Goal: Task Accomplishment & Management: Use online tool/utility

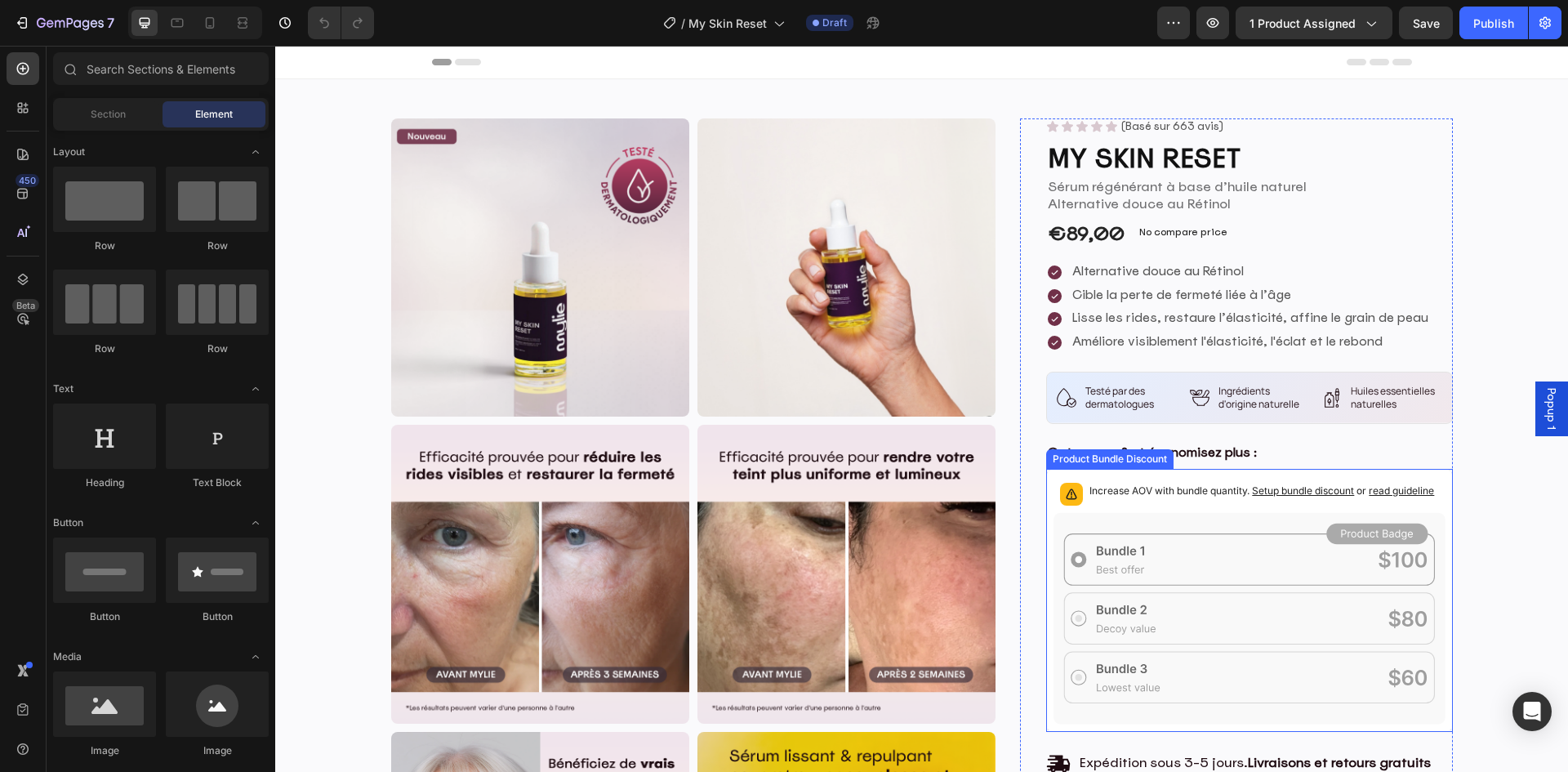
click at [1137, 481] on div "Increase AOV with bundle quantity. Setup bundle discount or read guideline" at bounding box center [1249, 495] width 391 height 36
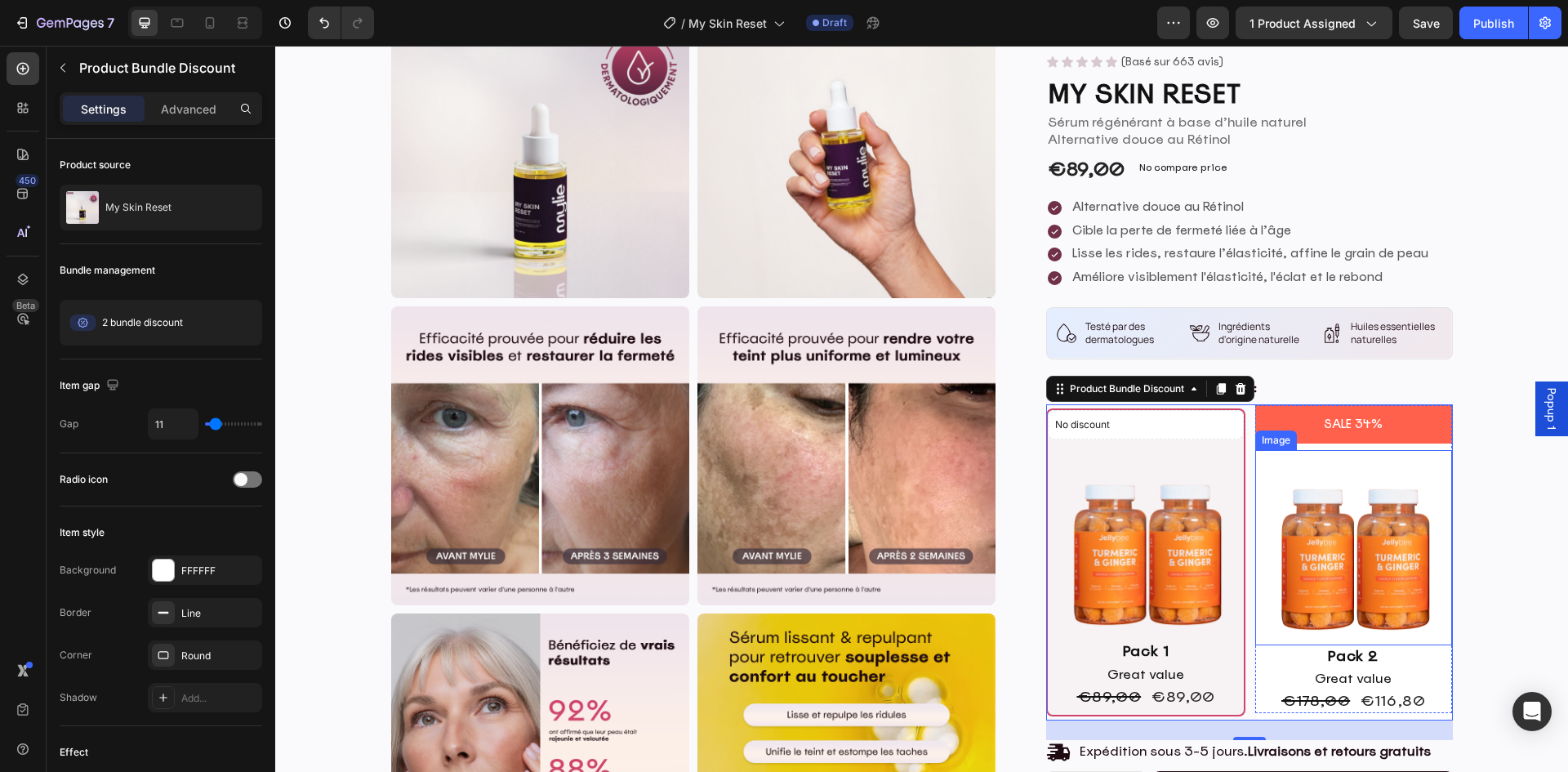
scroll to position [164, 0]
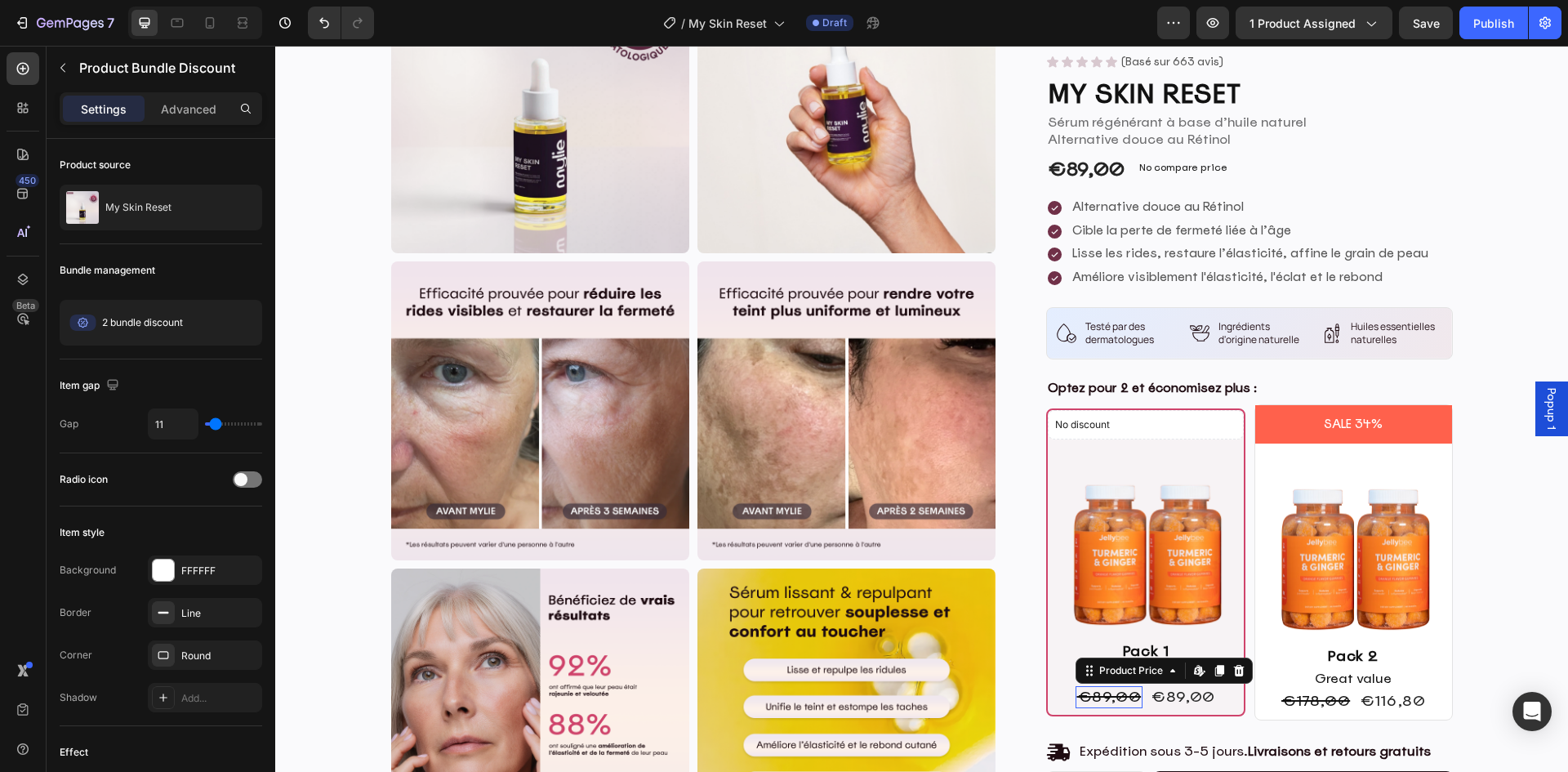
click at [1109, 696] on div "€89,00" at bounding box center [1109, 698] width 68 height 22
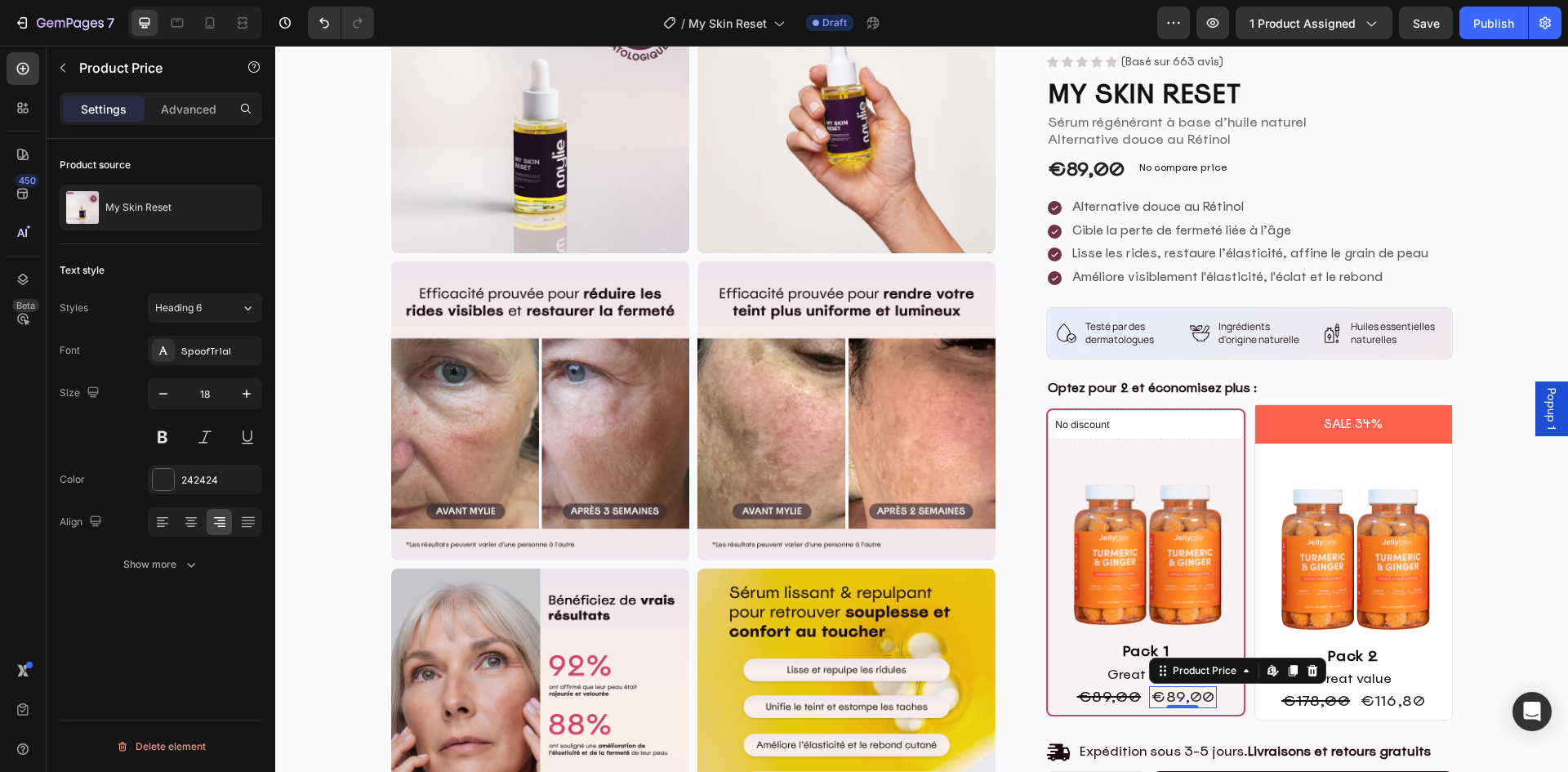
click at [1174, 691] on div "€89,00" at bounding box center [1182, 698] width 68 height 22
click at [1112, 695] on div "€89,00" at bounding box center [1109, 698] width 68 height 22
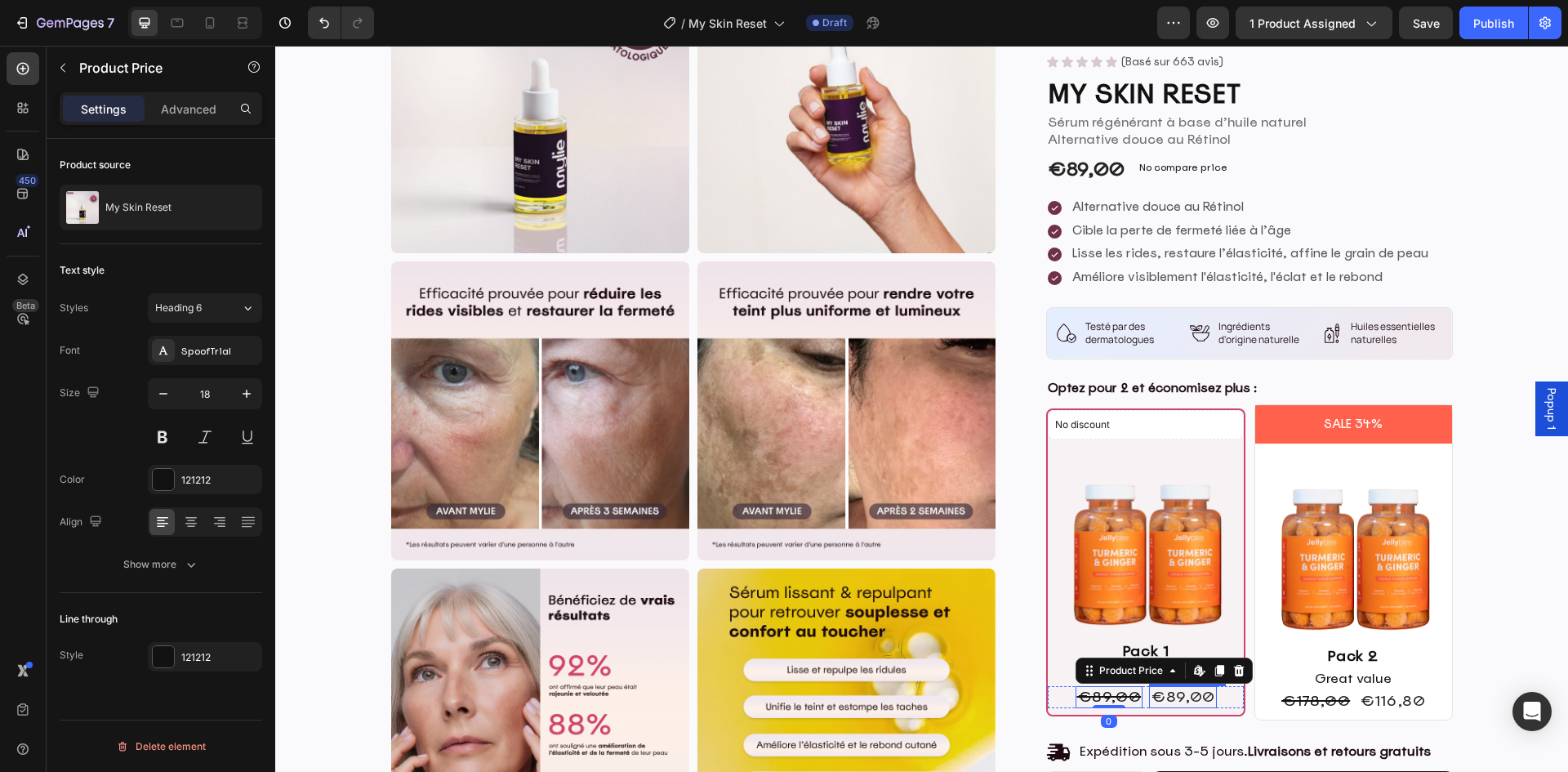
click at [1180, 694] on div "€89,00" at bounding box center [1182, 698] width 68 height 22
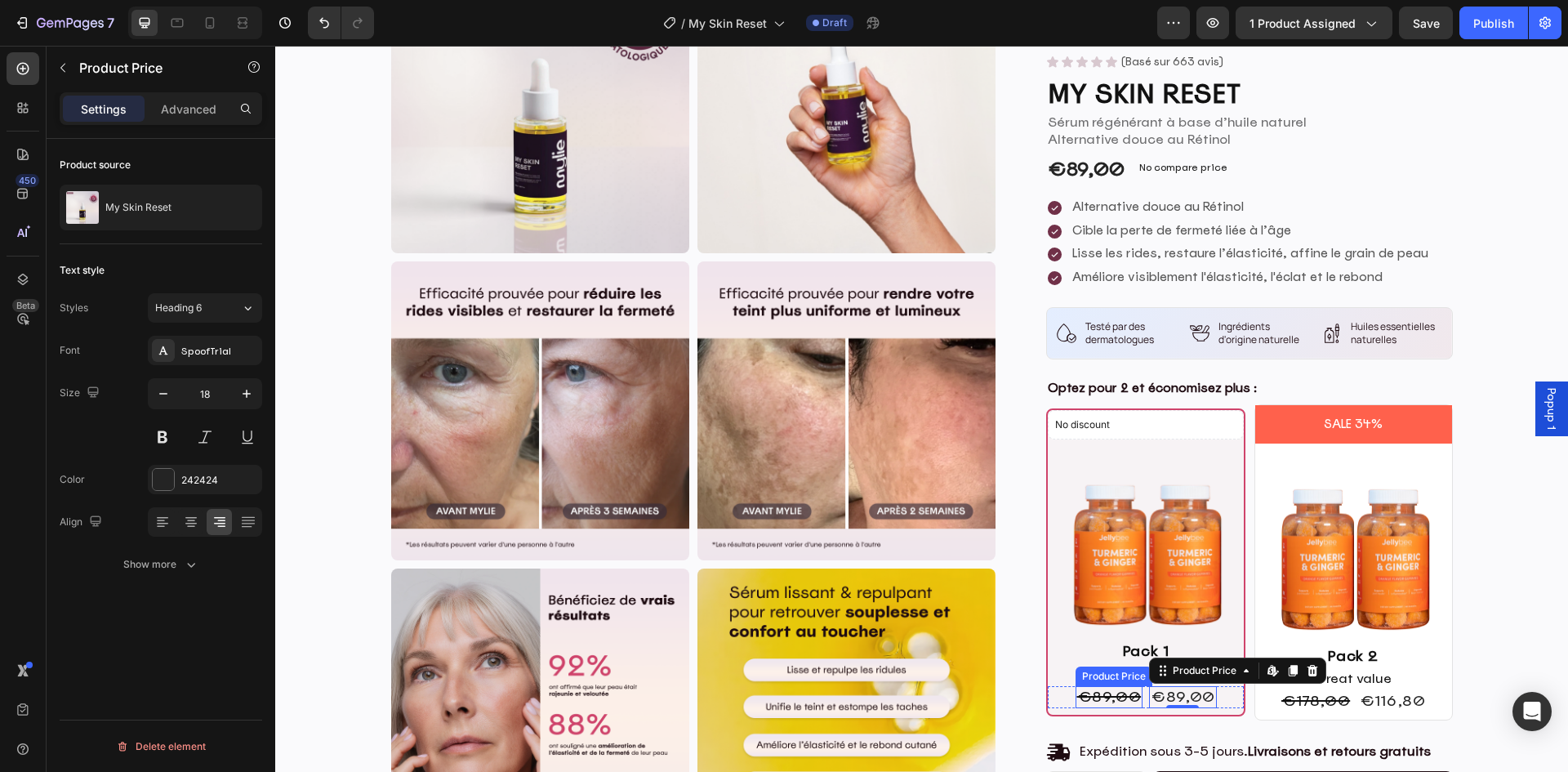
click at [1115, 694] on div "€89,00" at bounding box center [1109, 698] width 68 height 22
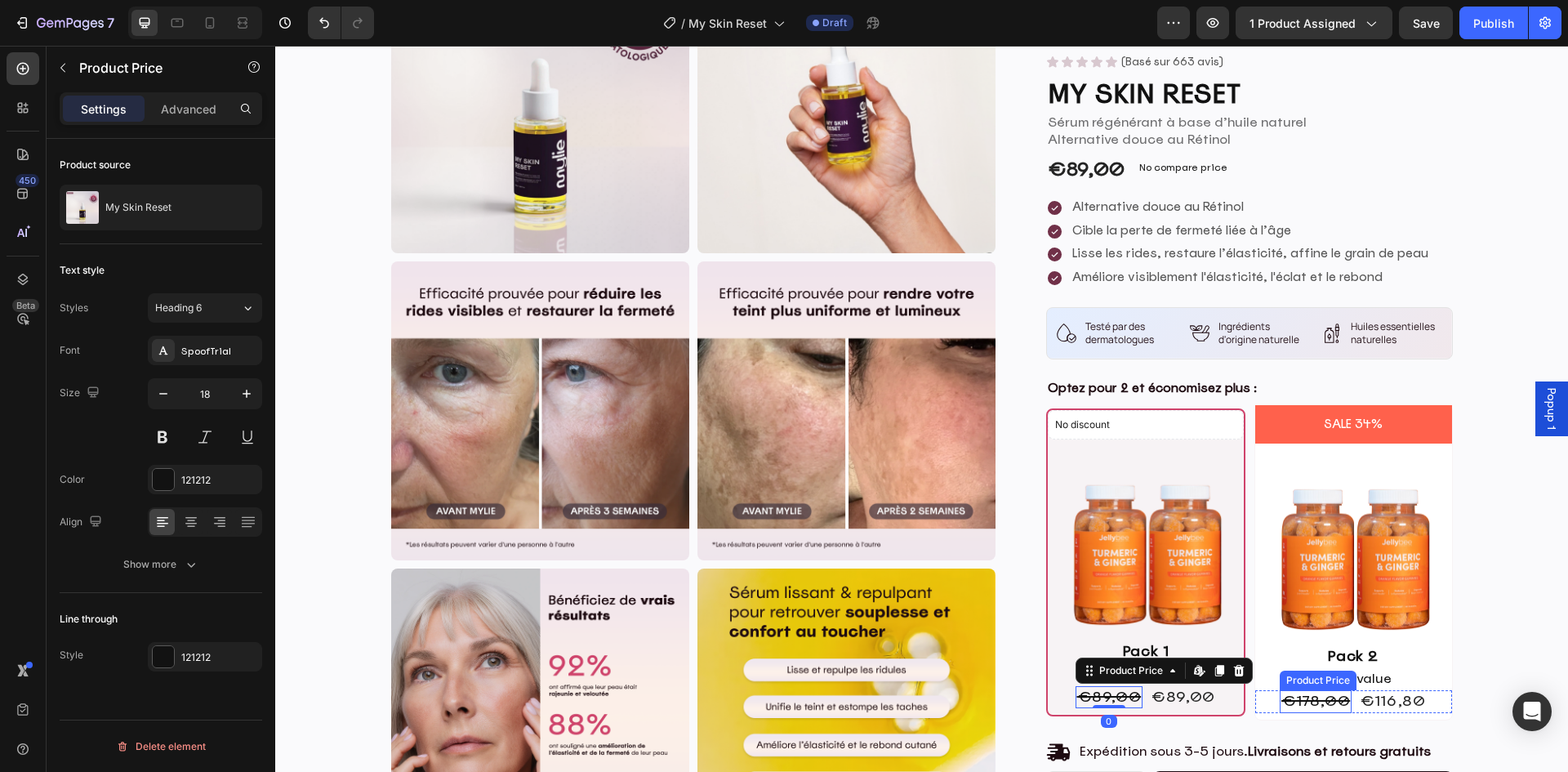
click at [1317, 694] on div "€178,00" at bounding box center [1315, 701] width 71 height 22
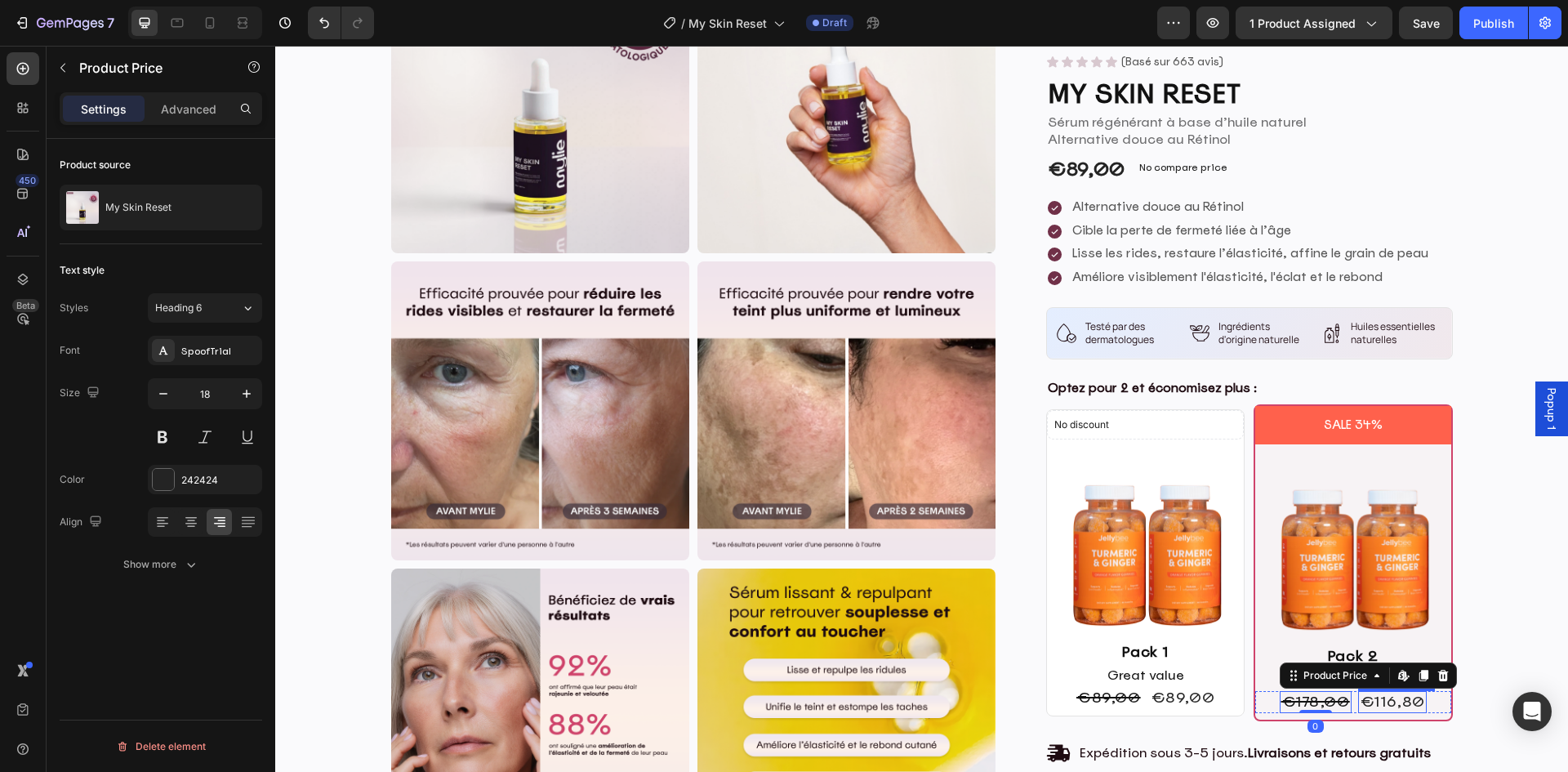
click at [1378, 698] on div "€116,80" at bounding box center [1392, 702] width 69 height 22
click at [1311, 703] on div "€178,00" at bounding box center [1315, 702] width 71 height 22
click at [1113, 703] on div "€89,00" at bounding box center [1108, 699] width 68 height 22
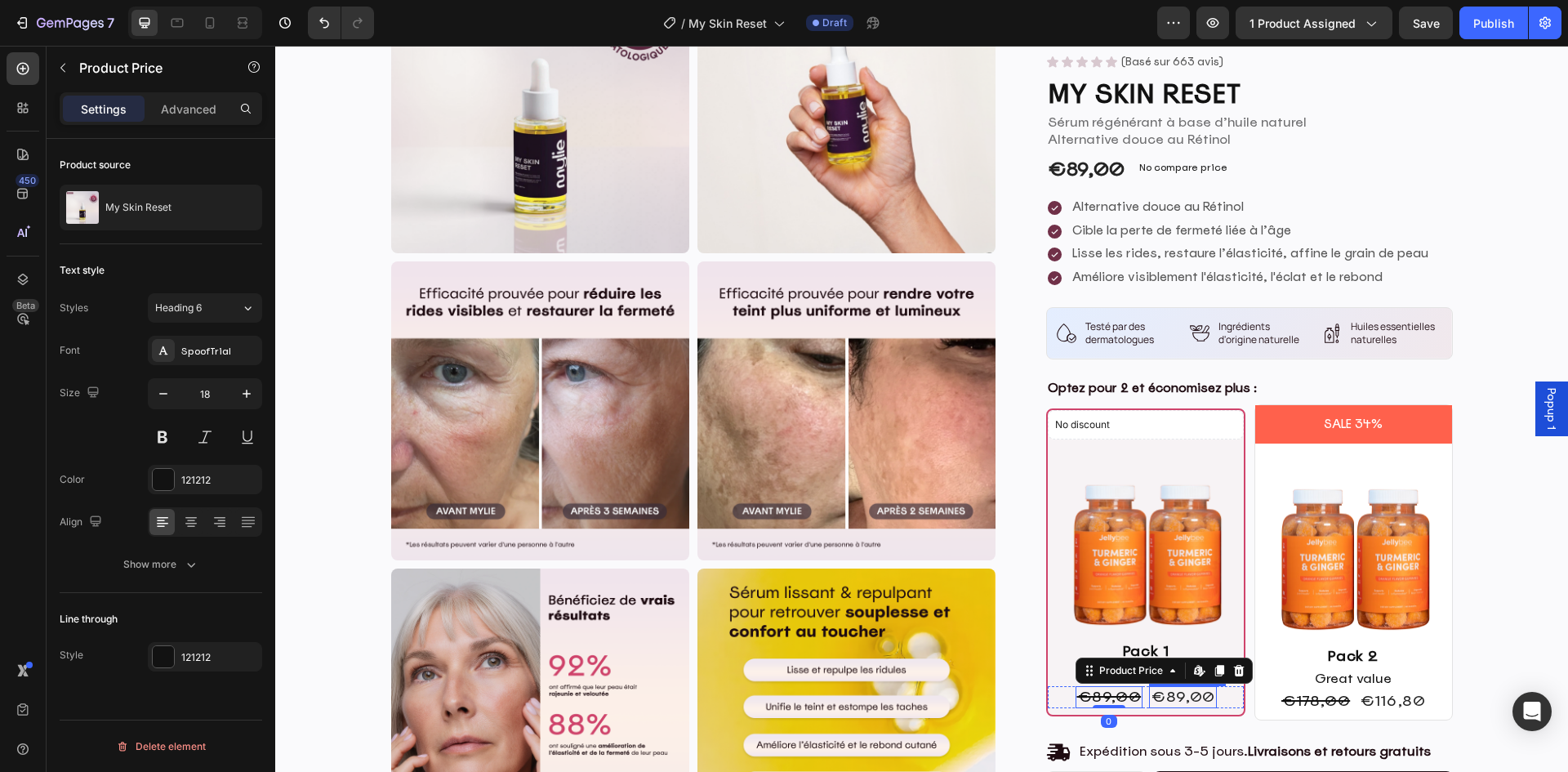
click at [1183, 703] on div "€89,00 Product Price Product Price" at bounding box center [1182, 698] width 68 height 22
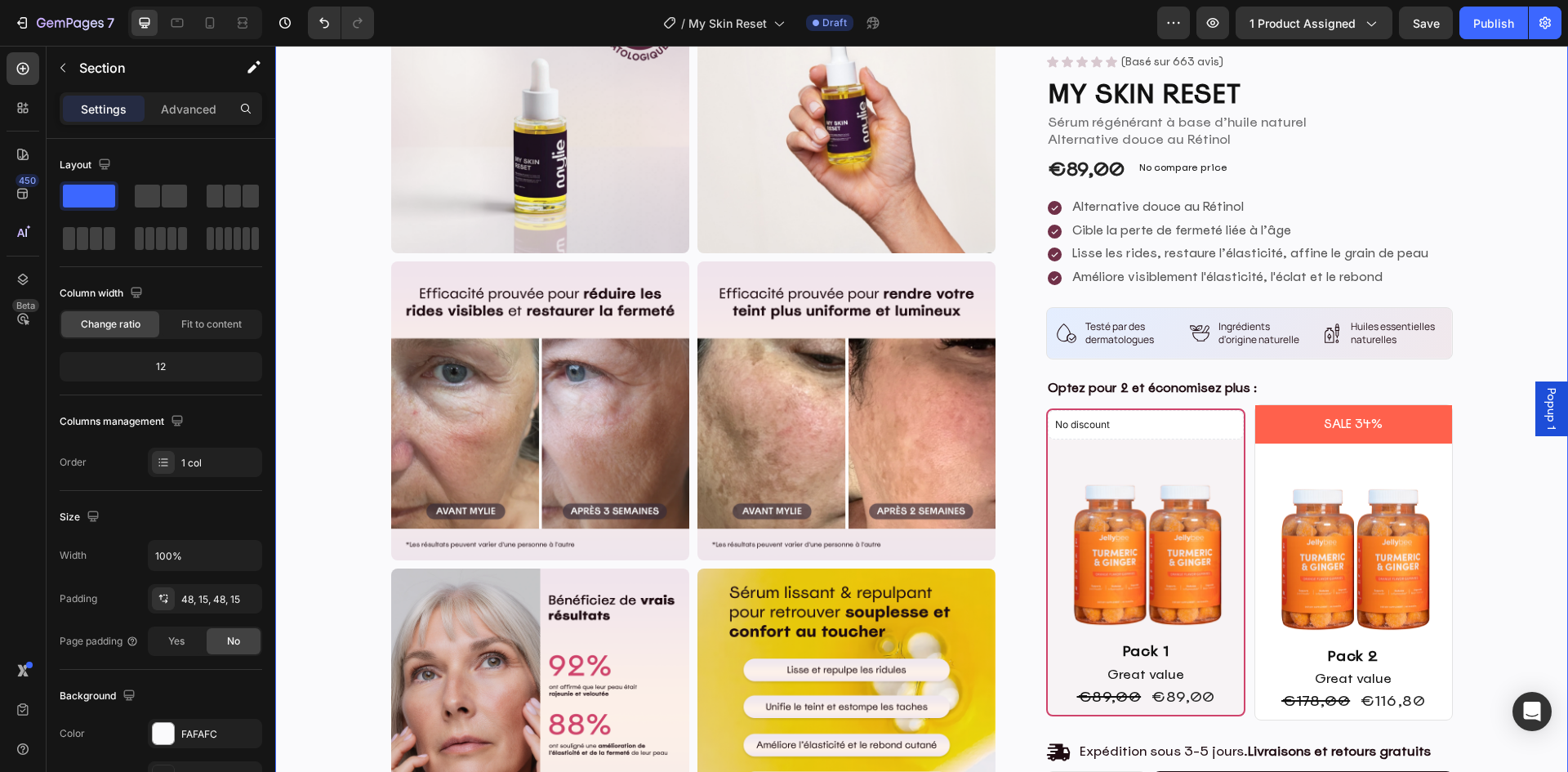
click at [1508, 584] on div "Product Images Product Images Icon Icon Icon Icon Icon Icon List (Basé sur 663 …" at bounding box center [921, 584] width 1268 height 1259
click at [1346, 422] on pre "SALE 34%" at bounding box center [1353, 424] width 78 height 39
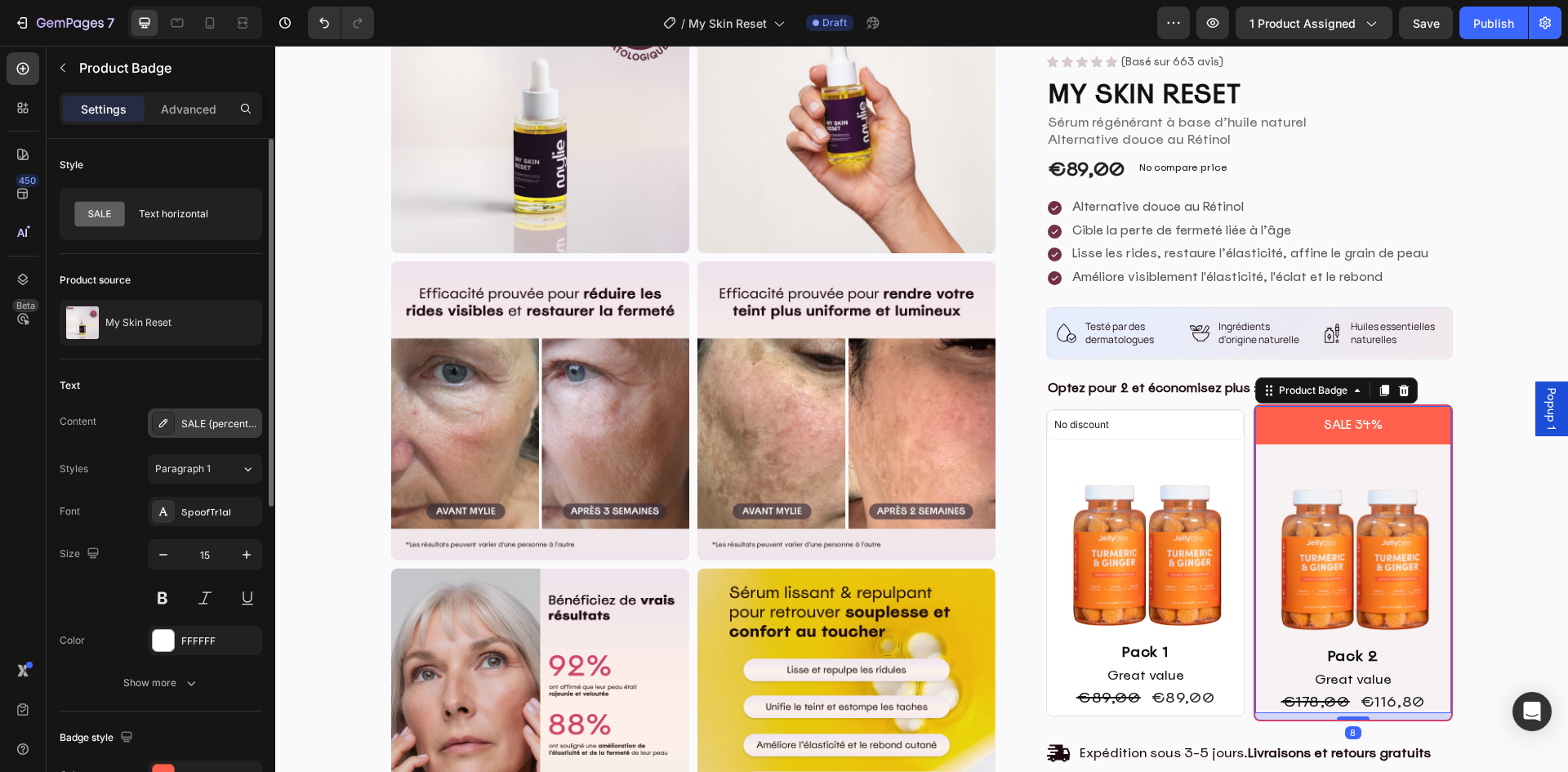
click at [175, 426] on div "SALE {percent_discount}" at bounding box center [205, 423] width 115 height 29
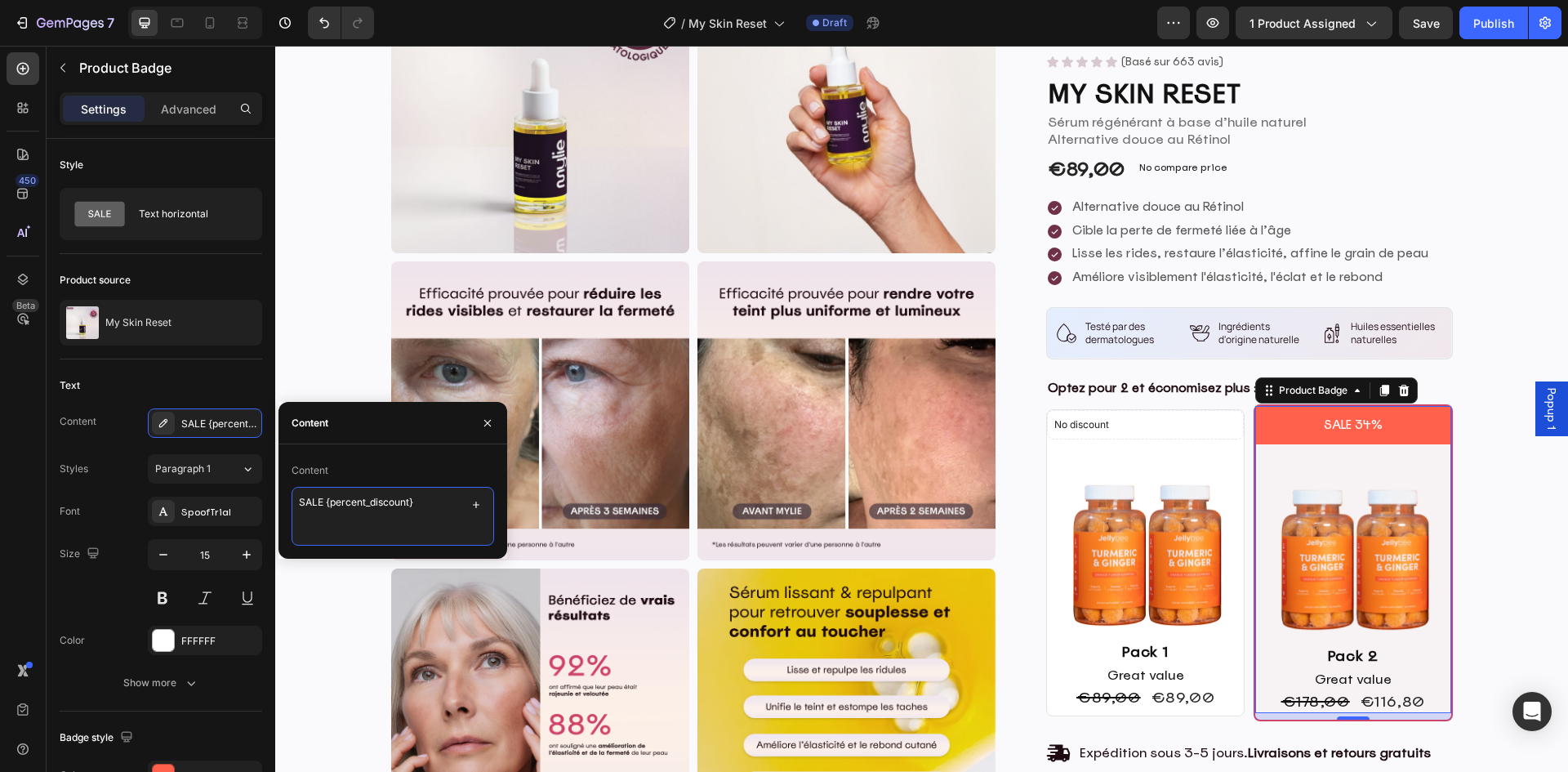
drag, startPoint x: 324, startPoint y: 506, endPoint x: 298, endPoint y: 505, distance: 26.0
click at [302, 505] on textarea "SALE {percent_discount}" at bounding box center [393, 516] width 202 height 59
click at [307, 506] on textarea "SALE {percent_discount}" at bounding box center [393, 516] width 202 height 59
click at [1534, 539] on div "Product Images Product Images Icon Icon Icon Icon Icon Icon List (Basé sur 663 …" at bounding box center [921, 584] width 1268 height 1259
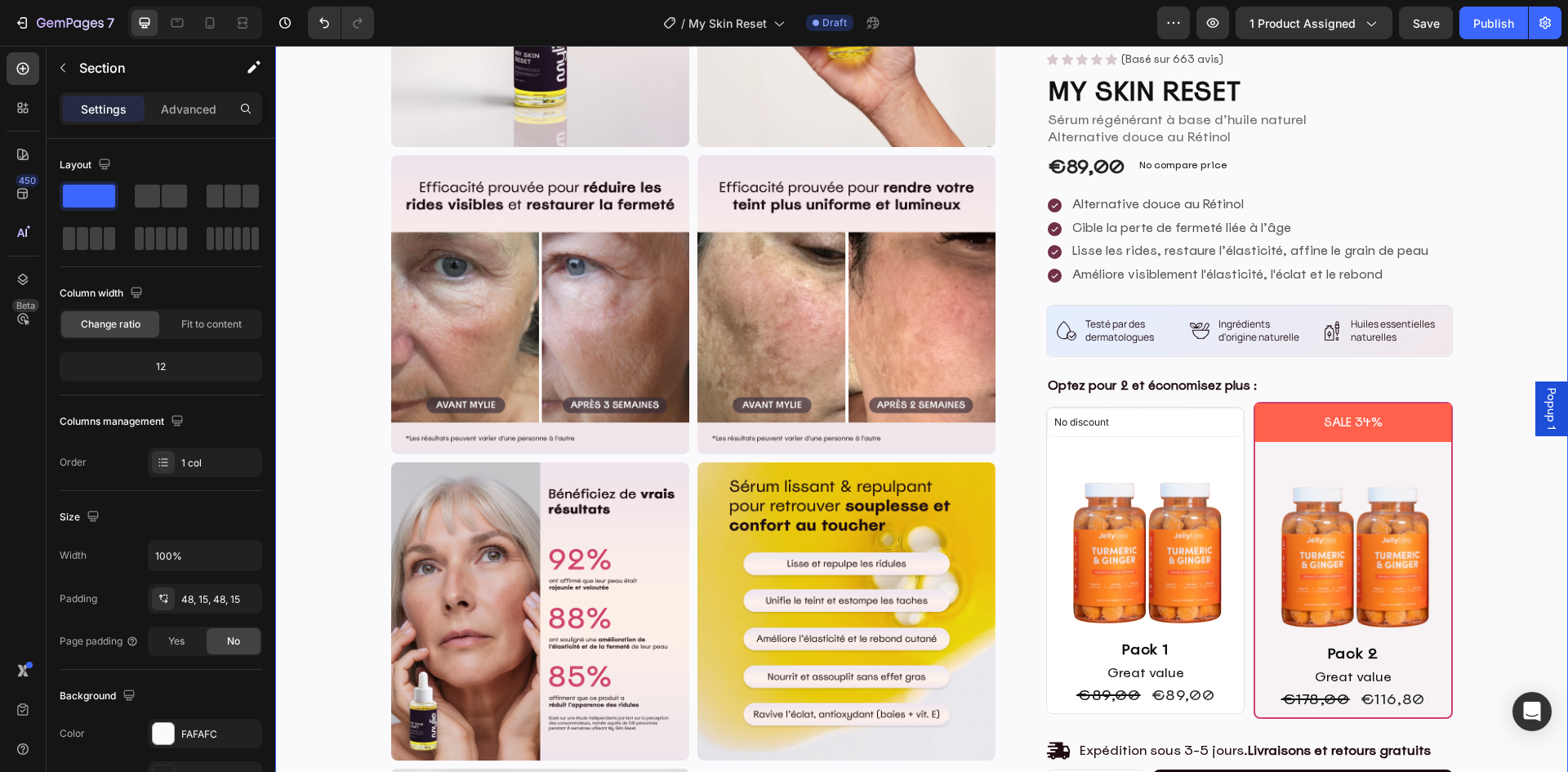
scroll to position [246, 0]
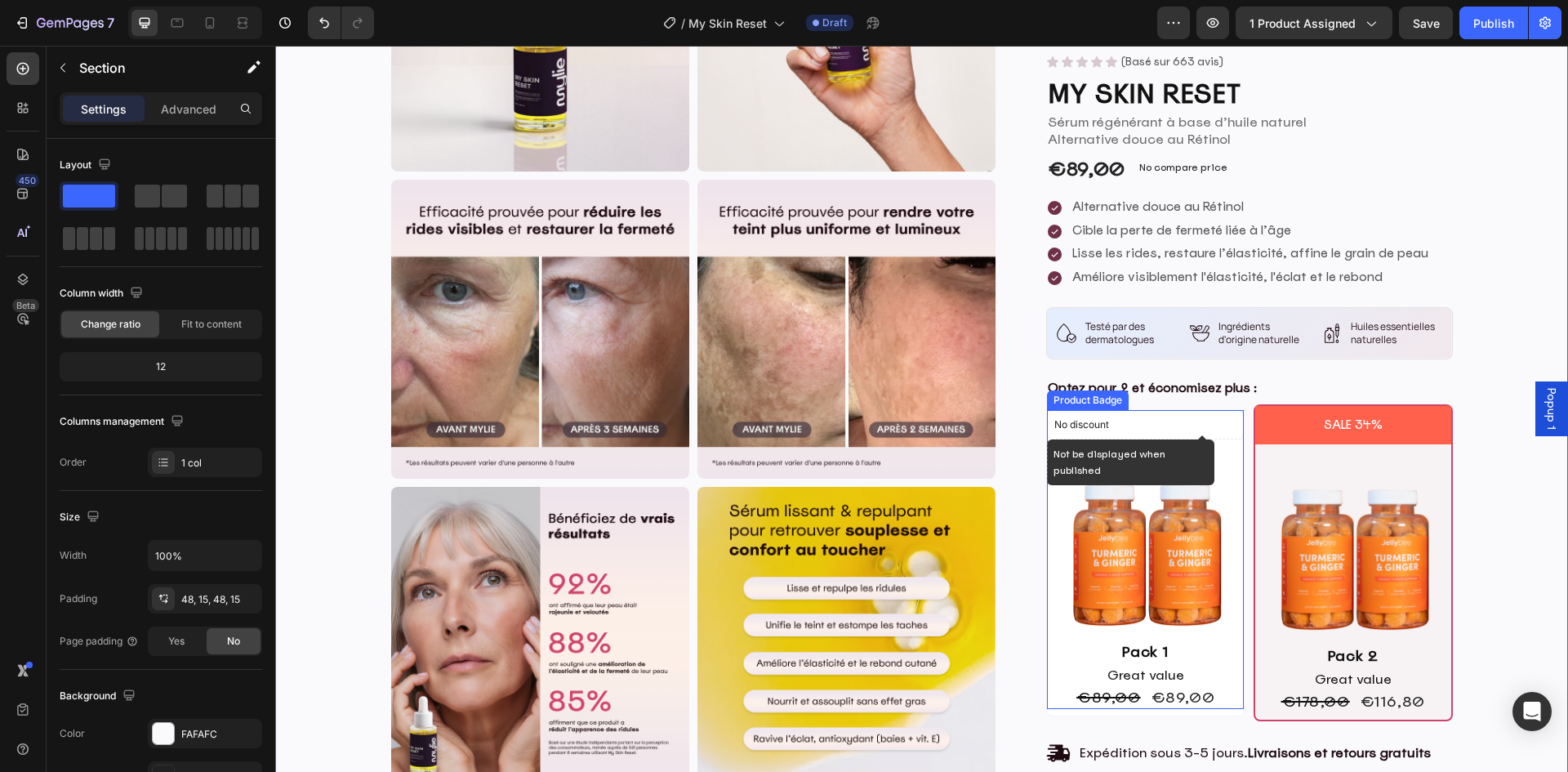
click at [1141, 426] on p "No discount" at bounding box center [1145, 425] width 183 height 15
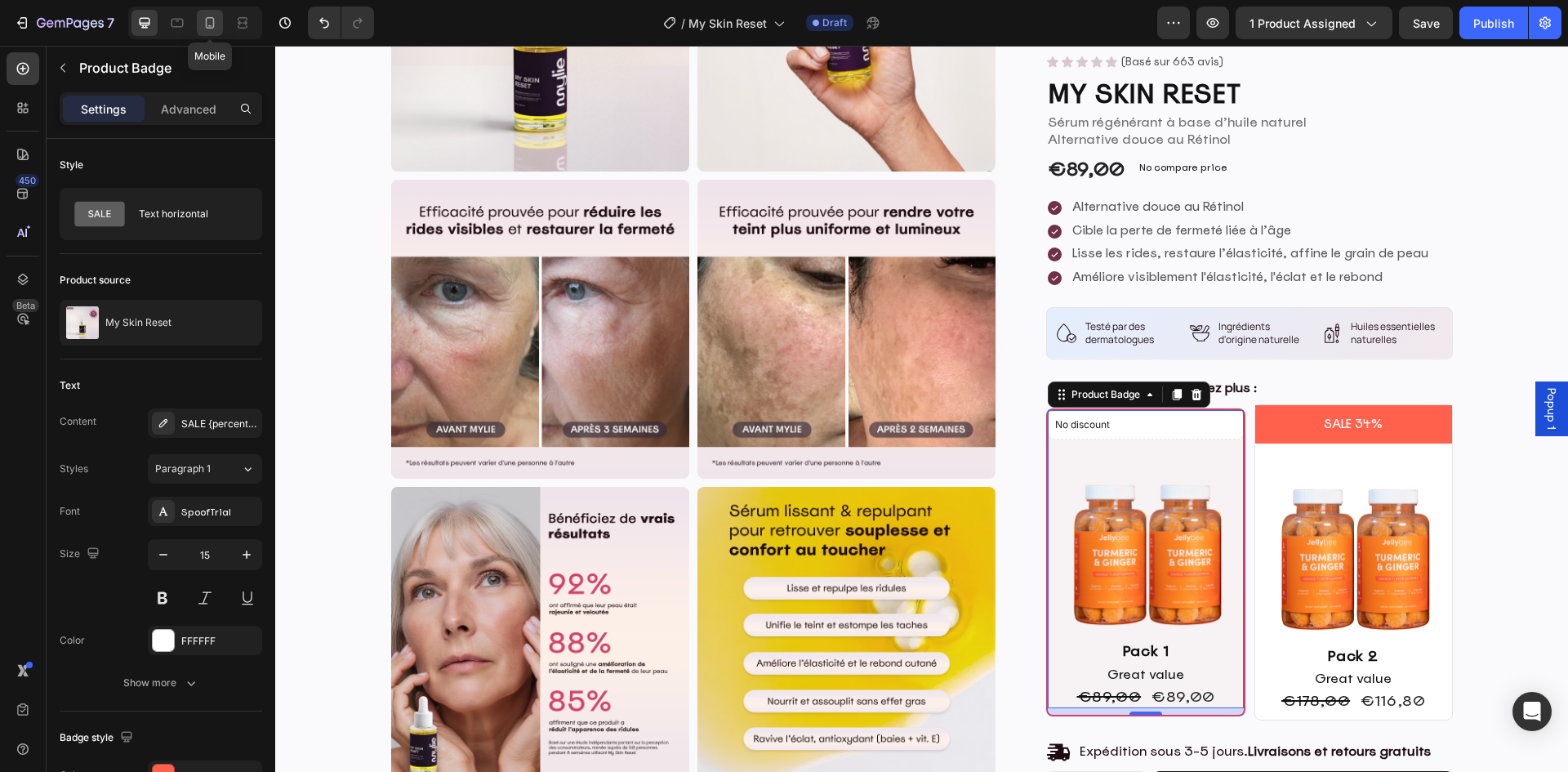
click at [209, 19] on icon at bounding box center [209, 22] width 16 height 16
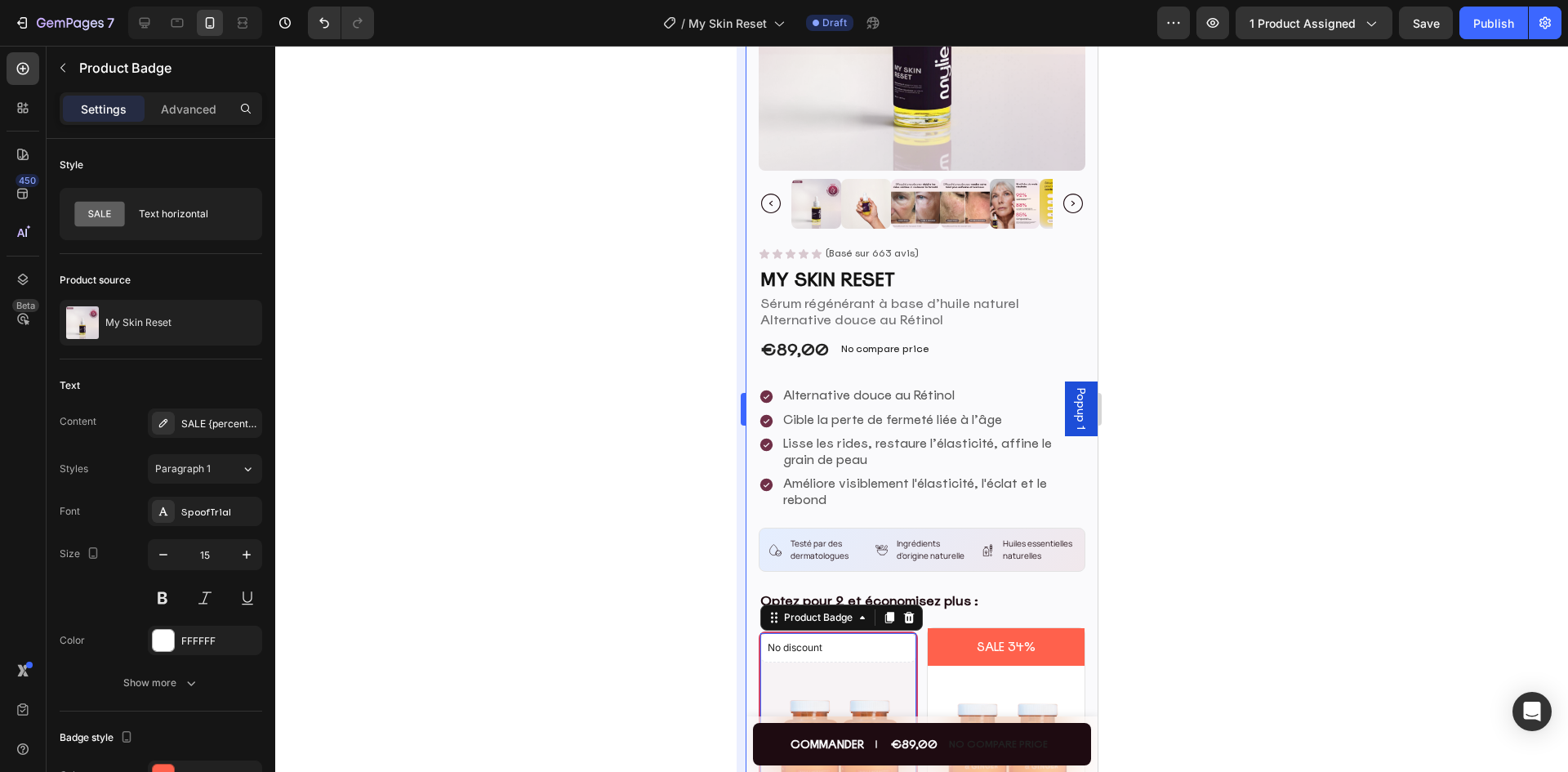
scroll to position [403, 0]
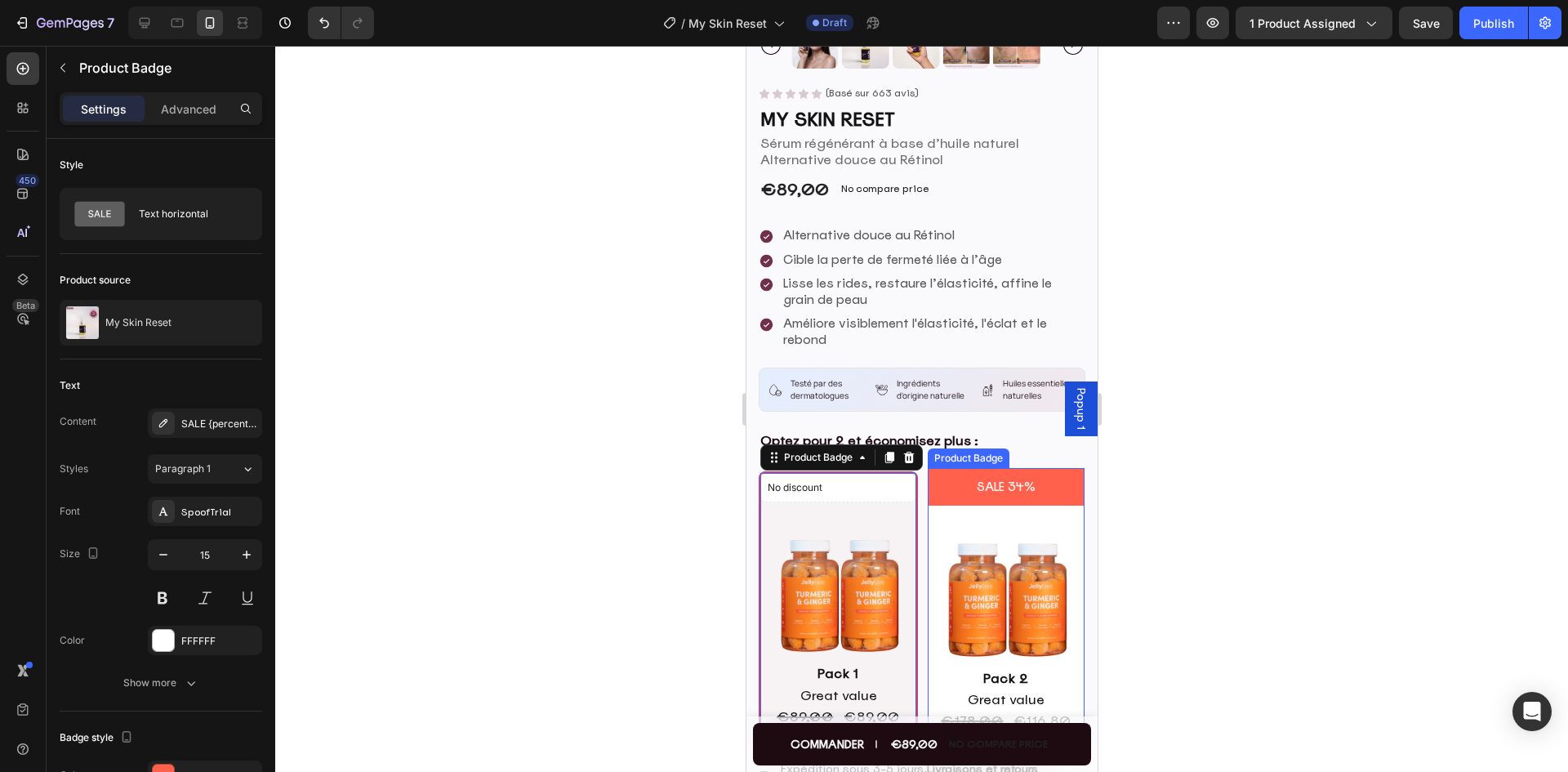
click at [966, 497] on pre "SALE 34%" at bounding box center [1005, 487] width 78 height 39
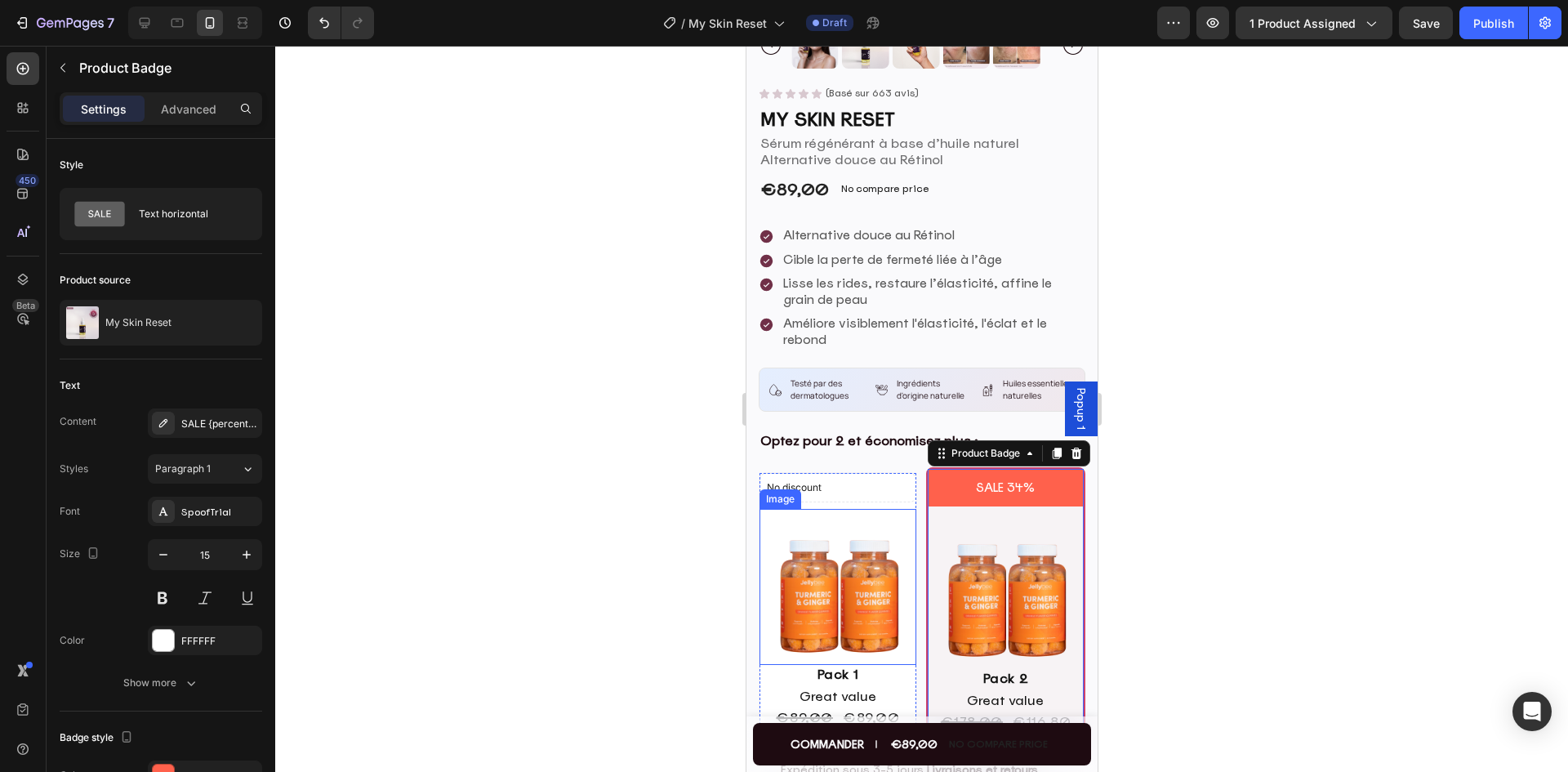
click at [772, 518] on img at bounding box center [837, 587] width 157 height 156
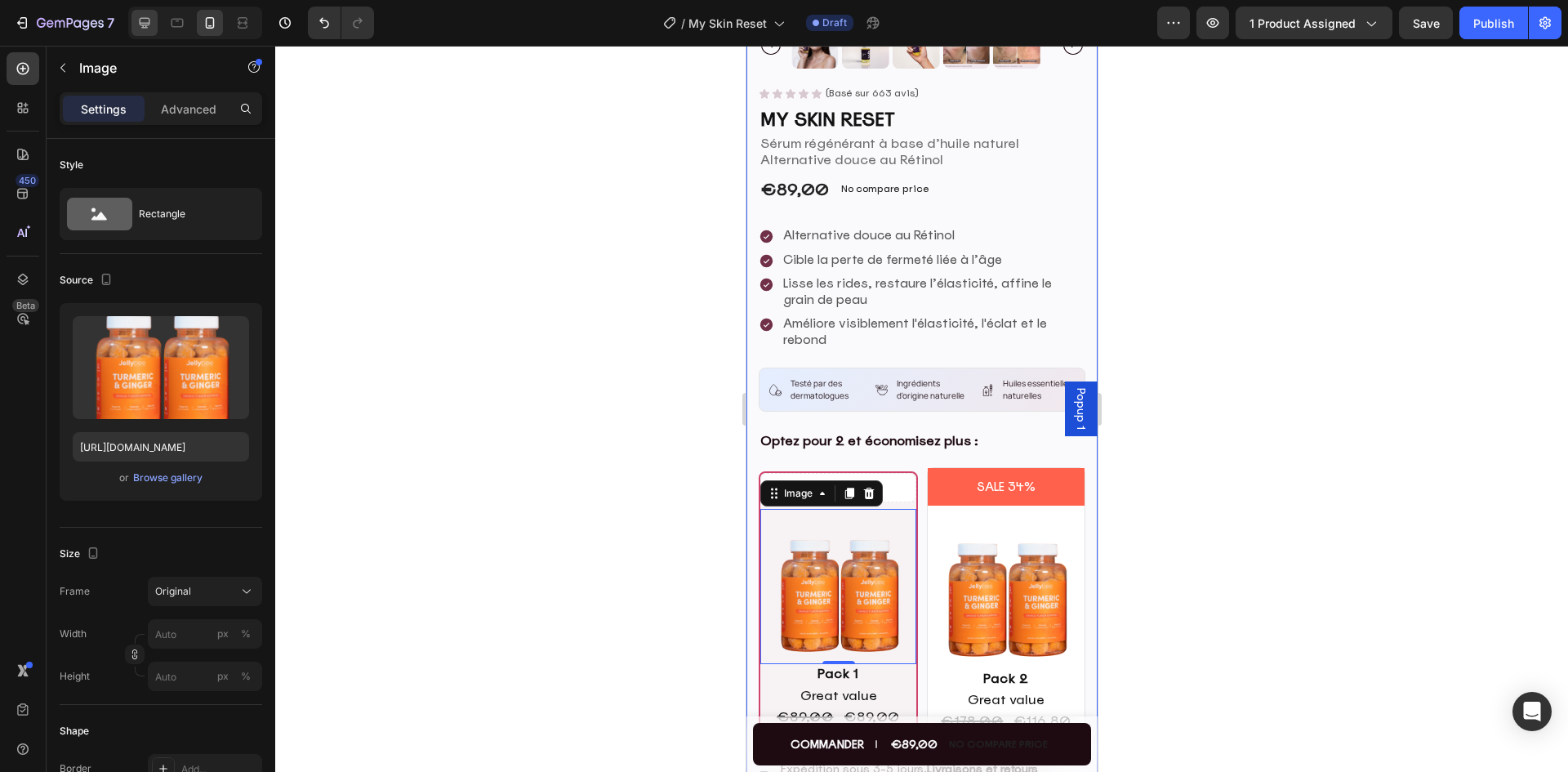
click at [150, 22] on icon at bounding box center [145, 23] width 10 height 10
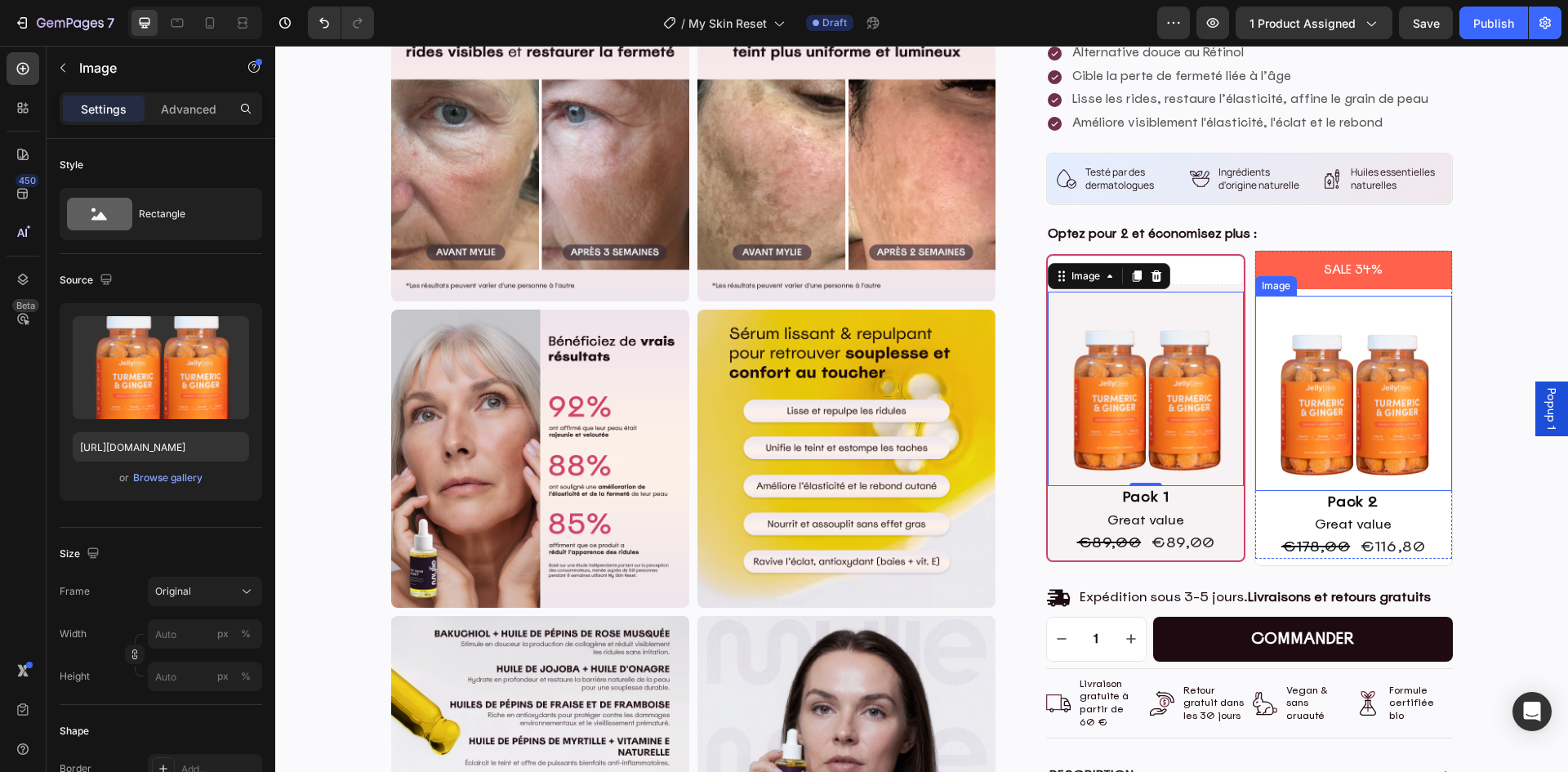
scroll to position [448, 0]
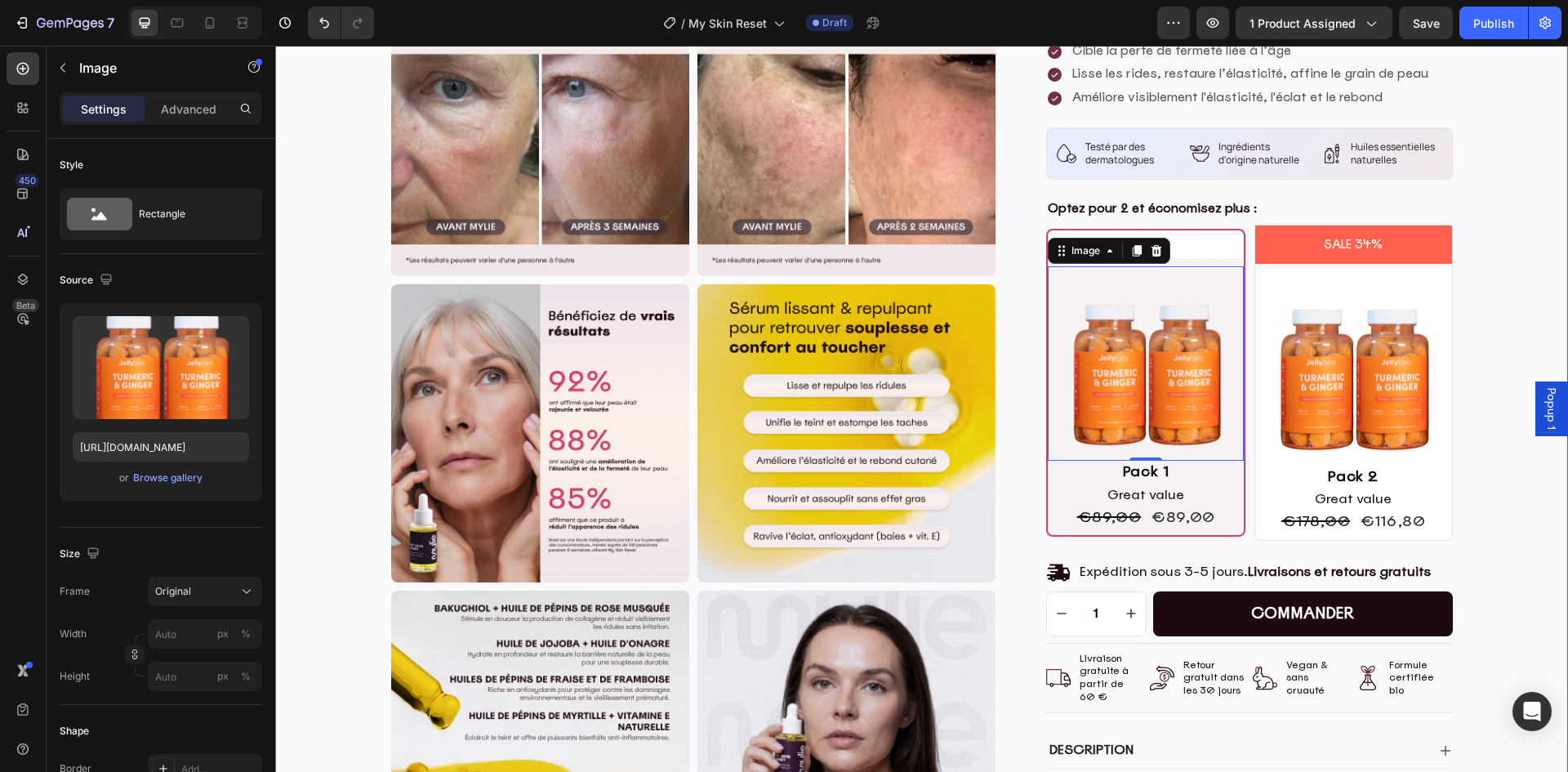
click at [1508, 503] on div "Product Images Product Images Icon Icon Icon Icon Icon Icon List (Basé sur 663 …" at bounding box center [921, 300] width 1268 height 1259
click at [1109, 357] on img at bounding box center [1146, 364] width 196 height 196
click at [1150, 245] on icon at bounding box center [1156, 251] width 13 height 13
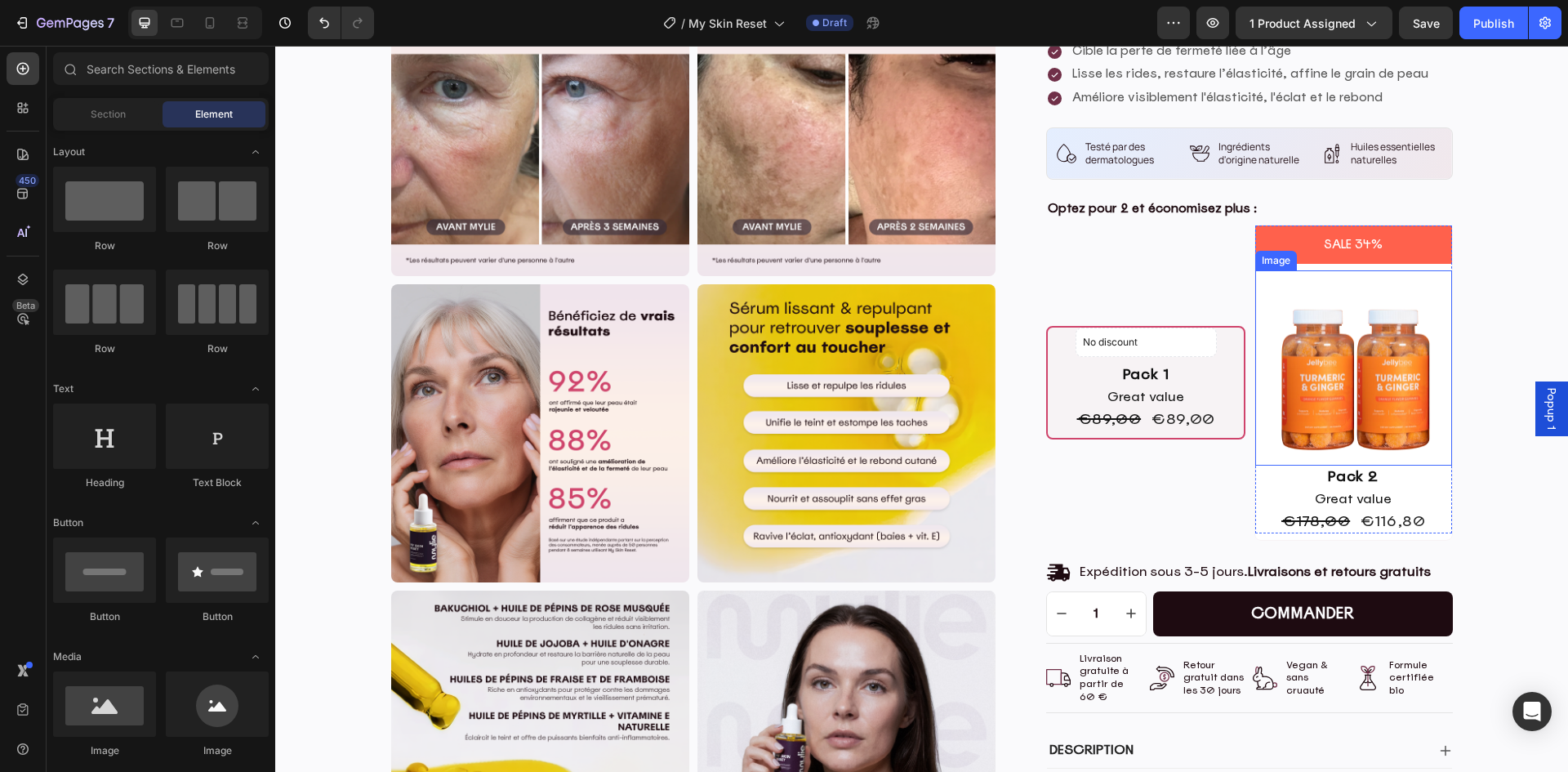
click at [1343, 363] on img at bounding box center [1354, 369] width 197 height 196
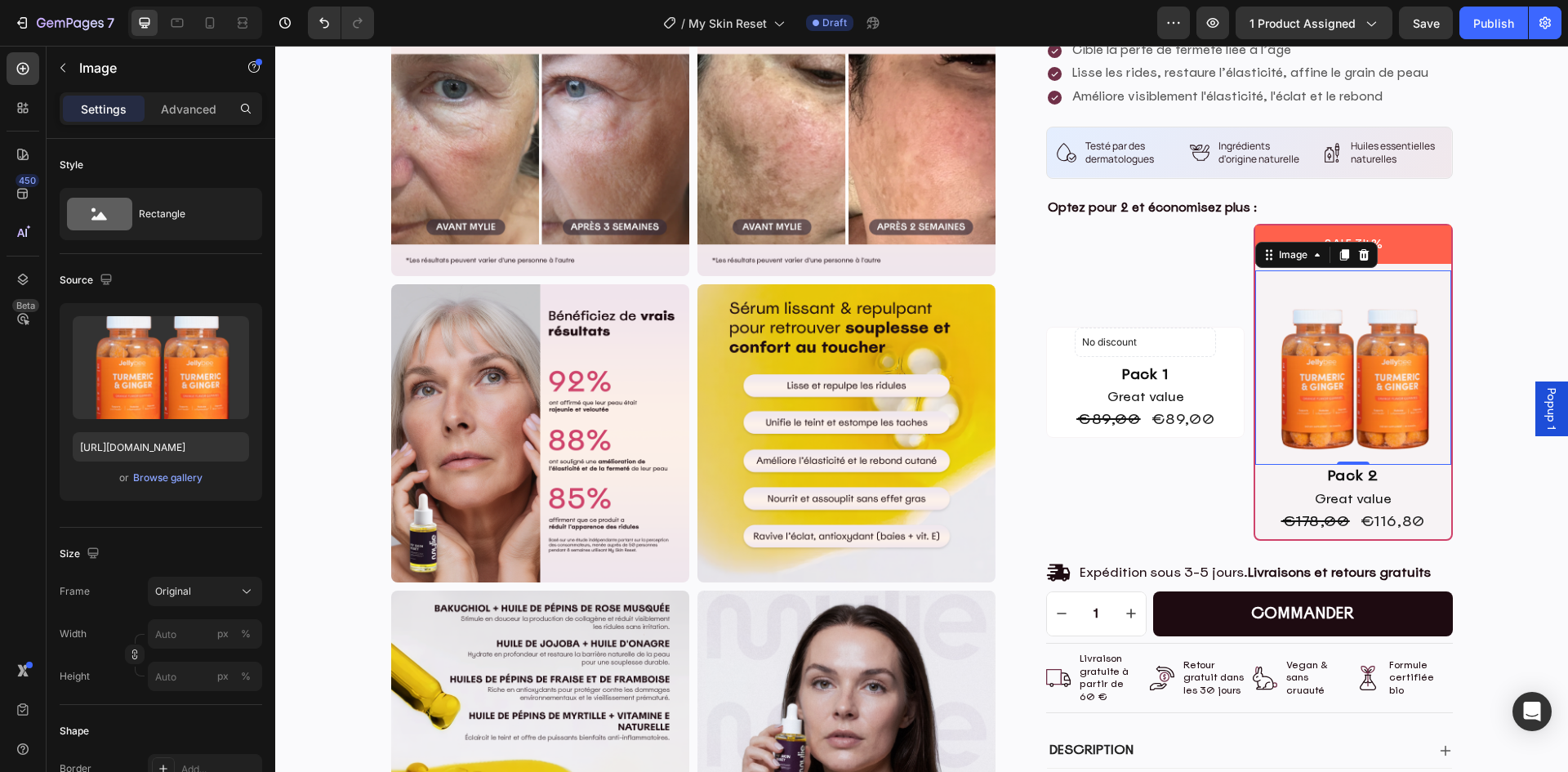
drag, startPoint x: 1358, startPoint y: 252, endPoint x: 1361, endPoint y: 323, distance: 71.1
click at [1358, 253] on icon at bounding box center [1363, 254] width 10 height 11
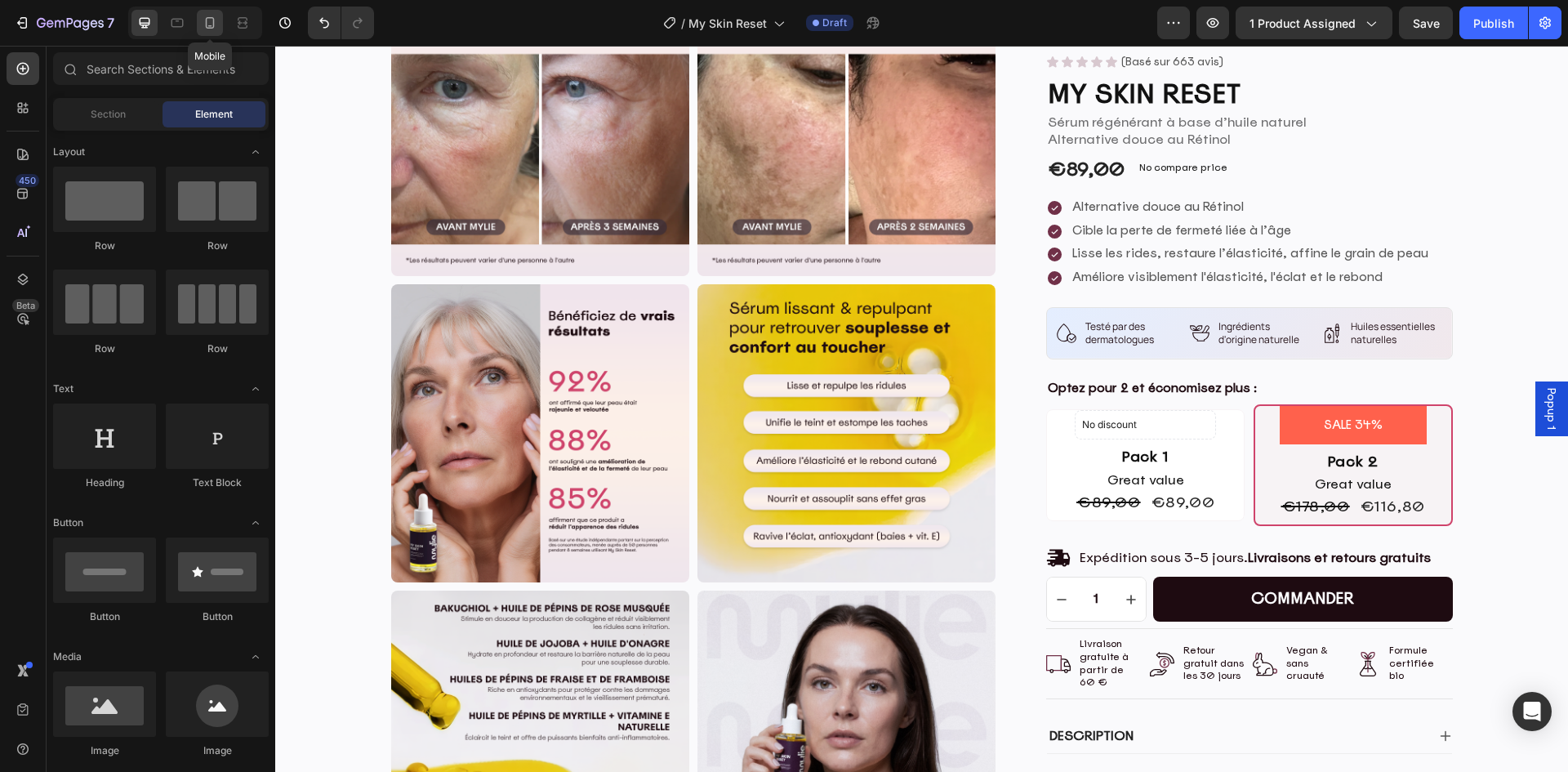
click at [214, 23] on icon at bounding box center [210, 22] width 9 height 11
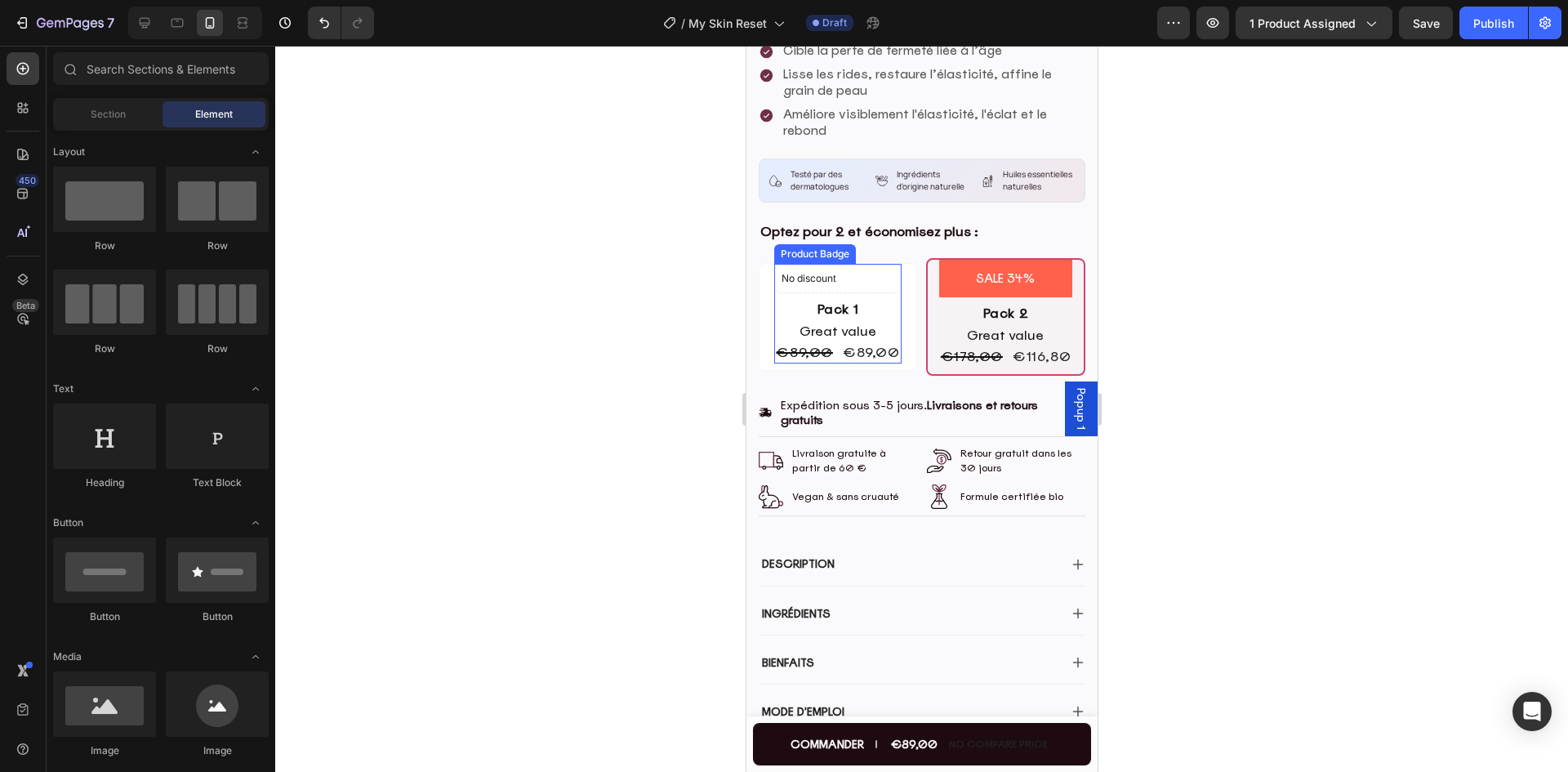
scroll to position [533, 0]
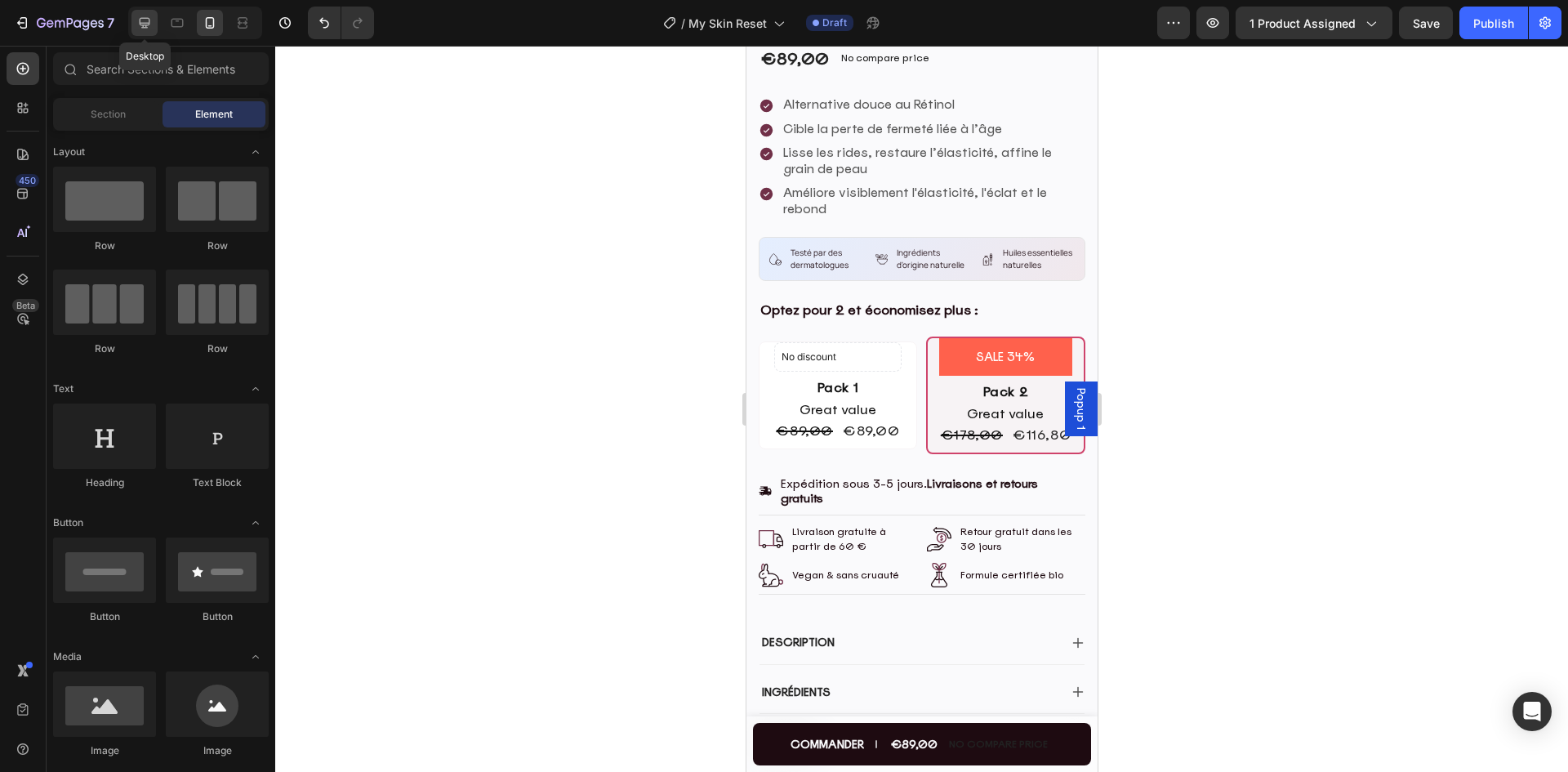
click at [150, 24] on icon at bounding box center [145, 23] width 10 height 10
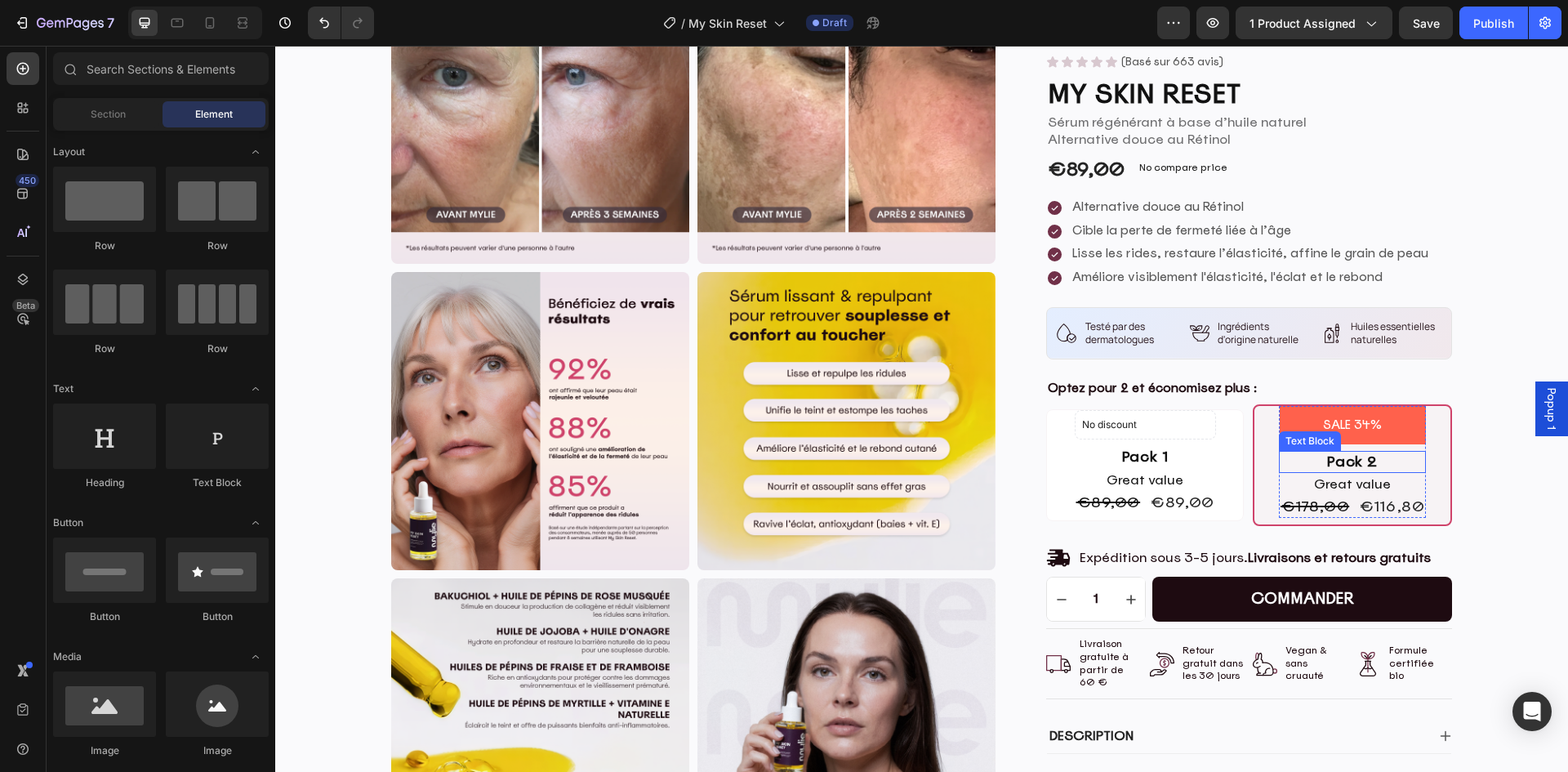
scroll to position [513, 0]
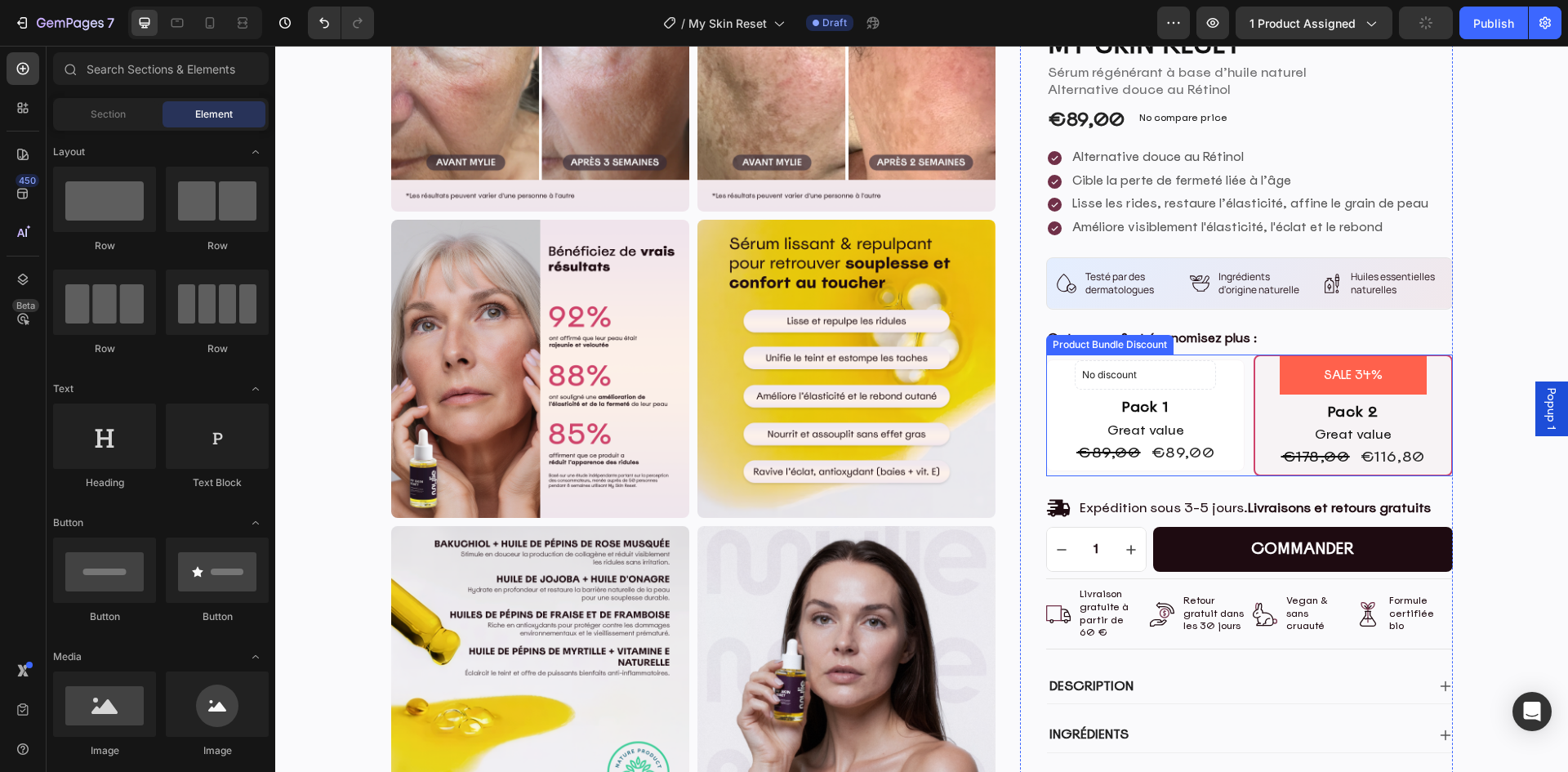
click at [1052, 433] on div "No discount Not be displayed when published Product Badge Pack 1 Text Block Gre…" at bounding box center [1145, 412] width 197 height 103
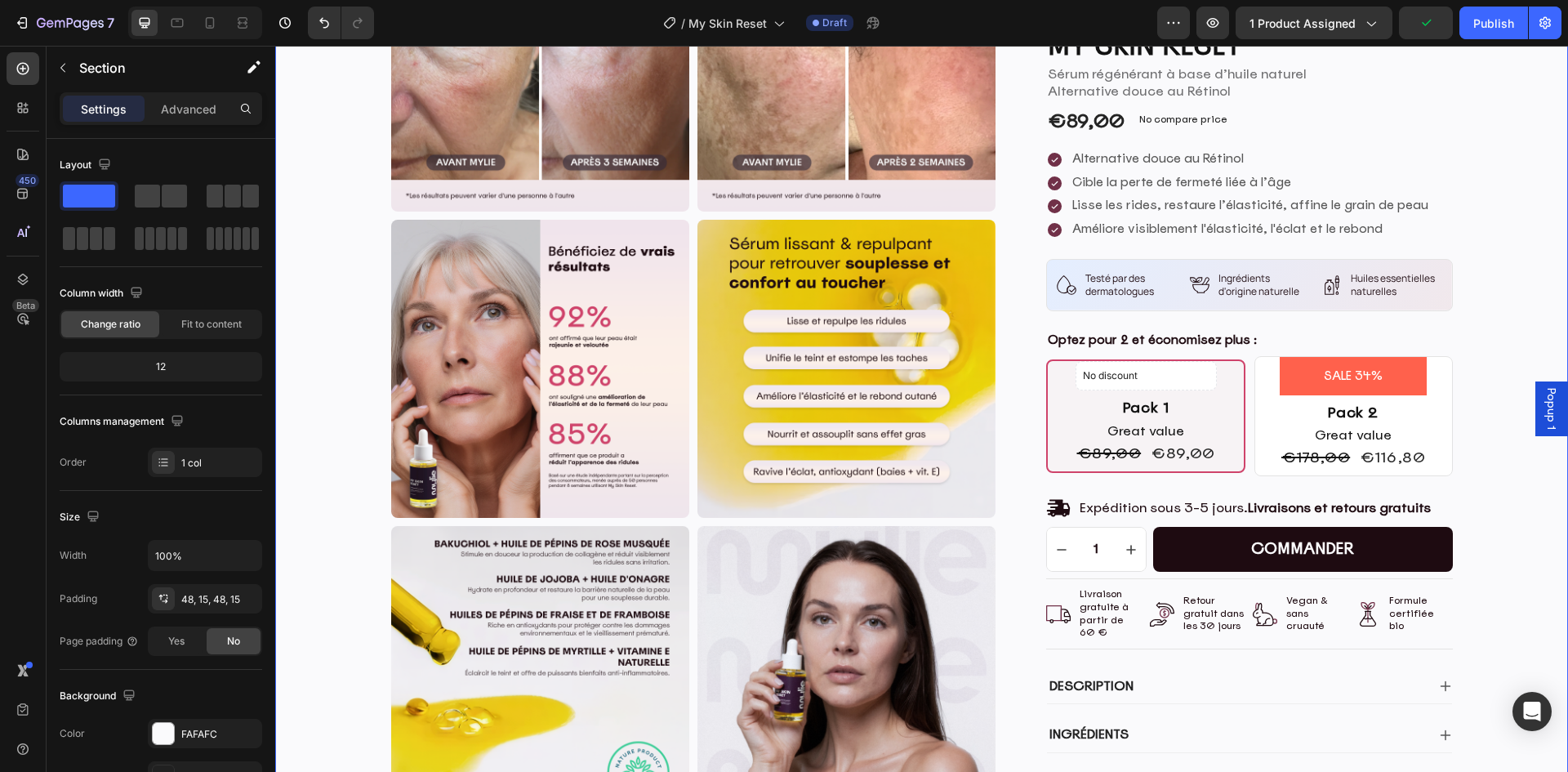
click at [1543, 516] on div "Product Images Product Images Icon Icon Icon Icon Icon Icon List (Basé sur 663 …" at bounding box center [921, 235] width 1268 height 1259
click at [1118, 451] on div "€89,00" at bounding box center [1109, 453] width 68 height 22
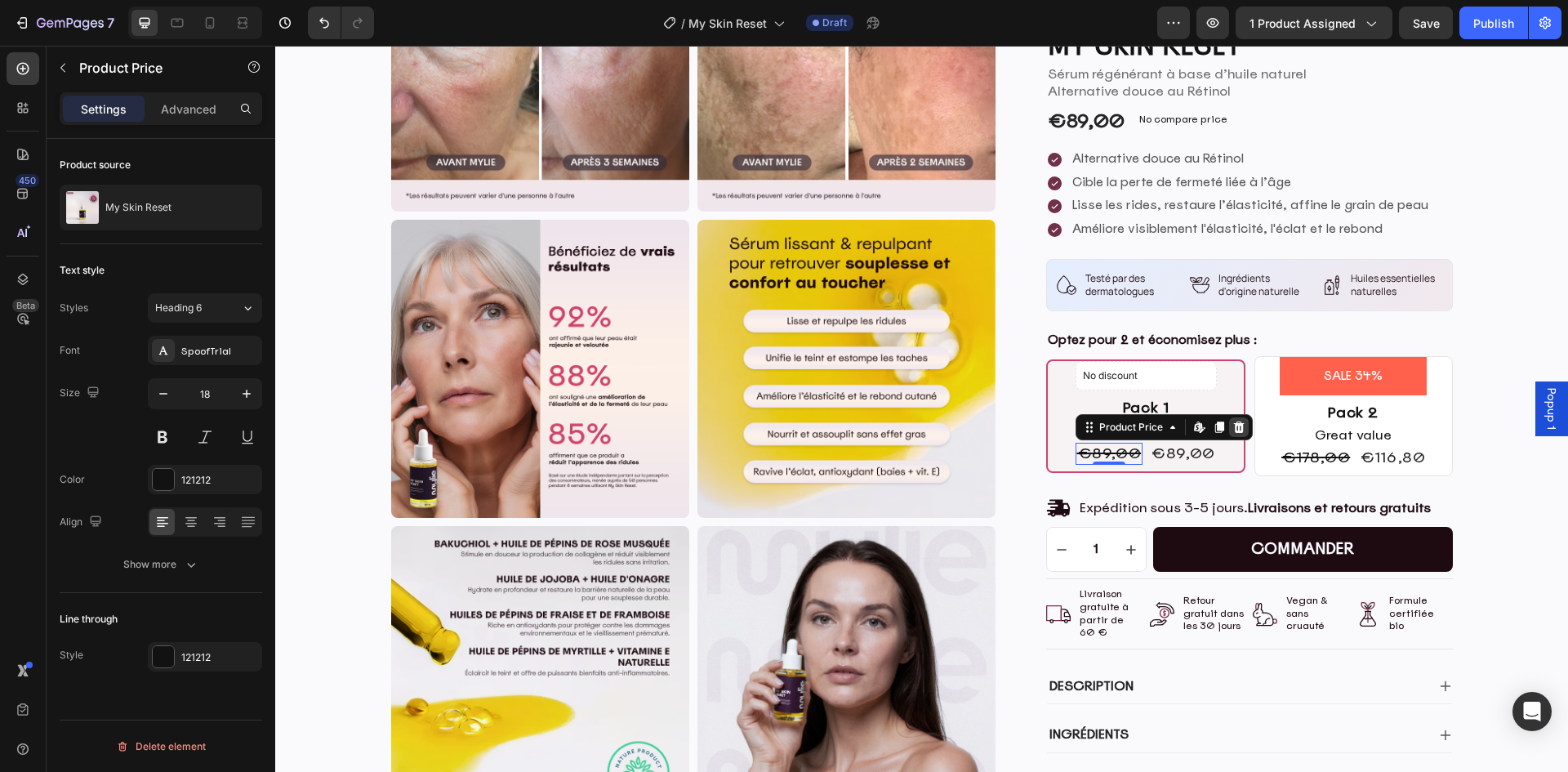
click at [1233, 431] on icon at bounding box center [1238, 426] width 10 height 11
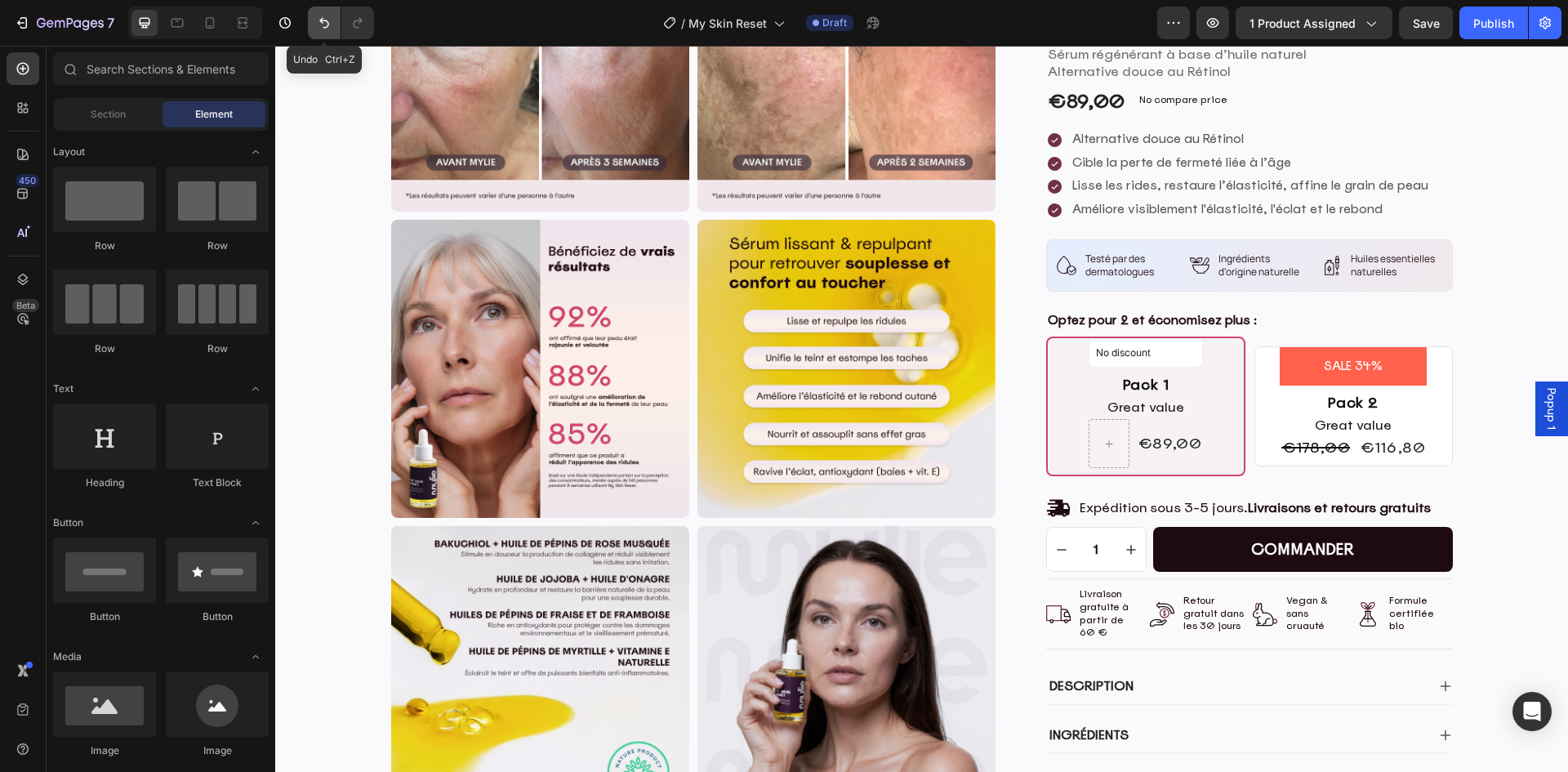
click at [325, 31] on button "Undo/Redo" at bounding box center [325, 23] width 33 height 33
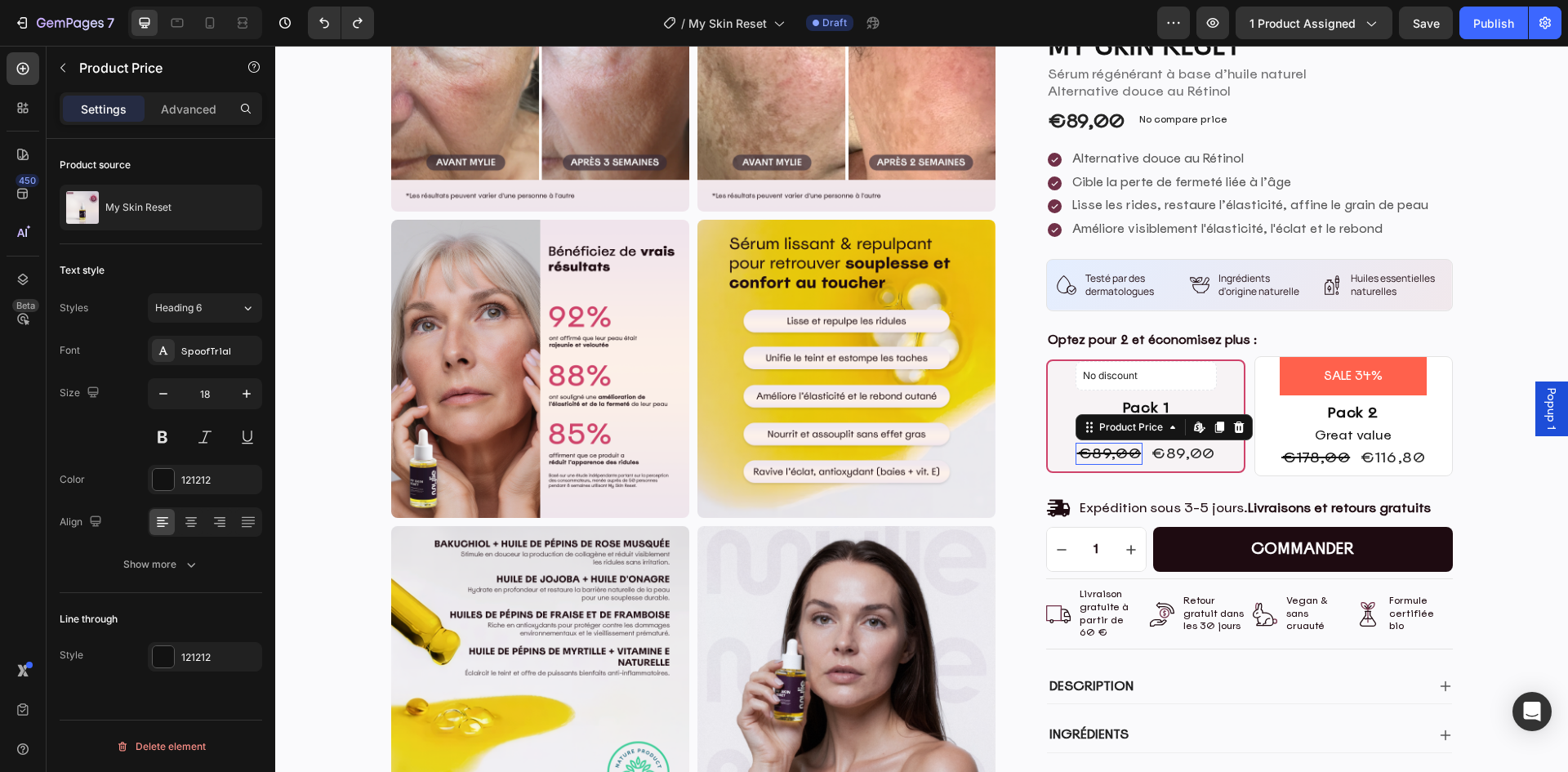
click at [1119, 452] on div "€89,00" at bounding box center [1109, 453] width 68 height 22
click at [1233, 430] on icon at bounding box center [1238, 426] width 10 height 11
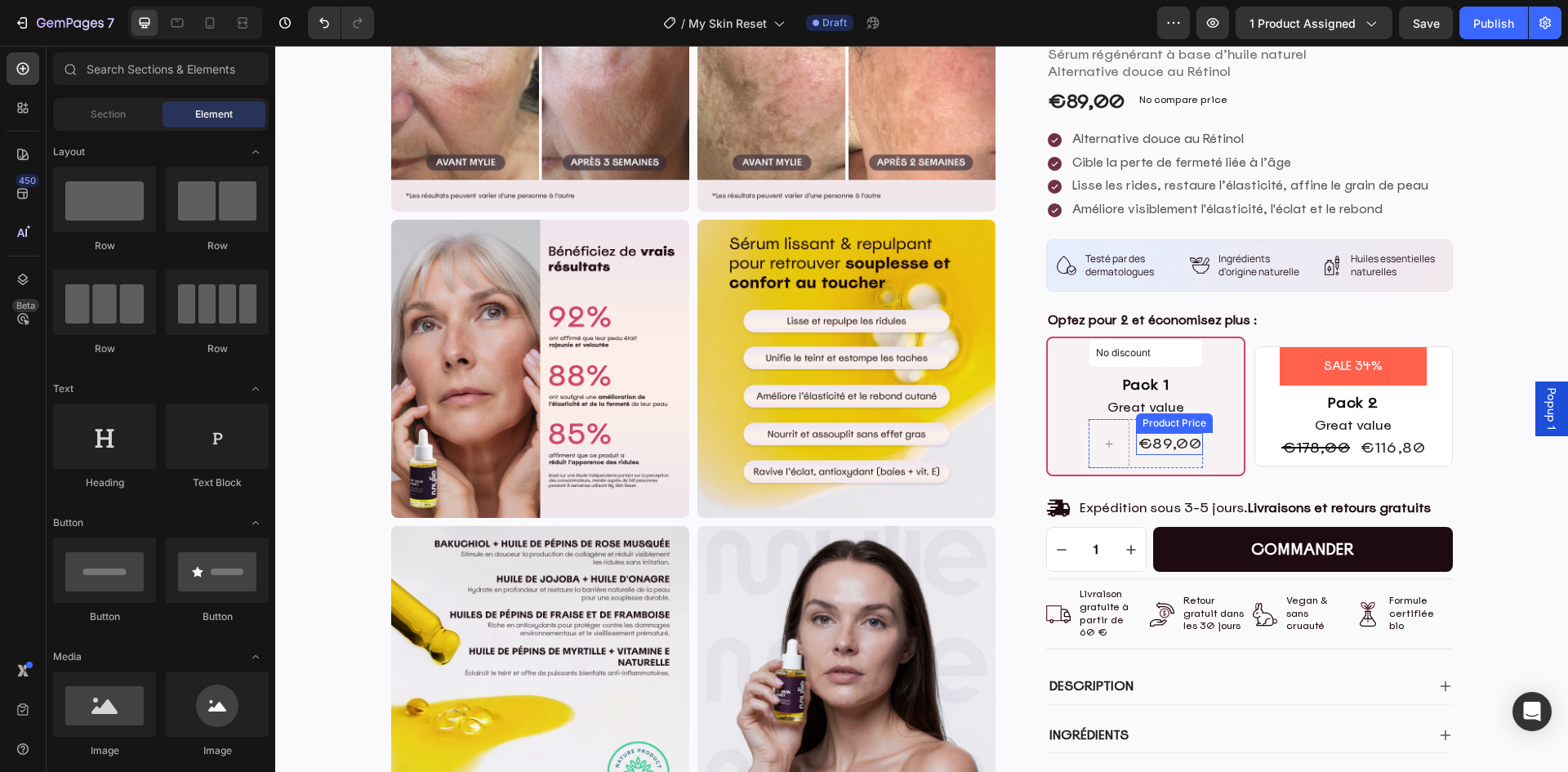
click at [1156, 440] on div "€89,00" at bounding box center [1169, 444] width 68 height 22
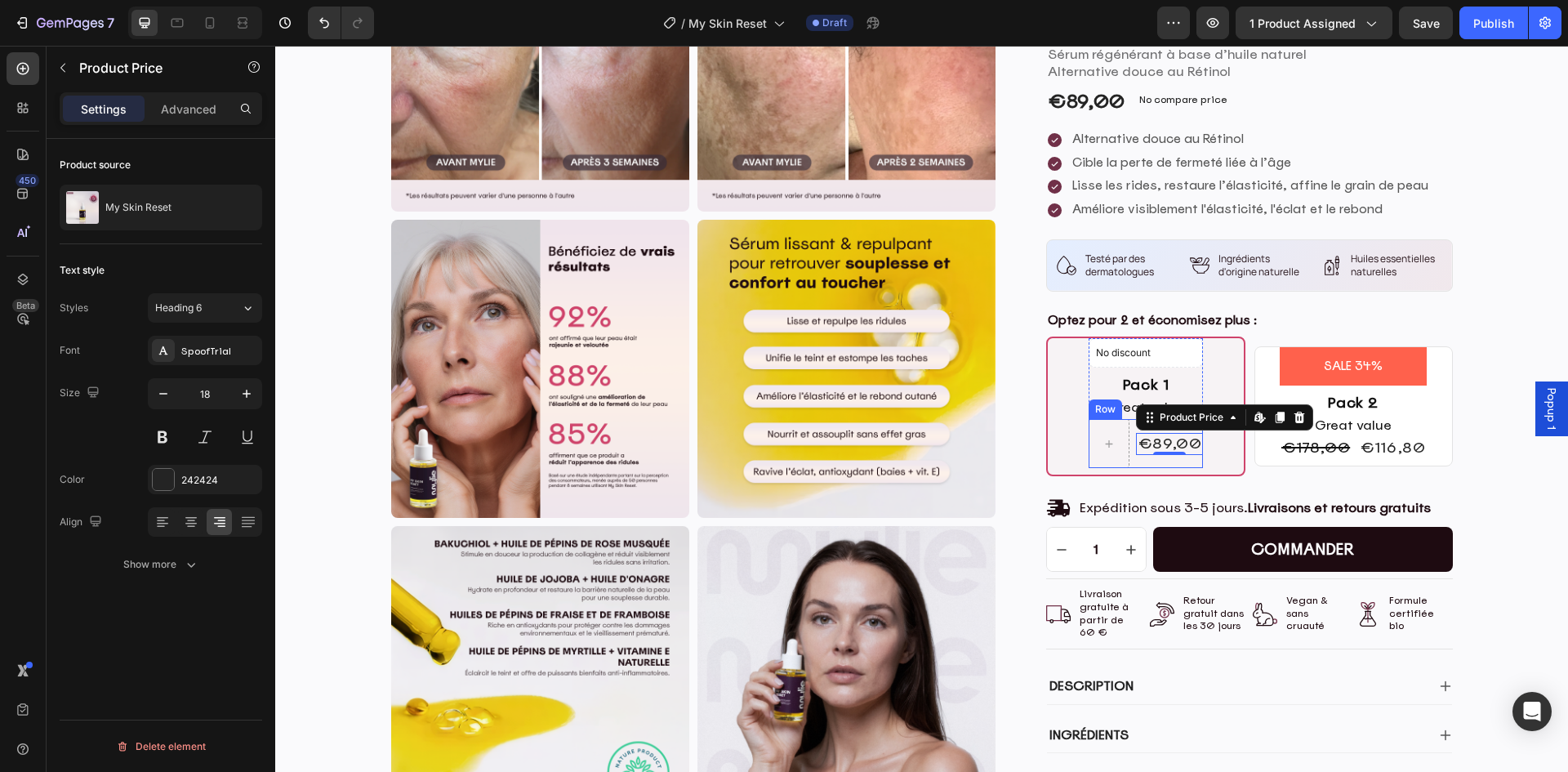
click at [1139, 459] on div "€89,00 Product Price Edit content in Shopify 0 Product Price Edit content in Sh…" at bounding box center [1169, 444] width 68 height 49
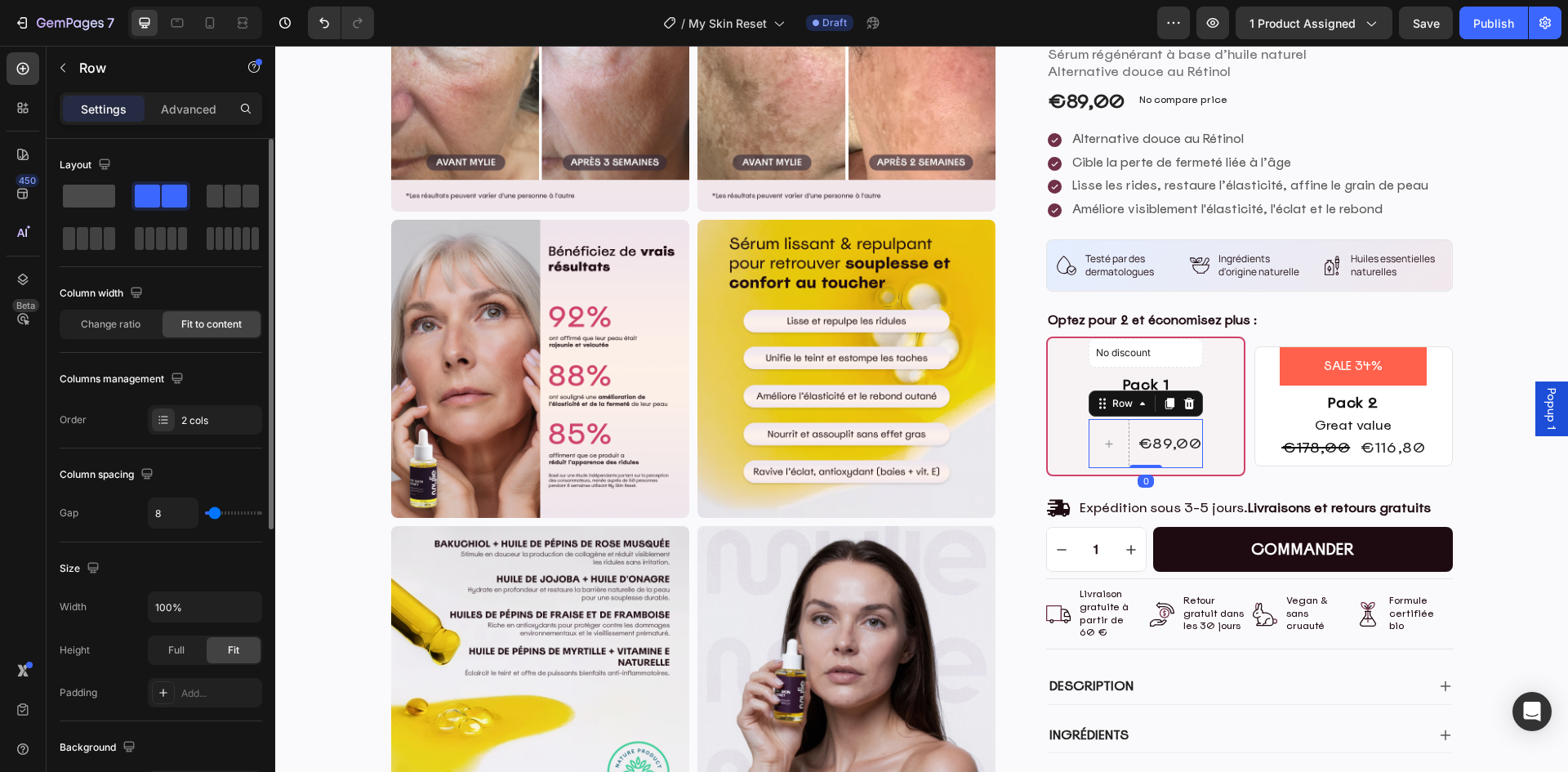
click at [84, 192] on span at bounding box center [89, 196] width 53 height 23
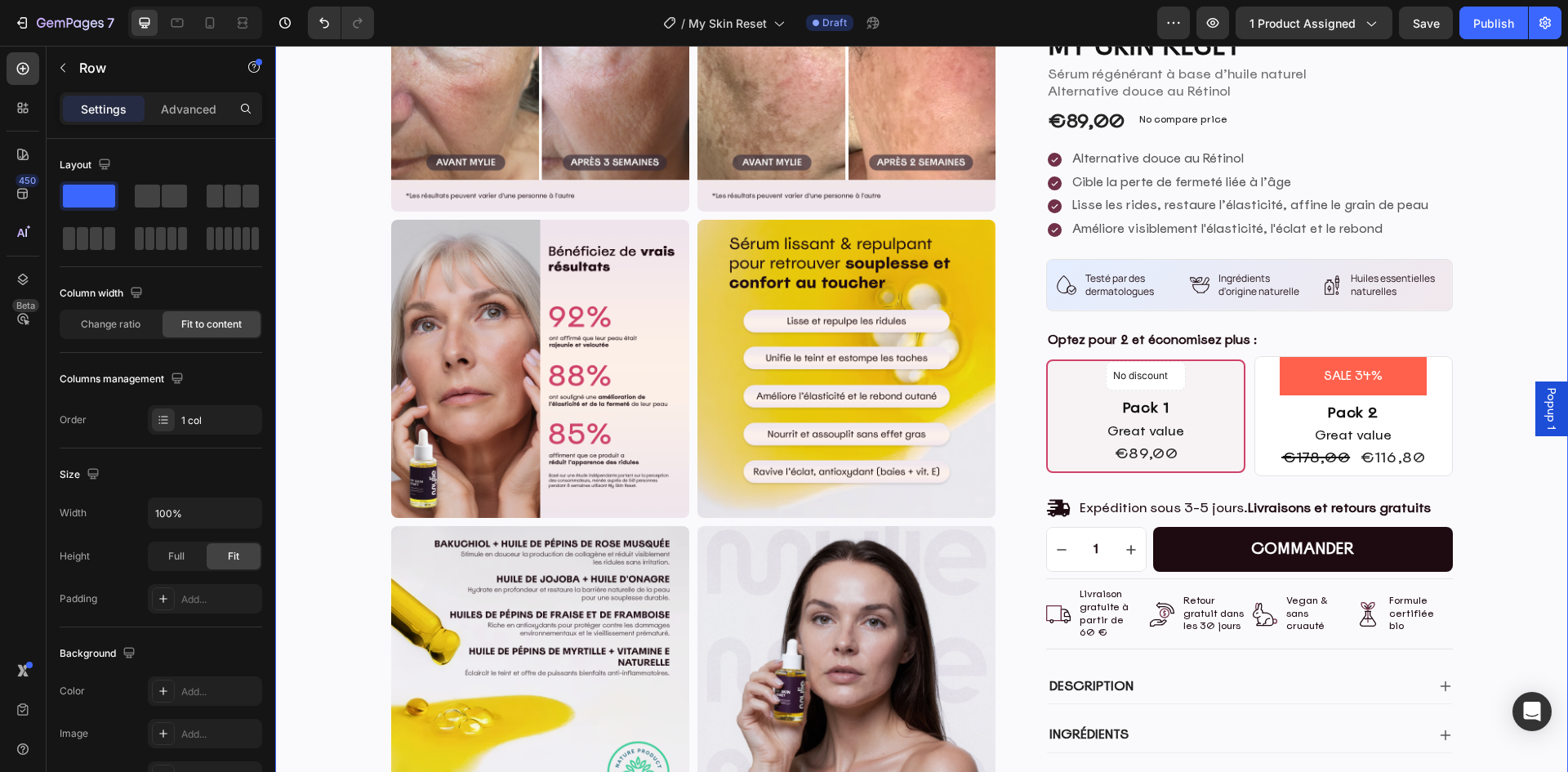
click at [1506, 490] on div "Product Images Product Images Icon Icon Icon Icon Icon Icon List (Basé sur 663 …" at bounding box center [921, 235] width 1268 height 1259
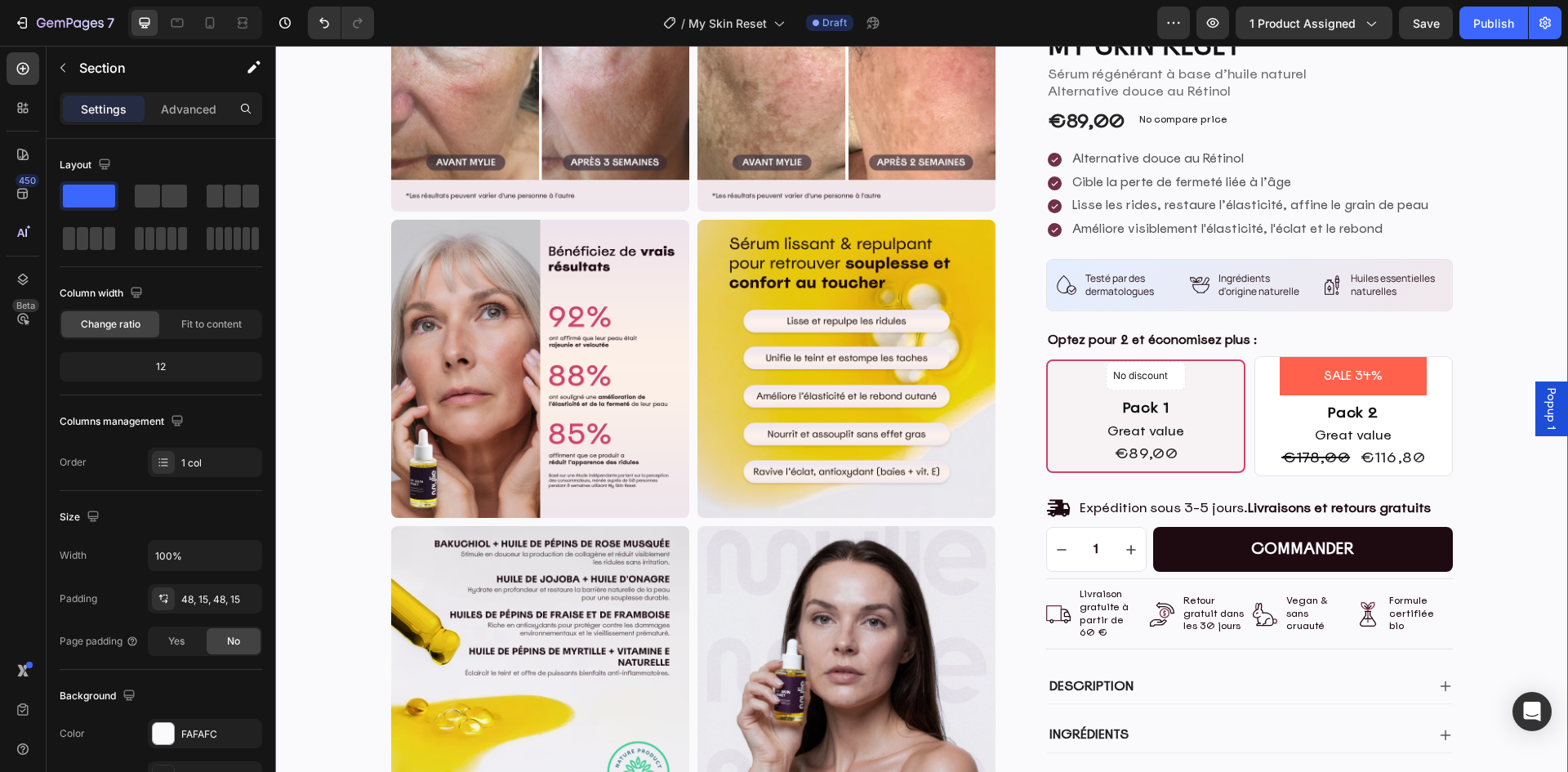
click at [1488, 491] on div "Product Images Product Images Icon Icon Icon Icon Icon Icon List (Basé sur 663 …" at bounding box center [921, 235] width 1268 height 1259
click at [1258, 433] on div "SALE 34% Product Badge Pack 2 Text Block Great value Text Block €178,00 Product…" at bounding box center [1354, 413] width 197 height 112
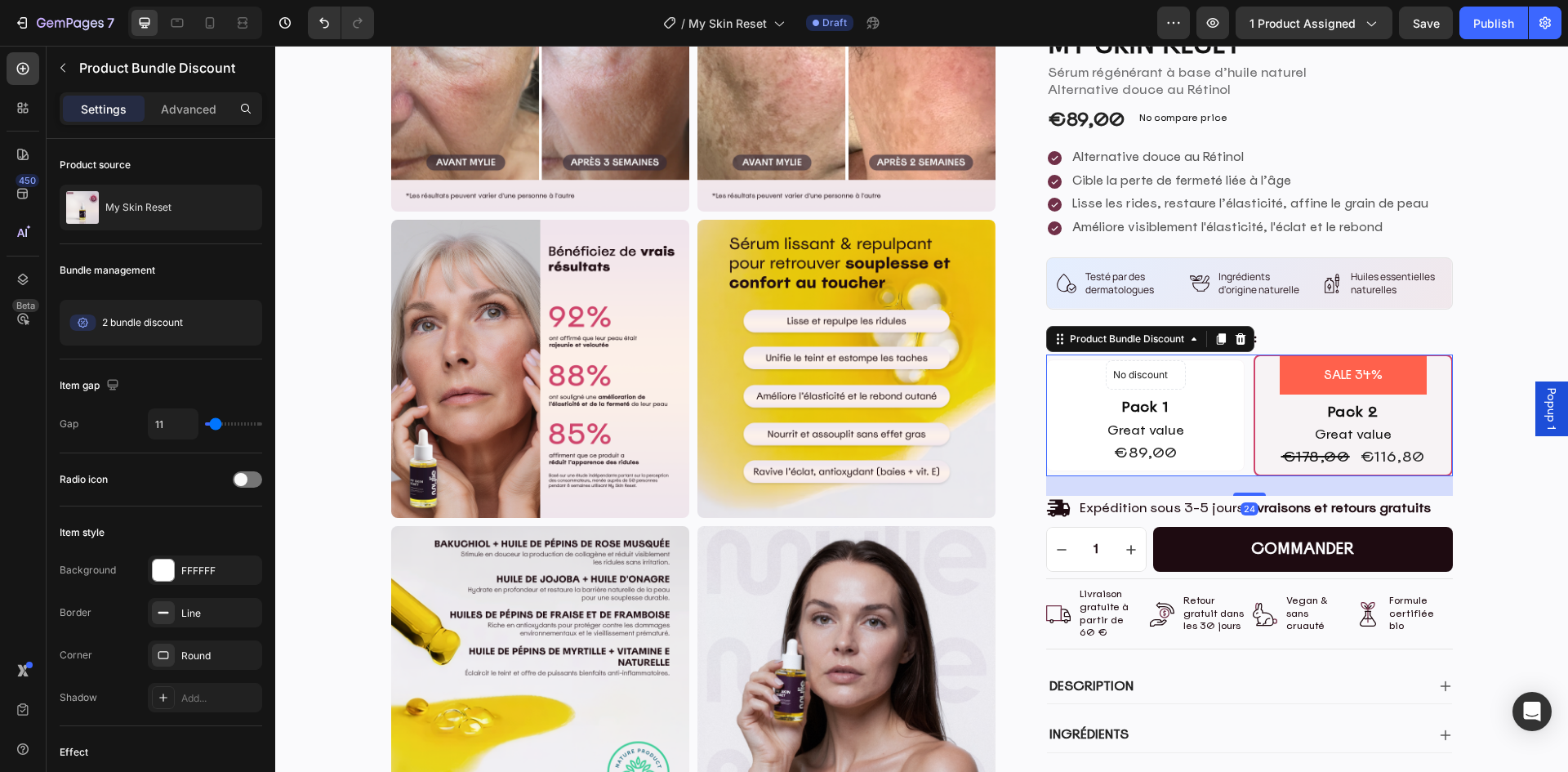
click at [1059, 436] on div "No discount Not be displayed when published Product Badge Pack 1 Text Block Gre…" at bounding box center [1145, 412] width 197 height 103
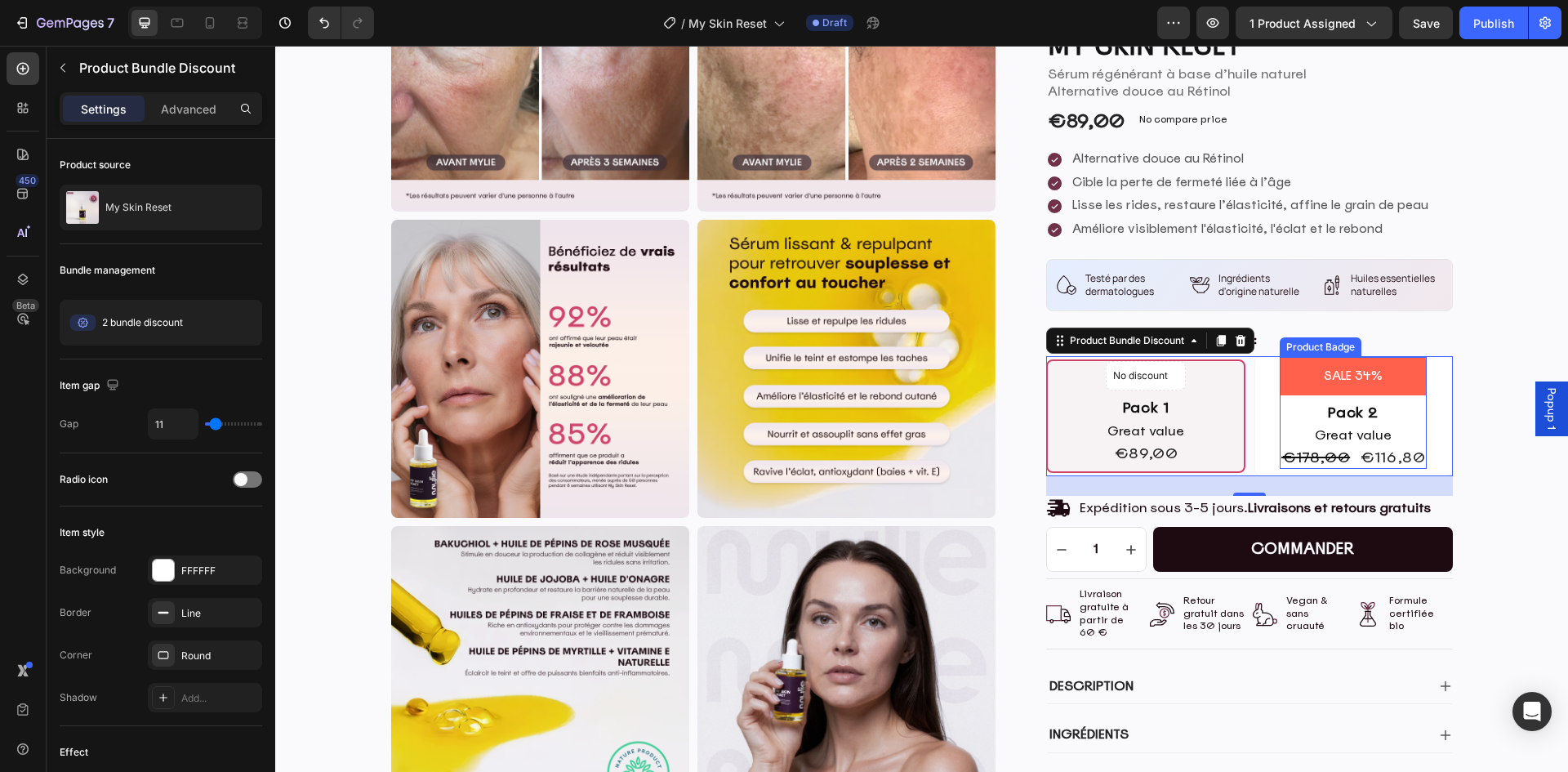
click at [1354, 380] on pre "SALE 34%" at bounding box center [1353, 376] width 78 height 39
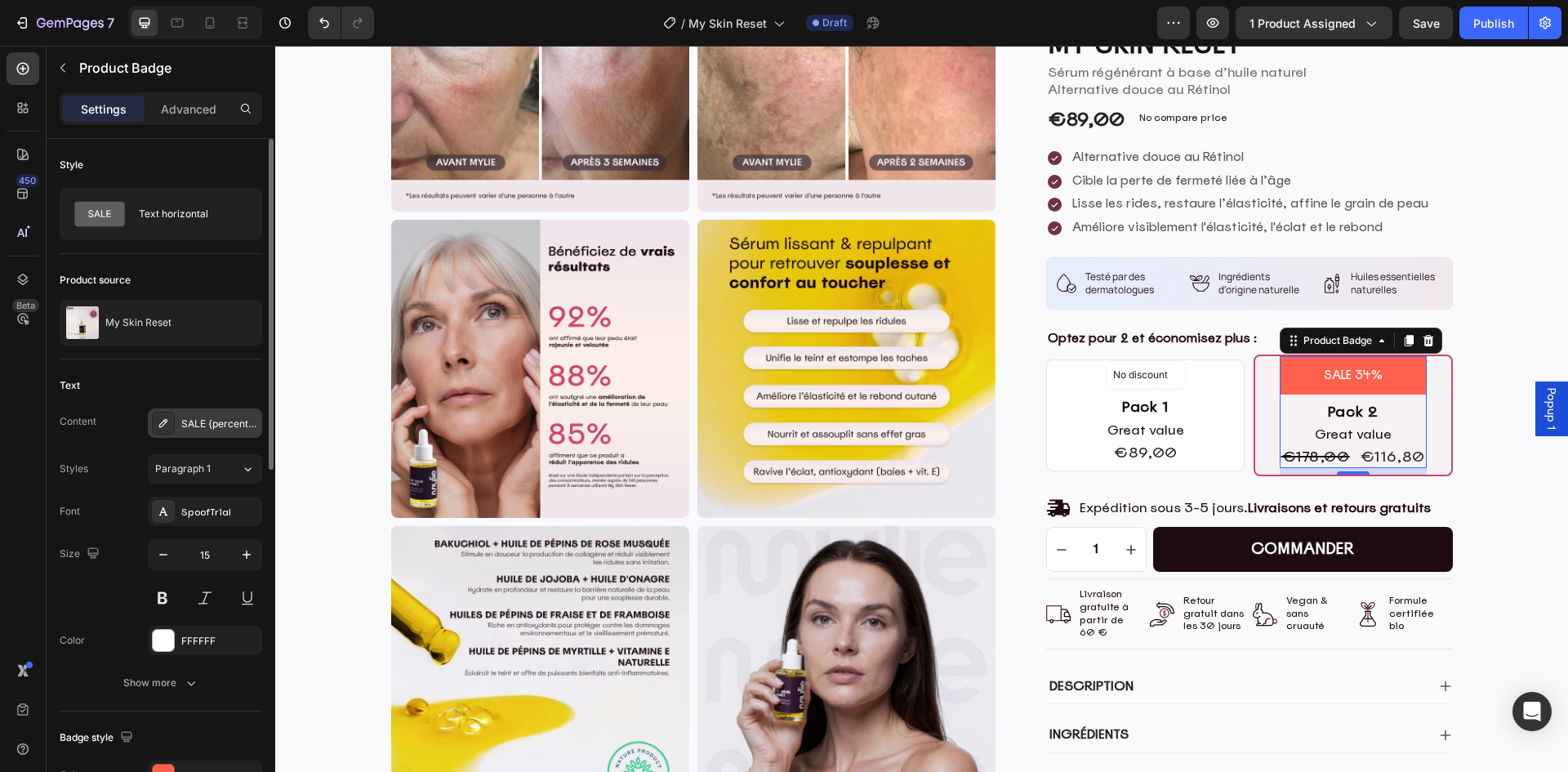
click at [199, 426] on div "SALE {percent_discount}" at bounding box center [220, 424] width 77 height 15
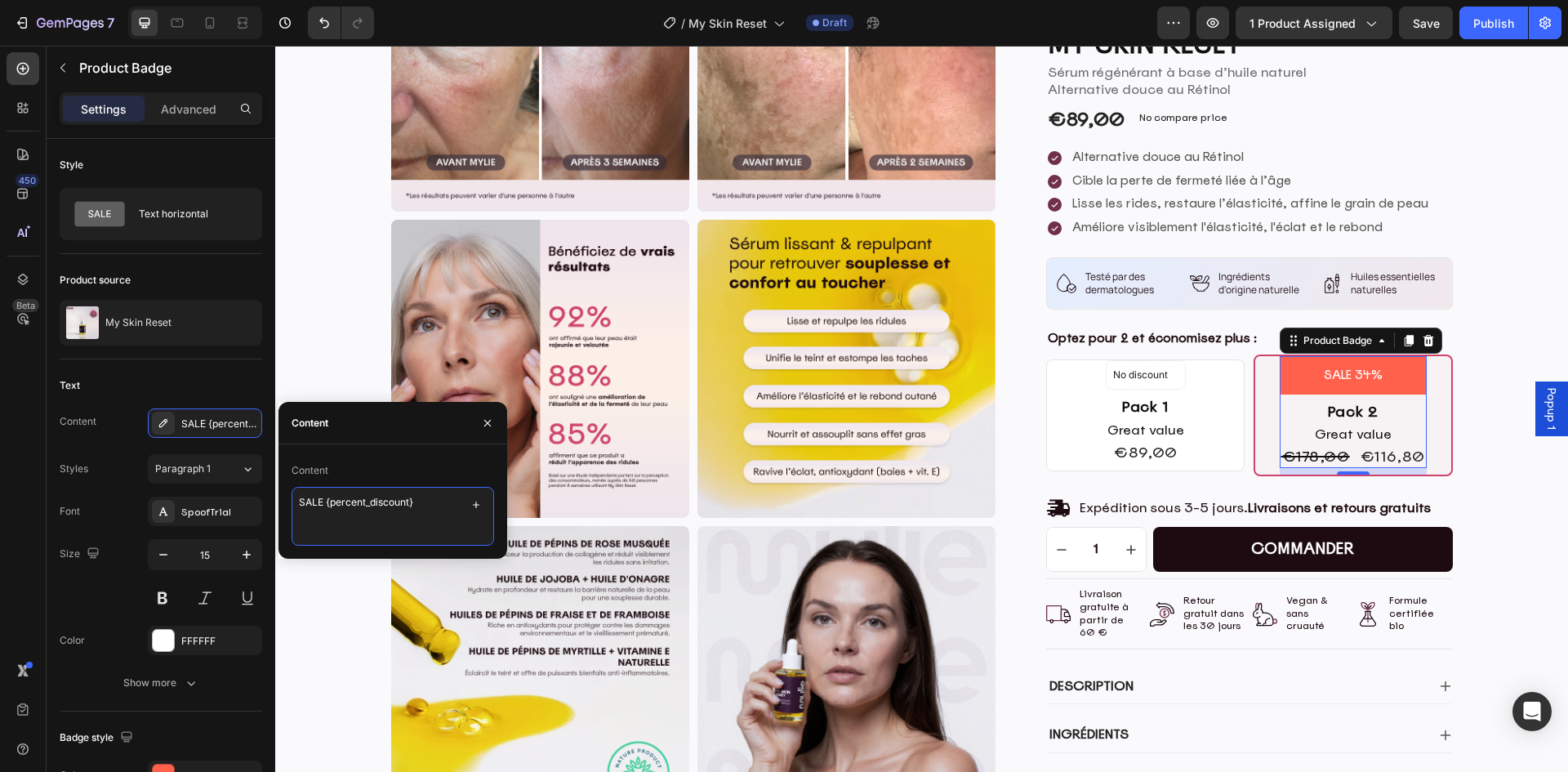
drag, startPoint x: 324, startPoint y: 505, endPoint x: 273, endPoint y: 503, distance: 51.0
click at [274, 503] on div "450 Beta Sections(18) Elements(84) Section Element Hero Section Product Detail …" at bounding box center [138, 408] width 276 height 726
type textarea "économisez {percent_discount}"
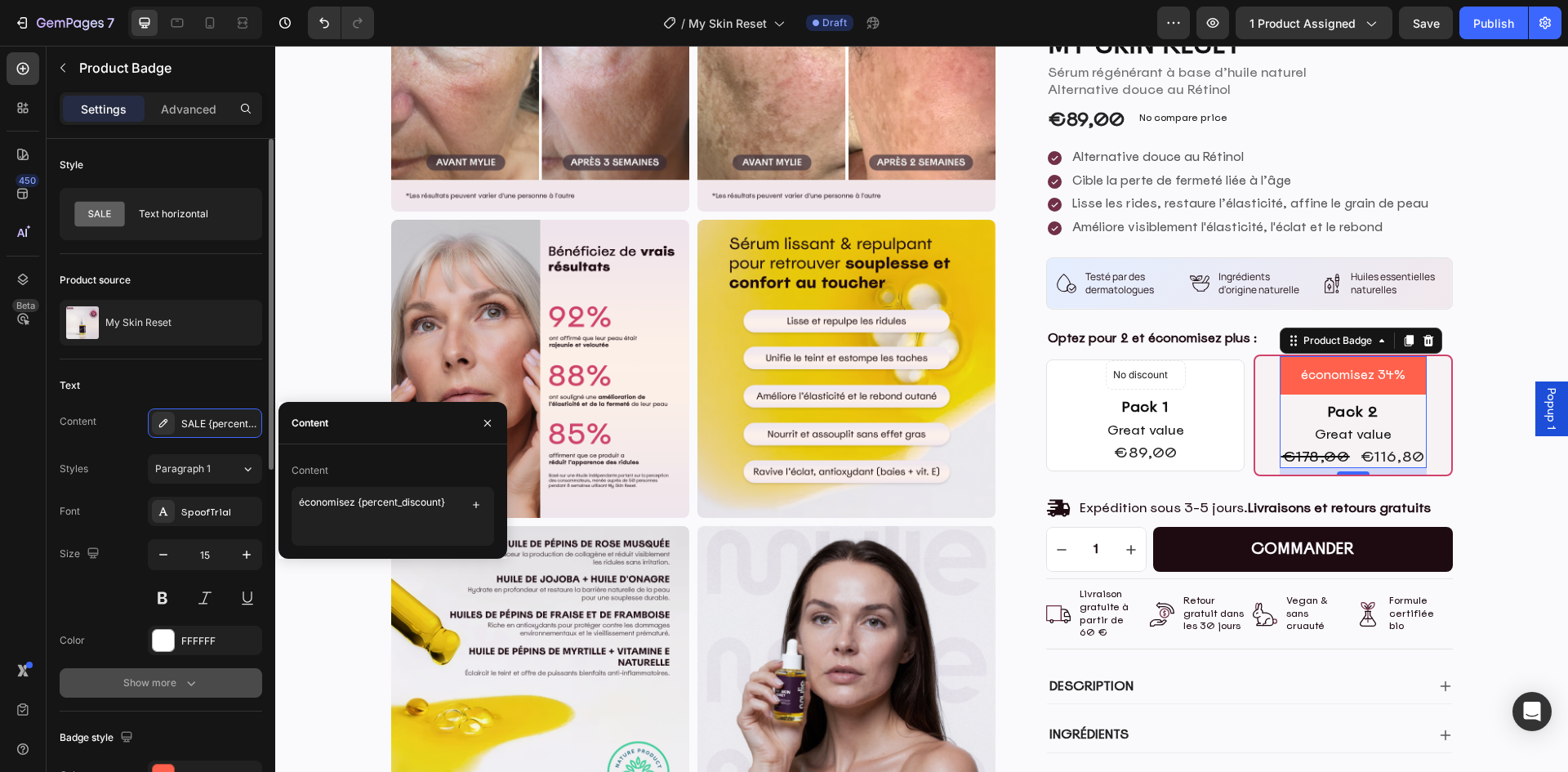
click at [201, 688] on button "Show more" at bounding box center [160, 683] width 202 height 29
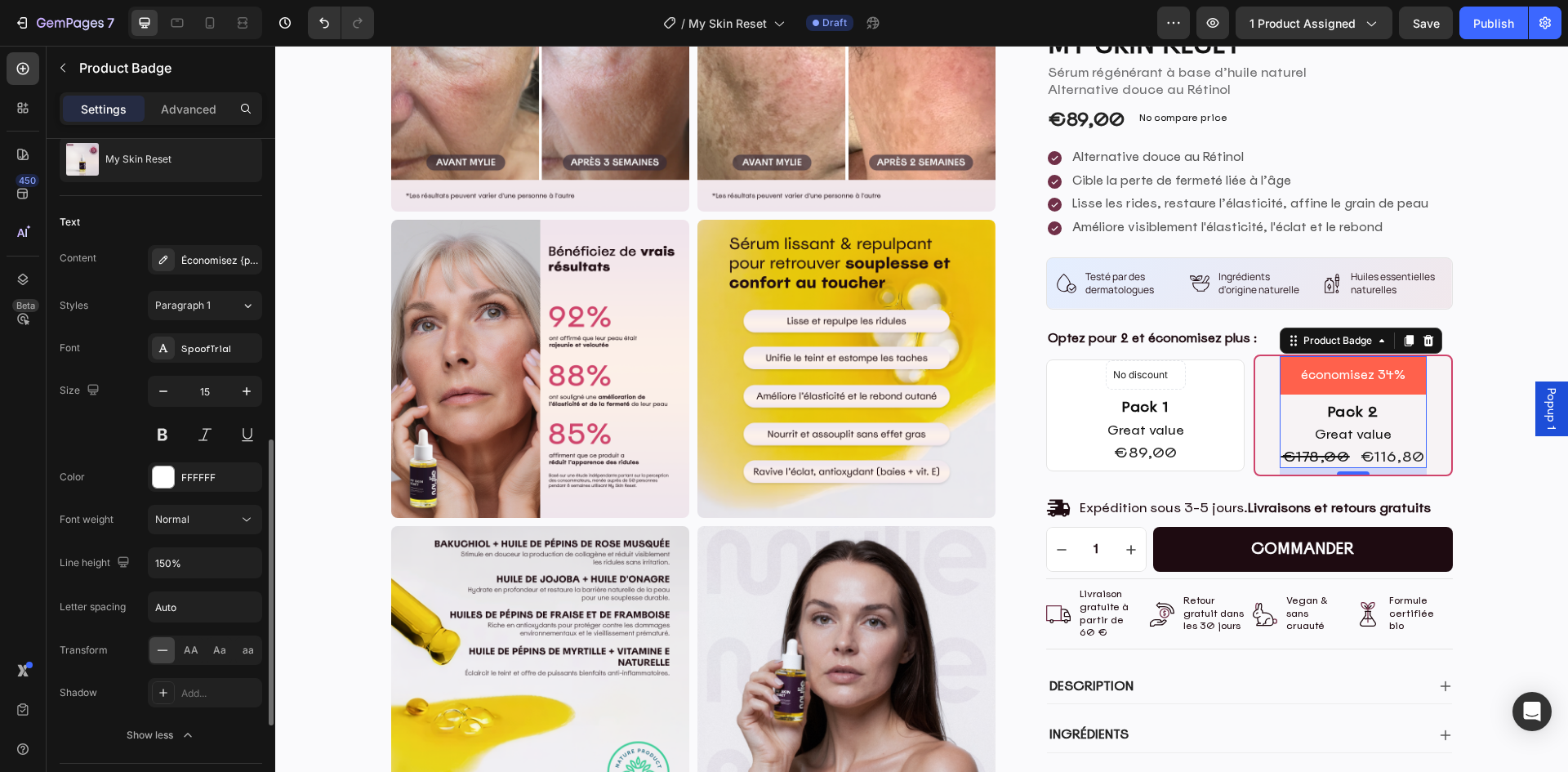
scroll to position [327, 0]
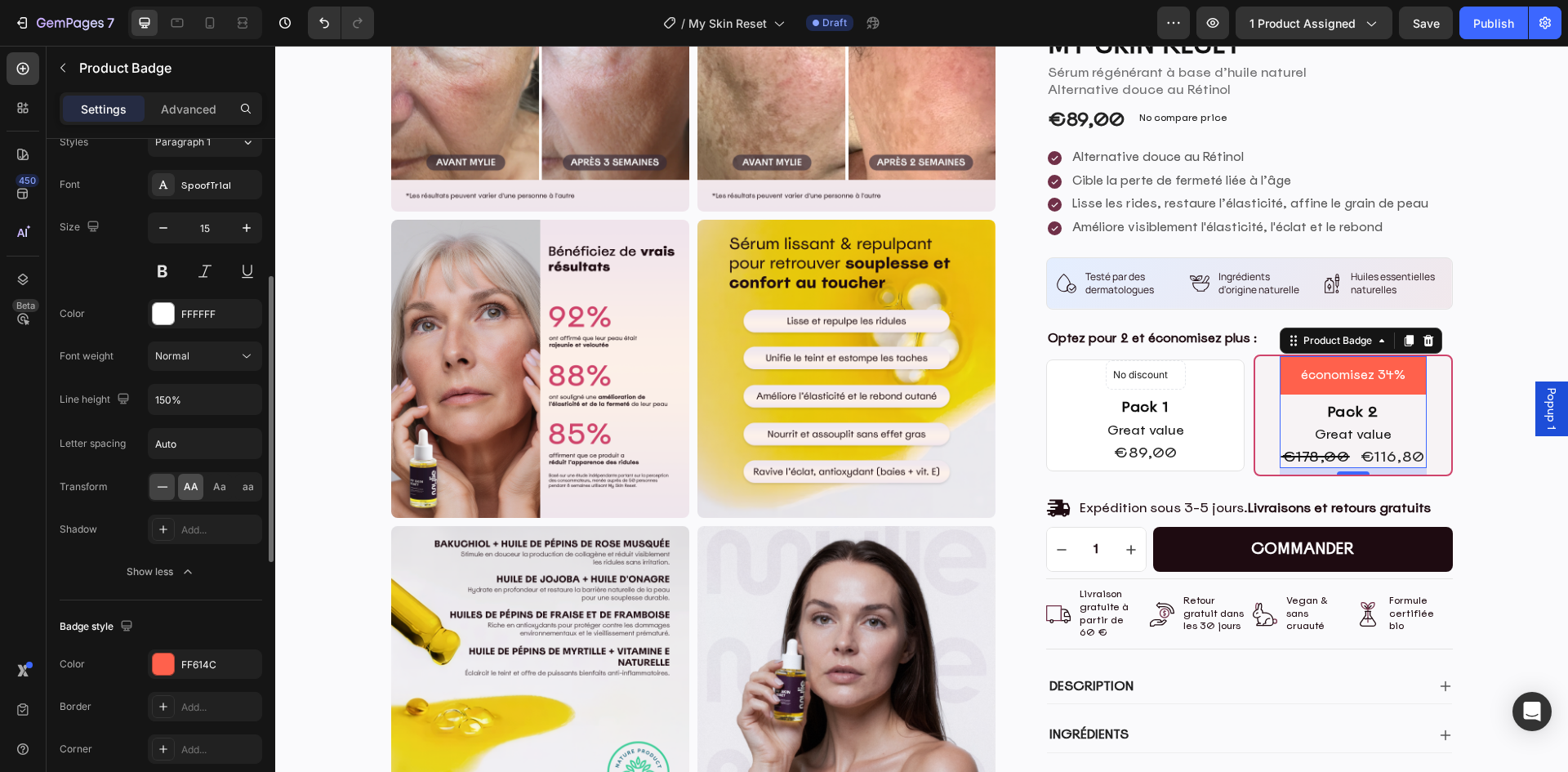
click at [185, 491] on span "AA" at bounding box center [190, 487] width 15 height 15
click at [1505, 481] on div "Product Images Product Images Icon Icon Icon Icon Icon Icon List (Basé sur 663 …" at bounding box center [921, 235] width 1268 height 1259
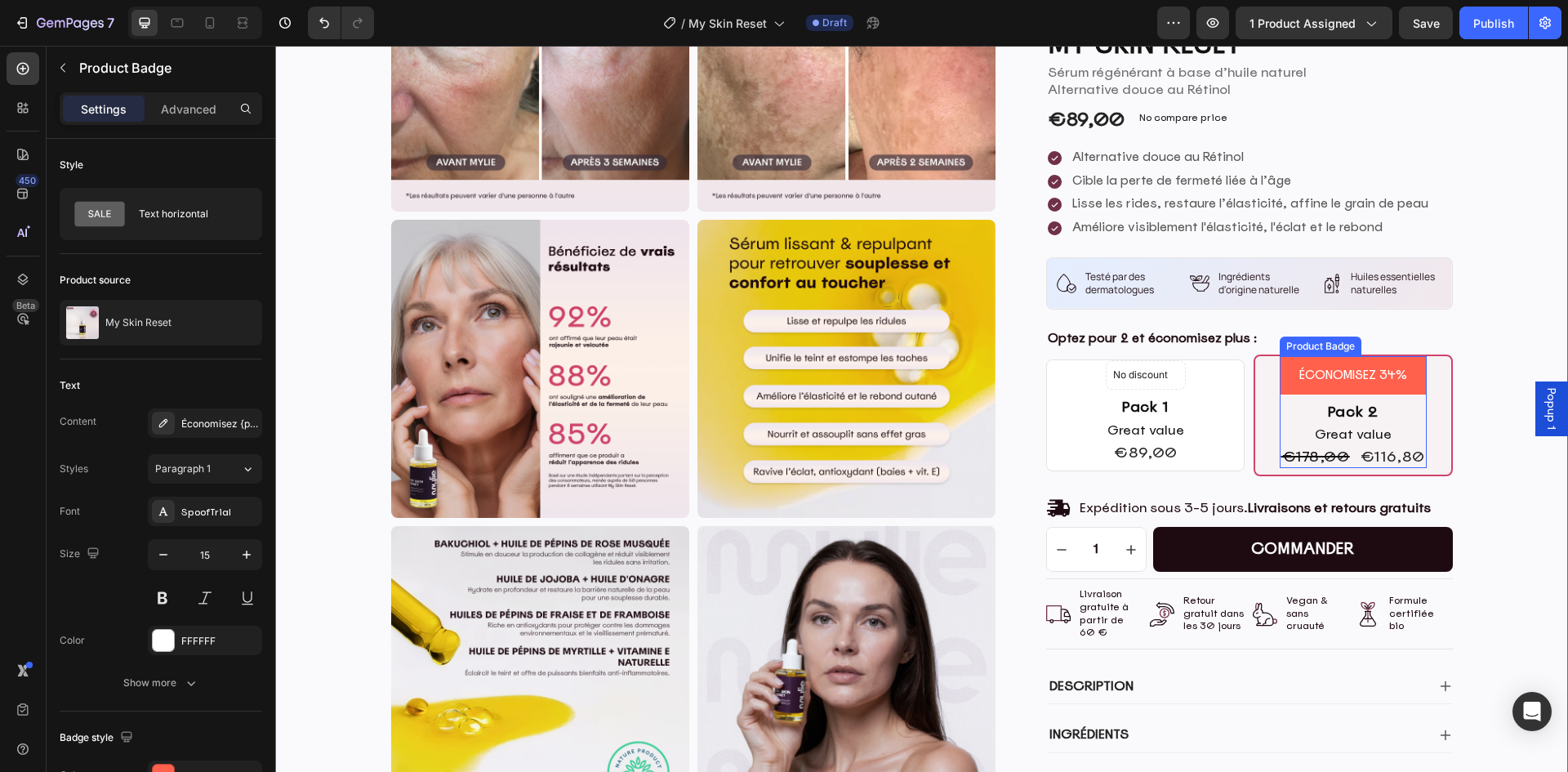
click at [1291, 389] on pre "économisez 34%" at bounding box center [1354, 376] width 127 height 39
click at [1290, 367] on pre "économisez 34%" at bounding box center [1354, 376] width 127 height 39
click at [1362, 414] on div "Pack 2" at bounding box center [1353, 412] width 147 height 22
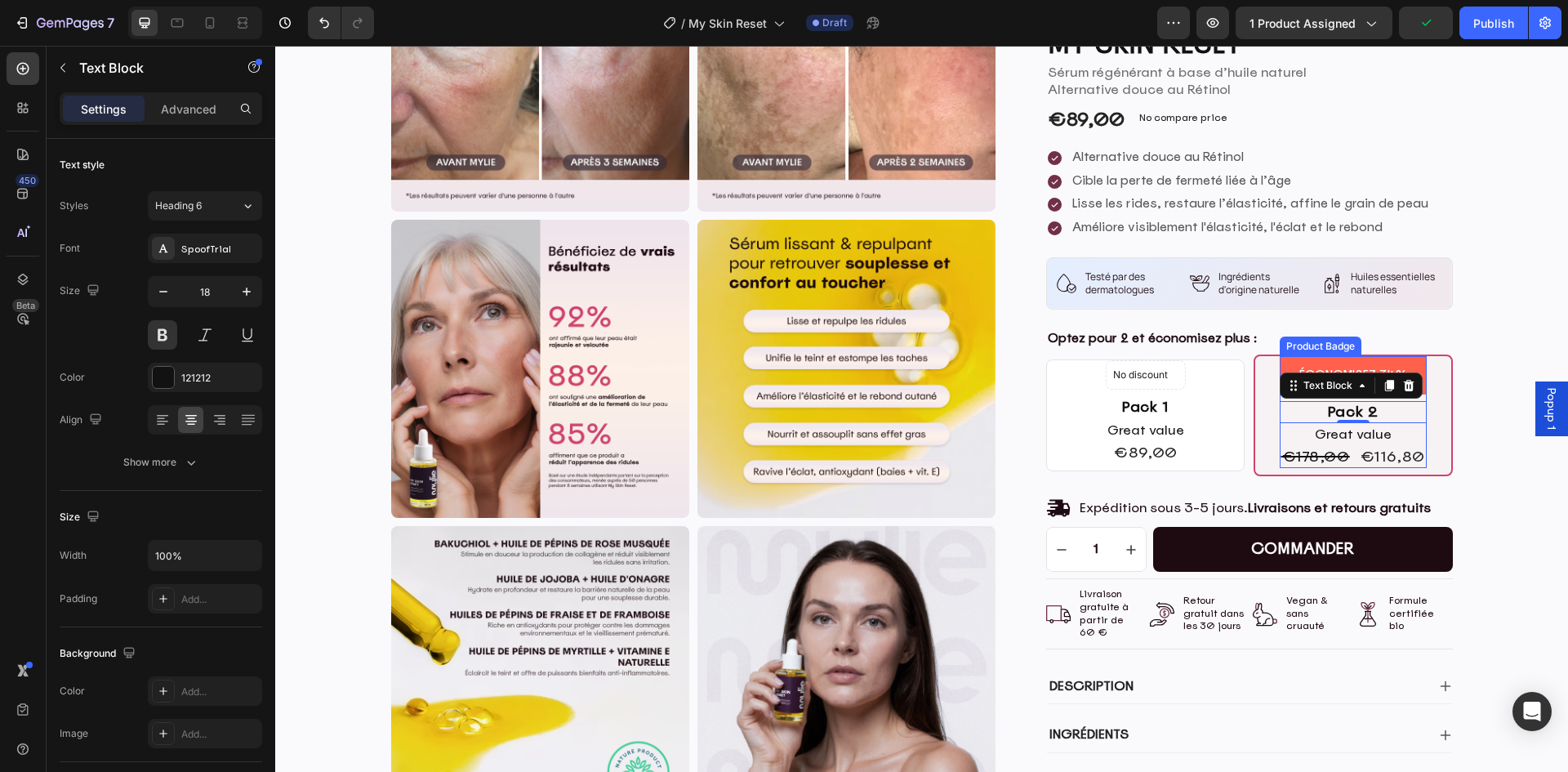
click at [1290, 364] on pre "économisez 34%" at bounding box center [1354, 376] width 127 height 39
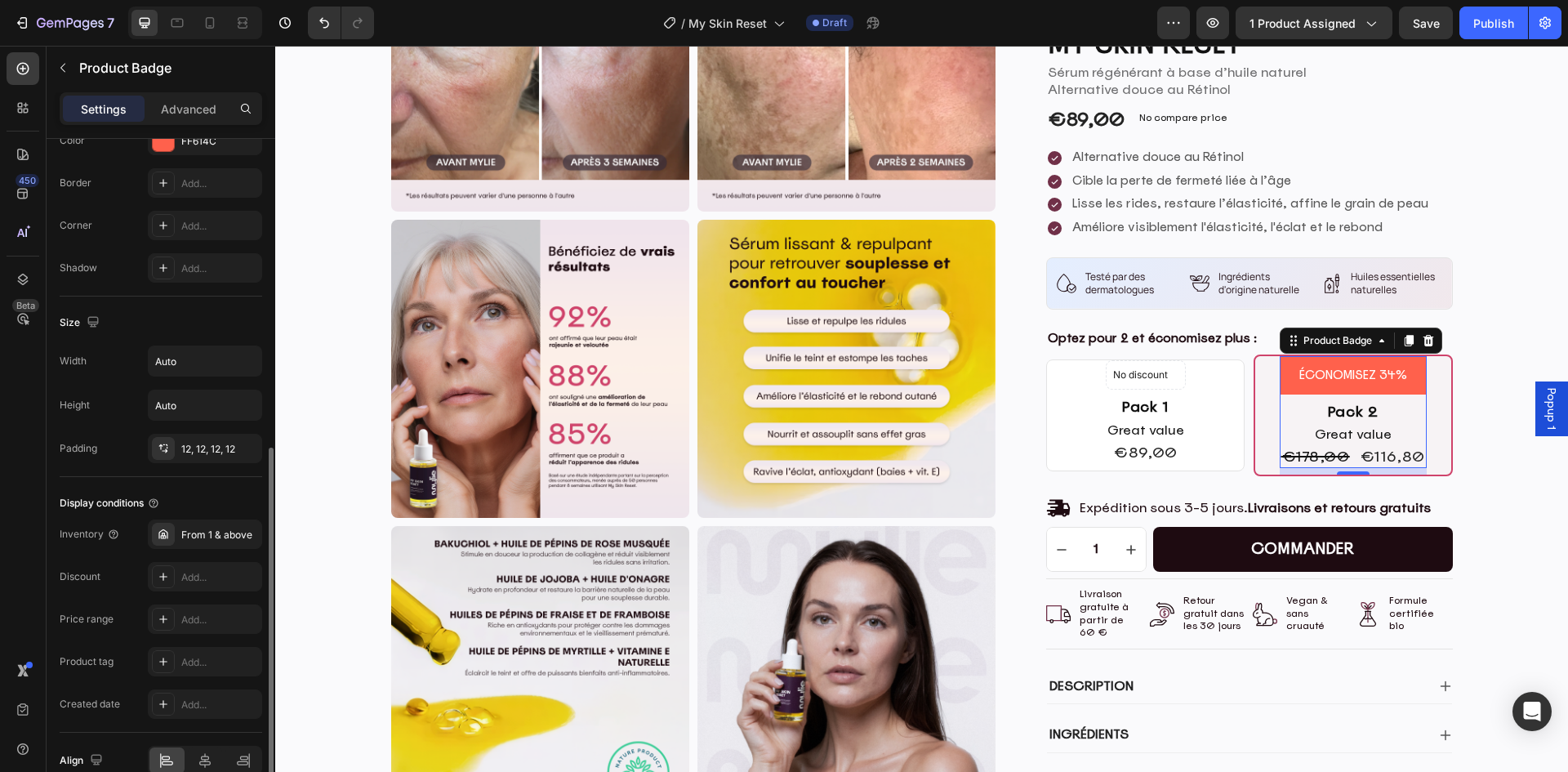
scroll to position [553, 0]
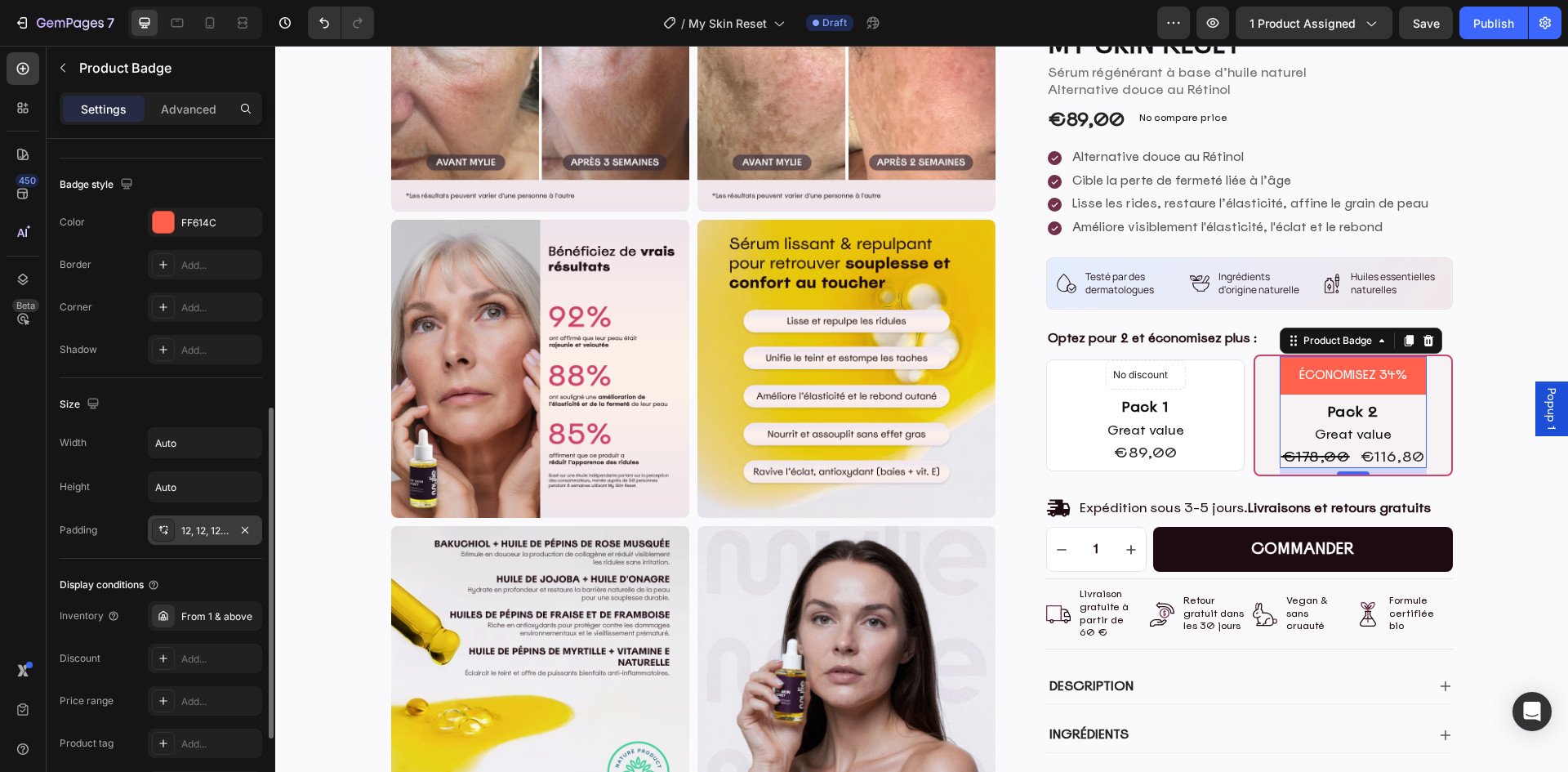
click at [195, 539] on div "12, 12, 12, 12" at bounding box center [205, 530] width 115 height 29
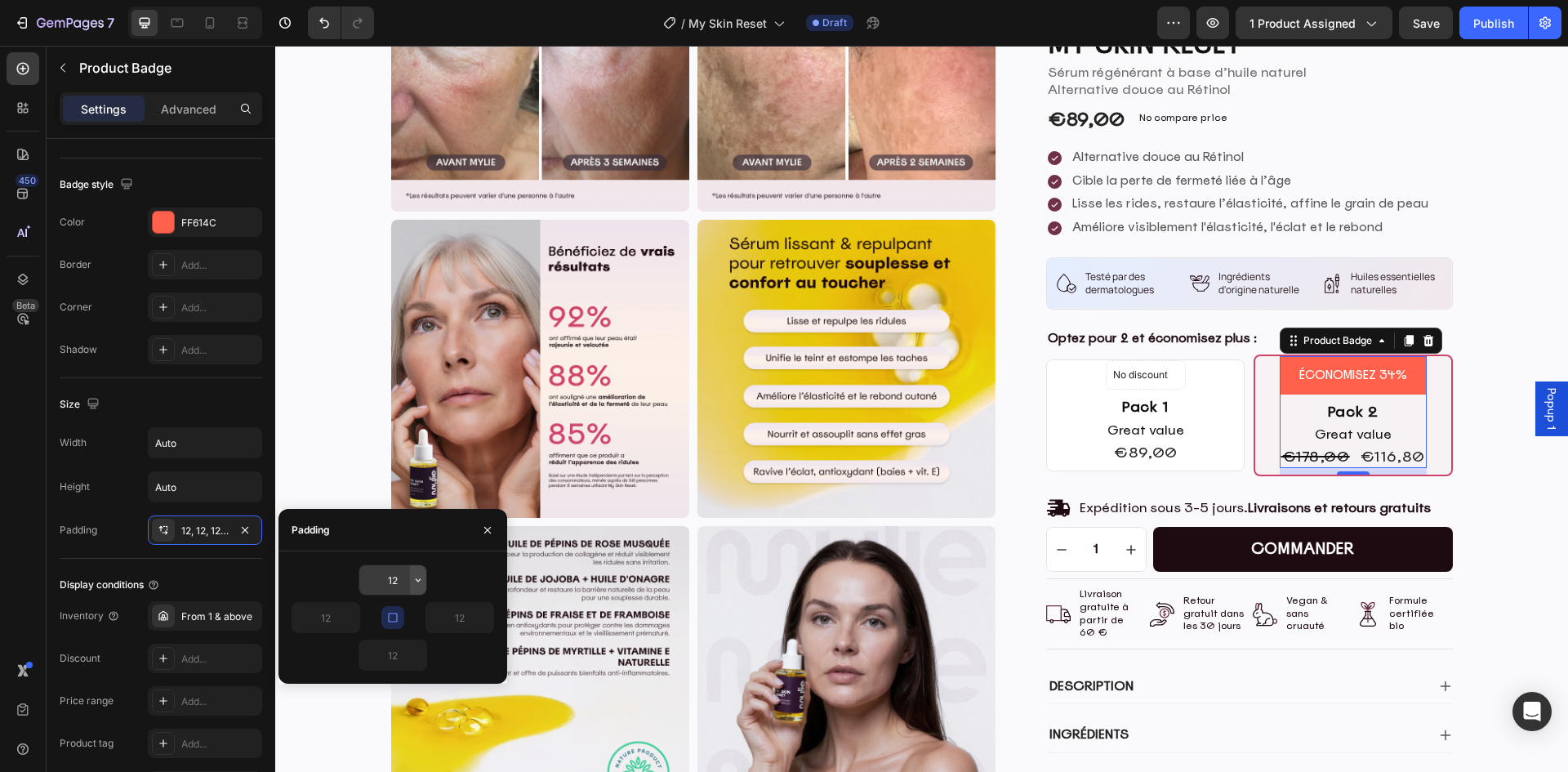
drag, startPoint x: 408, startPoint y: 587, endPoint x: 420, endPoint y: 580, distance: 13.9
click at [420, 580] on icon "button" at bounding box center [418, 580] width 13 height 13
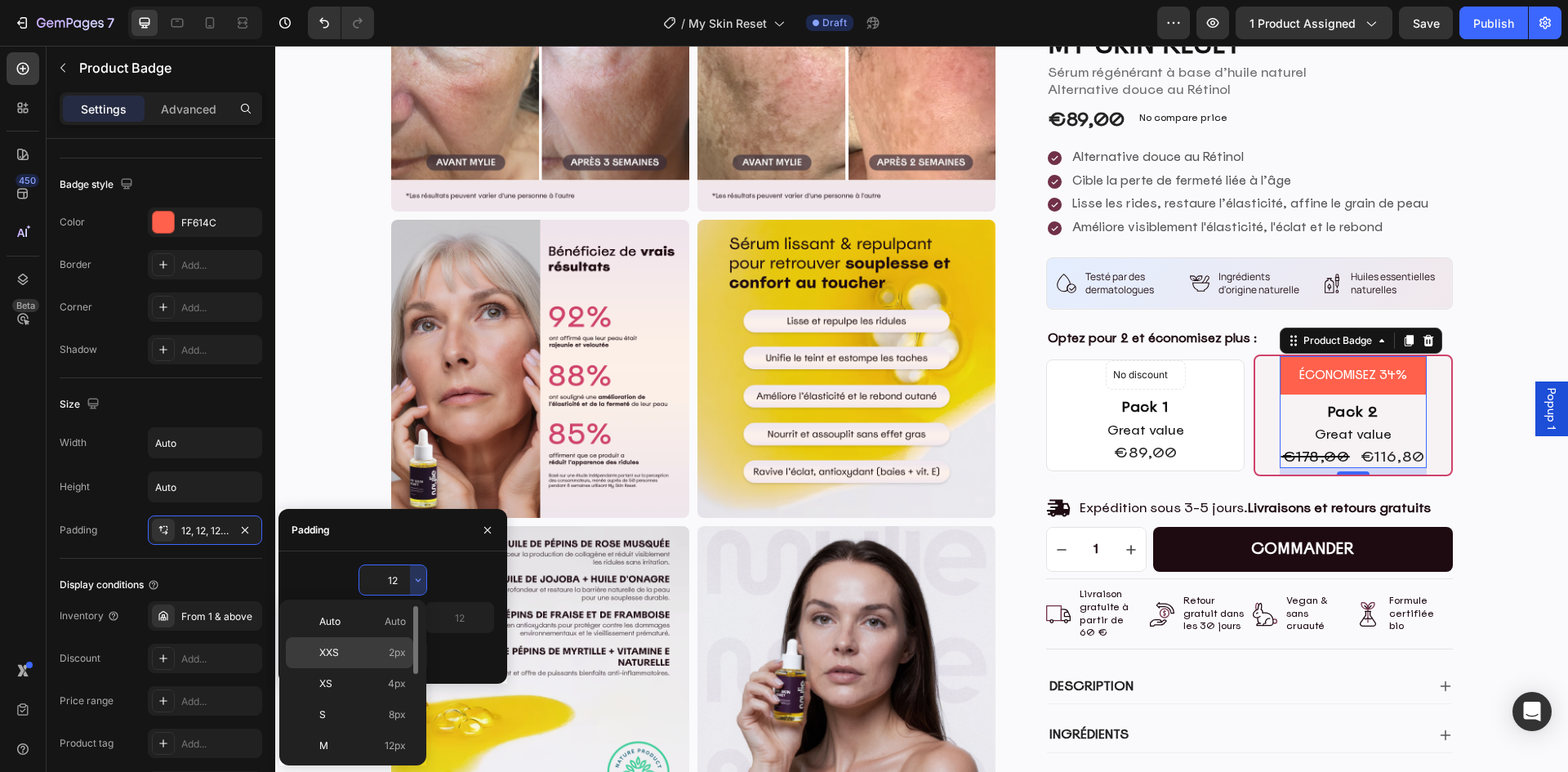
click at [384, 650] on p "XXS 2px" at bounding box center [363, 652] width 87 height 15
type input "2"
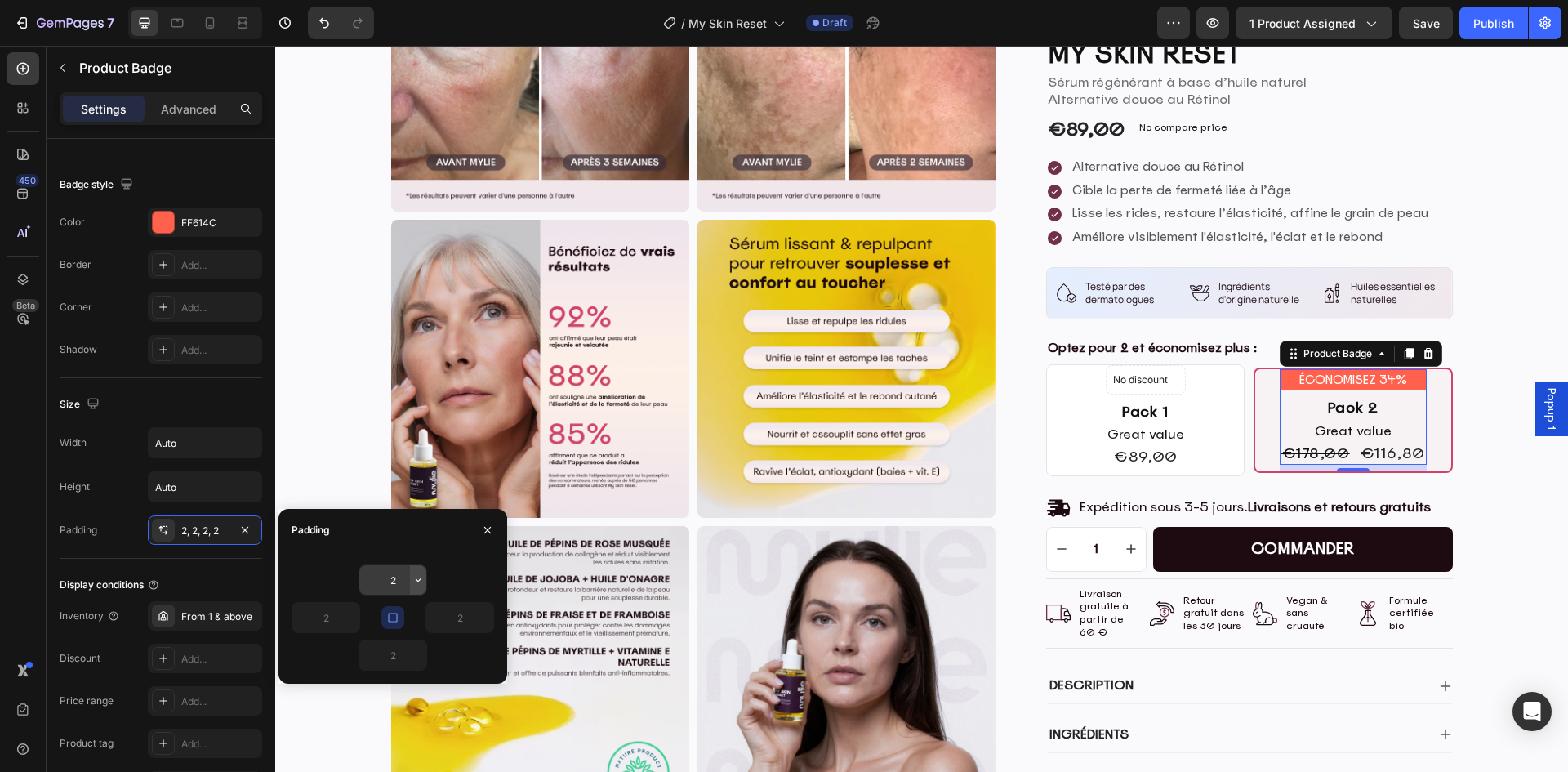
click at [419, 580] on icon "button" at bounding box center [418, 580] width 5 height 3
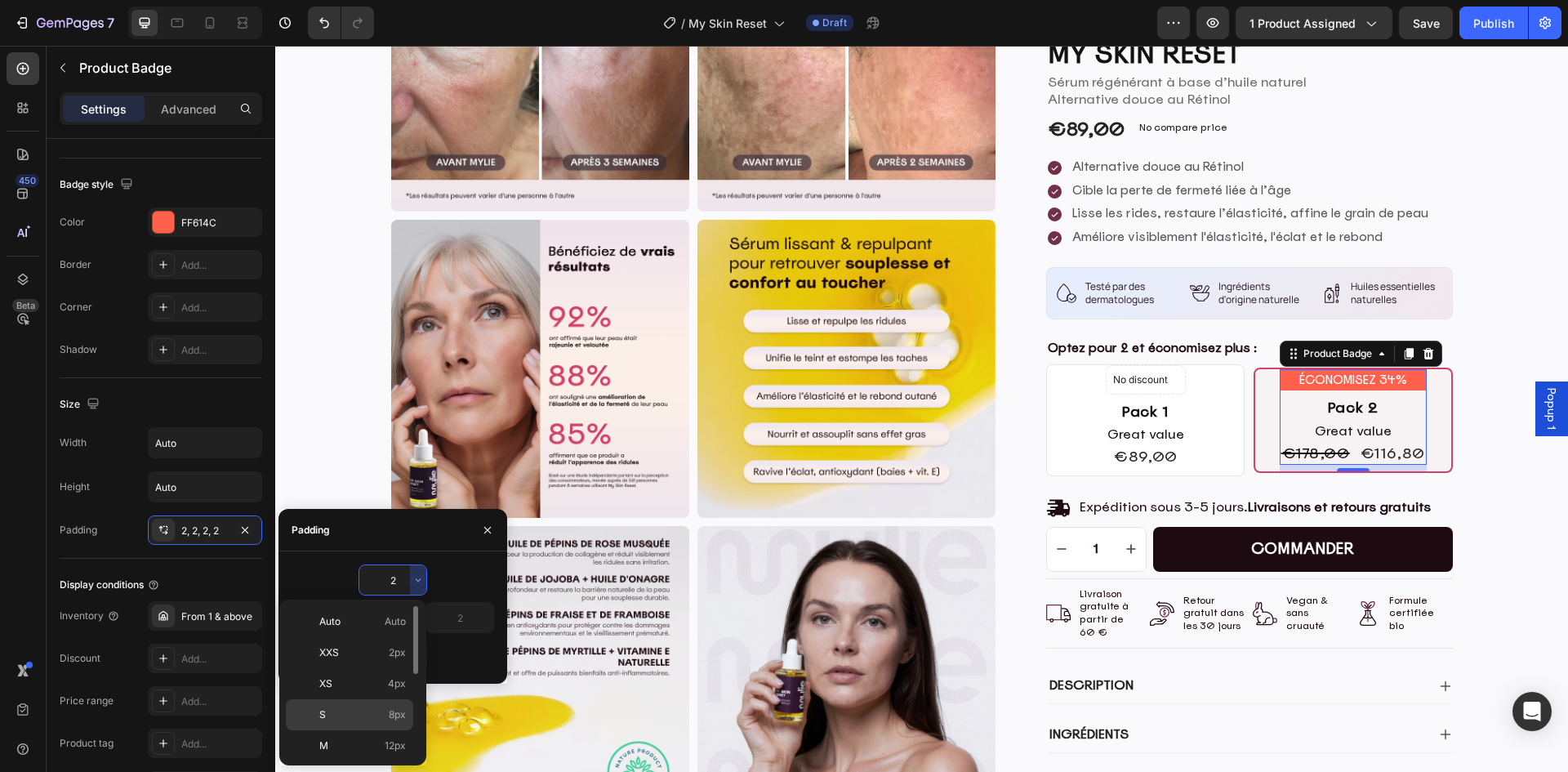
click at [384, 710] on p "S 8px" at bounding box center [363, 714] width 87 height 15
type input "8"
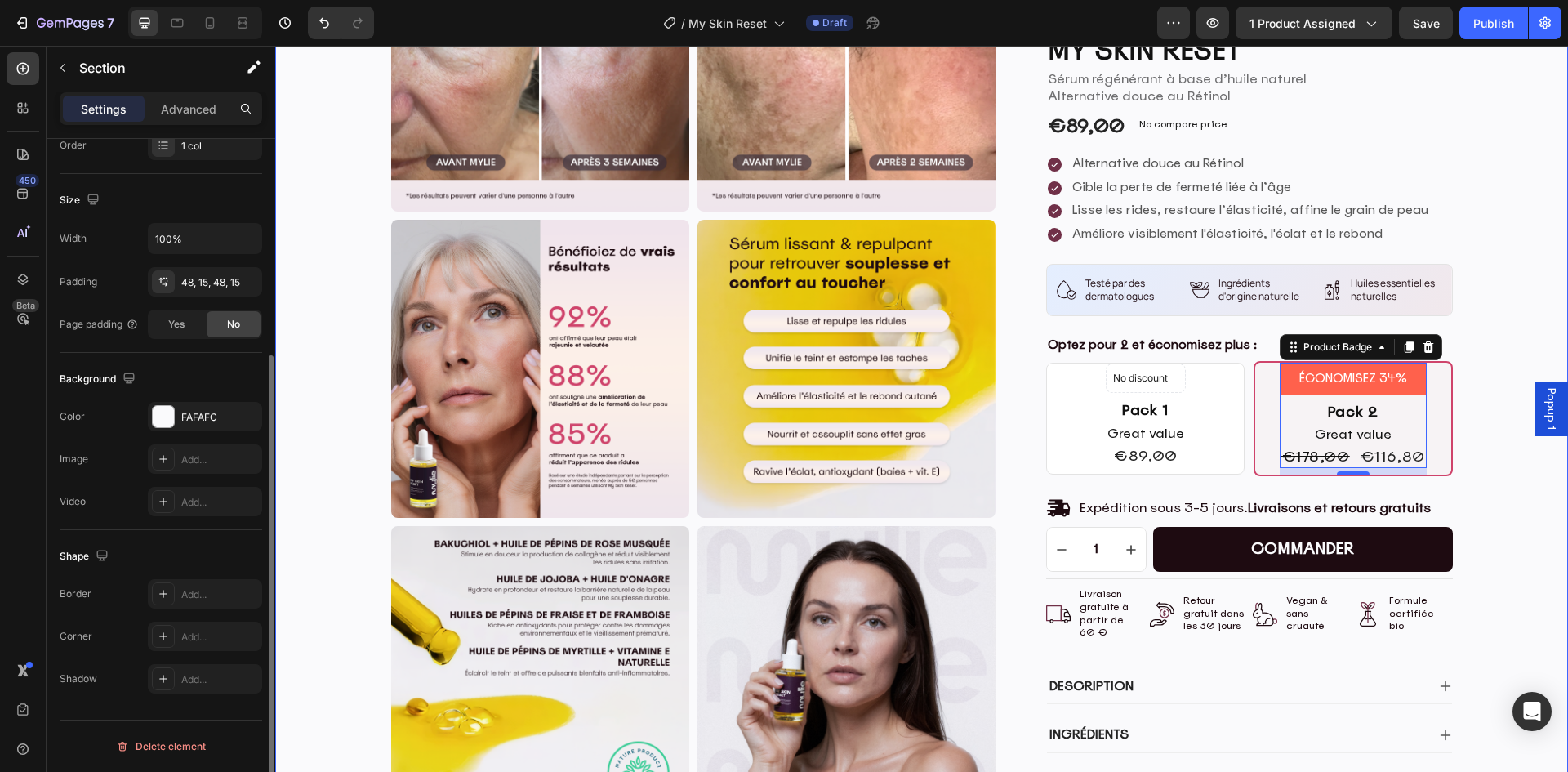
click at [1506, 531] on div "Product Images Product Images Icon Icon Icon Icon Icon Icon List (Basé sur 663 …" at bounding box center [921, 235] width 1268 height 1259
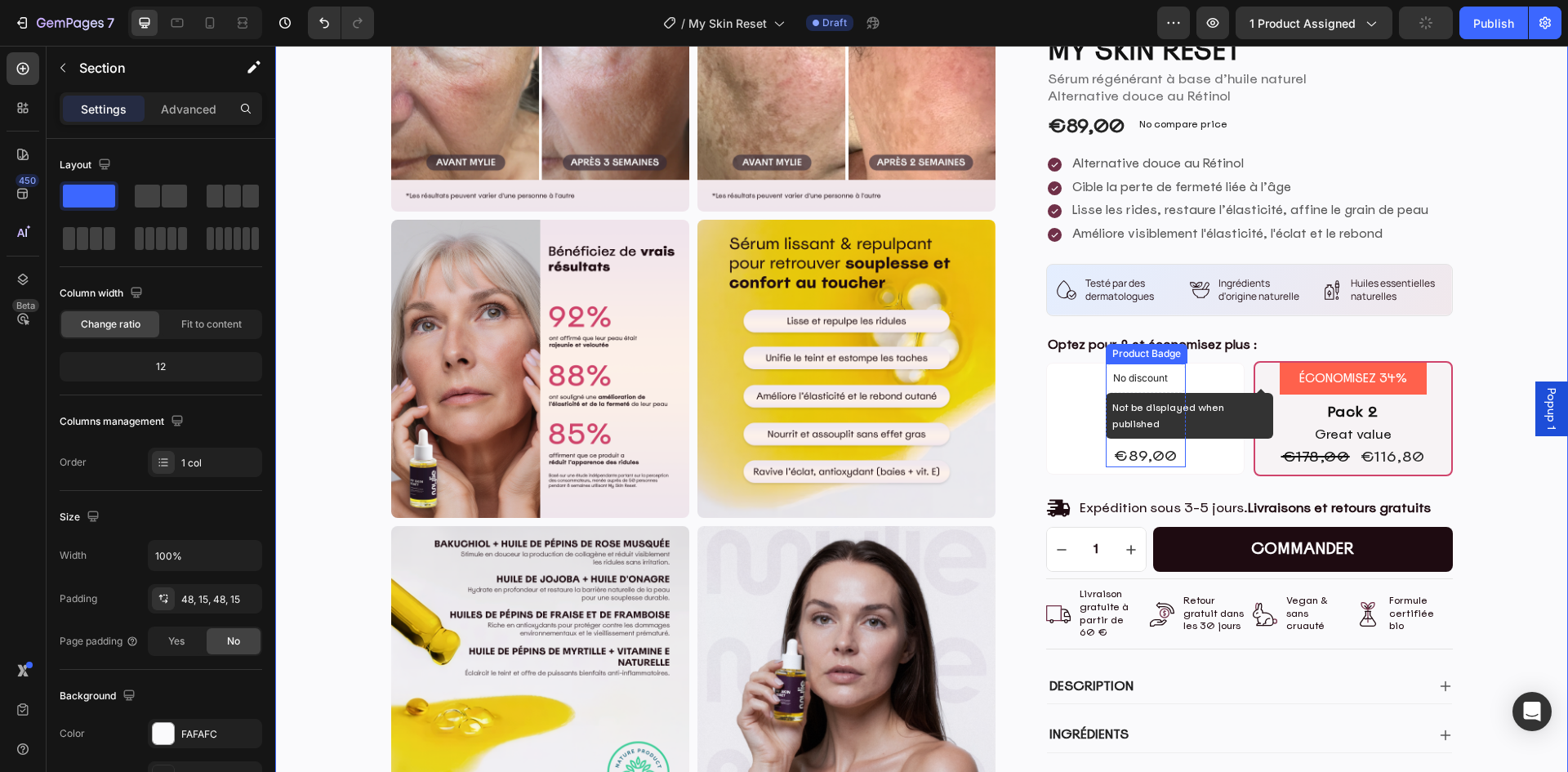
click at [1150, 378] on p "No discount" at bounding box center [1146, 378] width 65 height 15
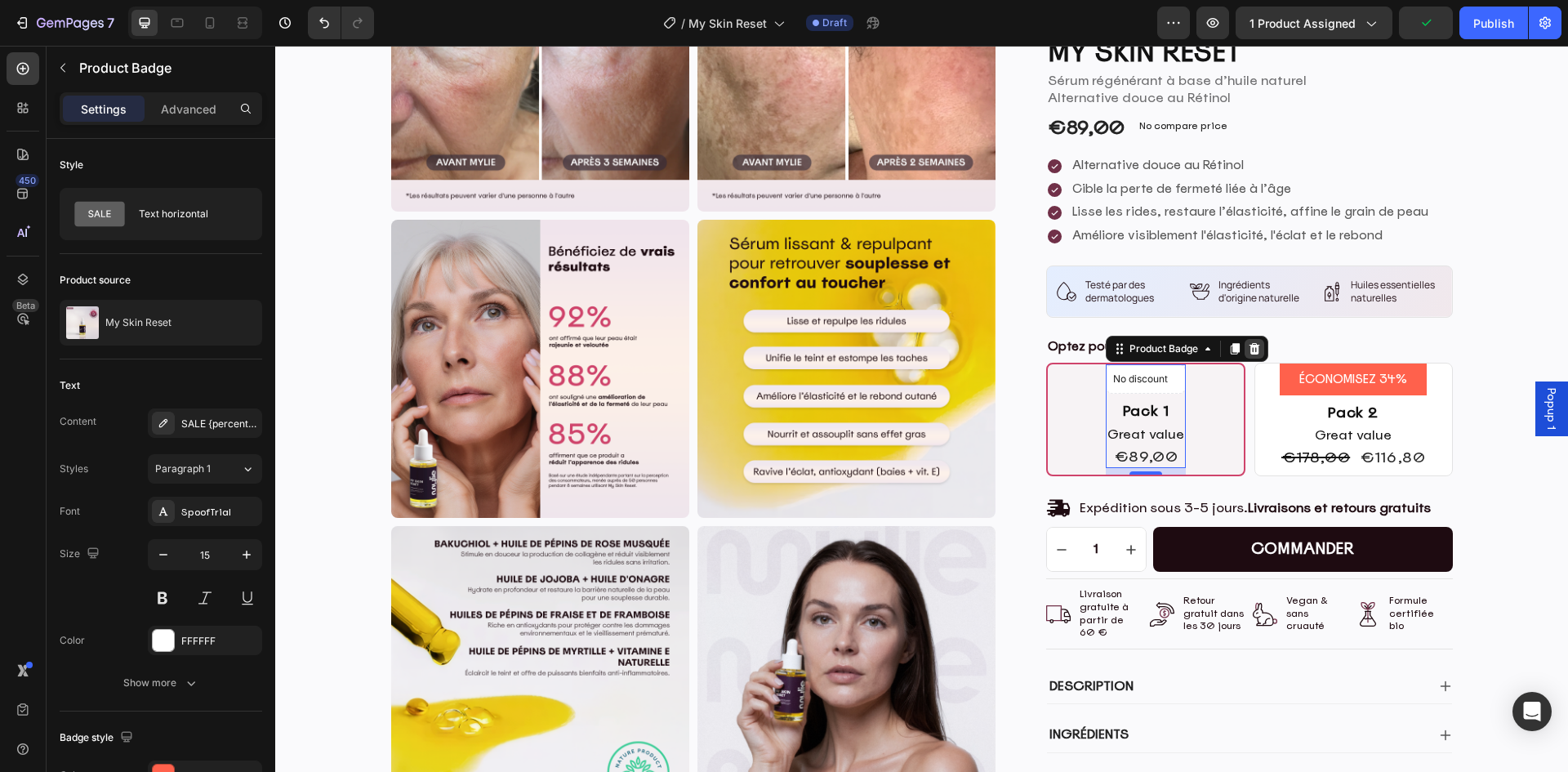
click at [1254, 348] on icon at bounding box center [1255, 348] width 10 height 11
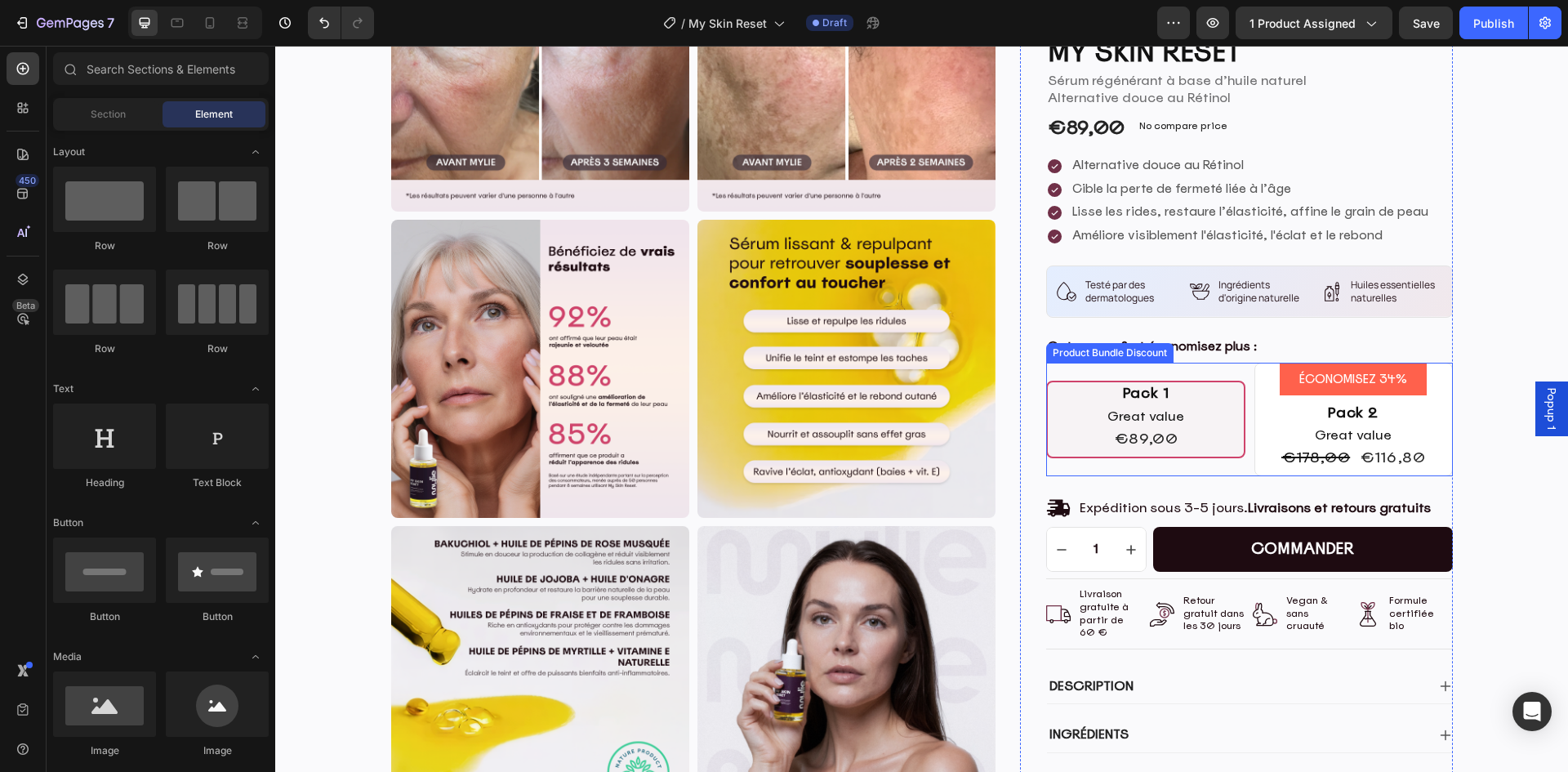
click at [1205, 433] on div "Pack 1 Text Block Great value Text Block €89,00 Product Price Product Price Row…" at bounding box center [1146, 416] width 196 height 68
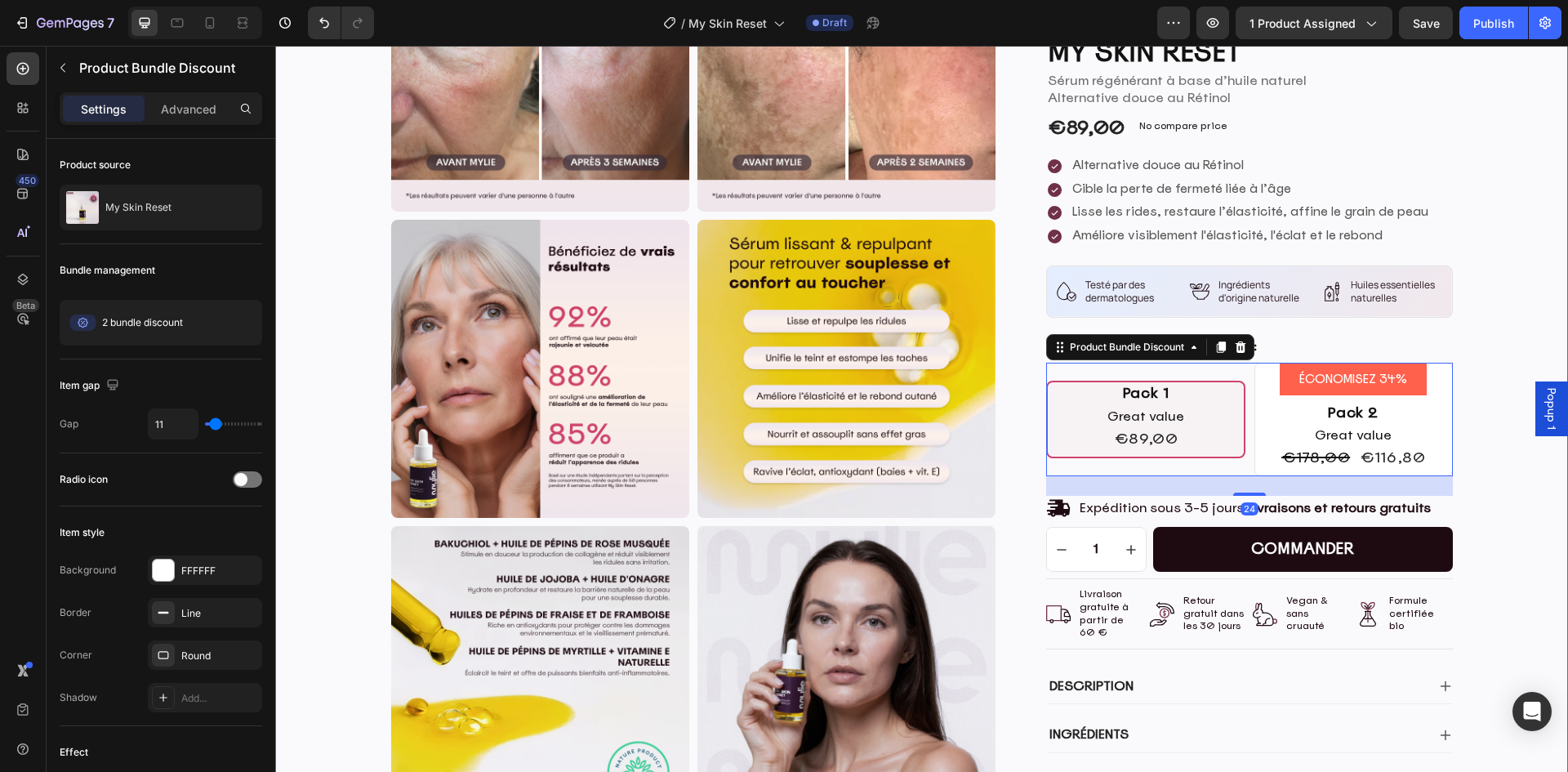
click at [1511, 470] on div "Product Images Product Images Icon Icon Icon Icon Icon Icon List (Basé sur 663 …" at bounding box center [921, 235] width 1268 height 1259
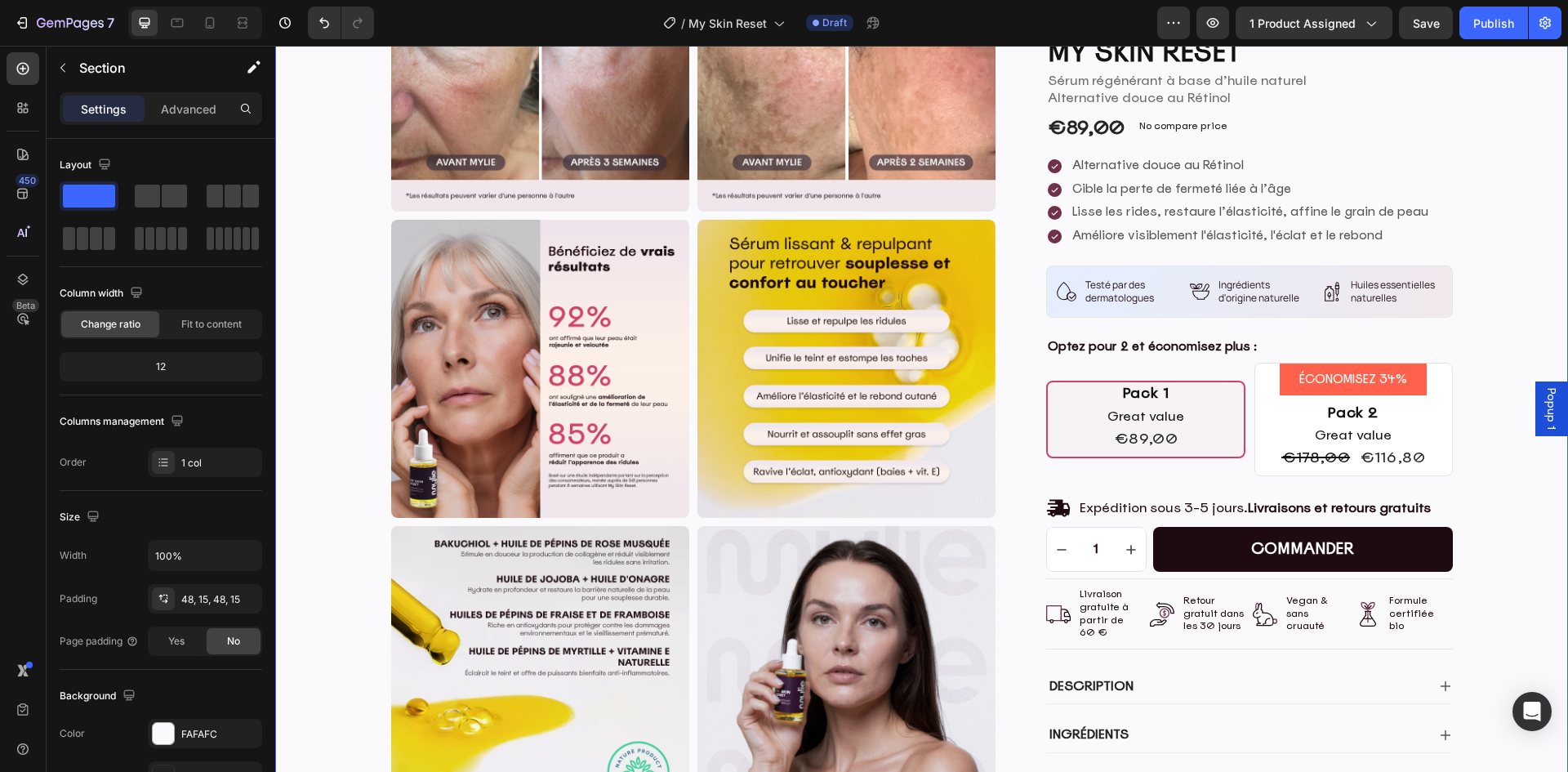
click at [1510, 482] on div "Product Images Product Images Icon Icon Icon Icon Icon Icon List (Basé sur 663 …" at bounding box center [921, 235] width 1268 height 1259
click at [1266, 464] on div "économisez 34% Product Badge Pack 2 Text Block Great value Text Block €178,00 P…" at bounding box center [1354, 416] width 197 height 105
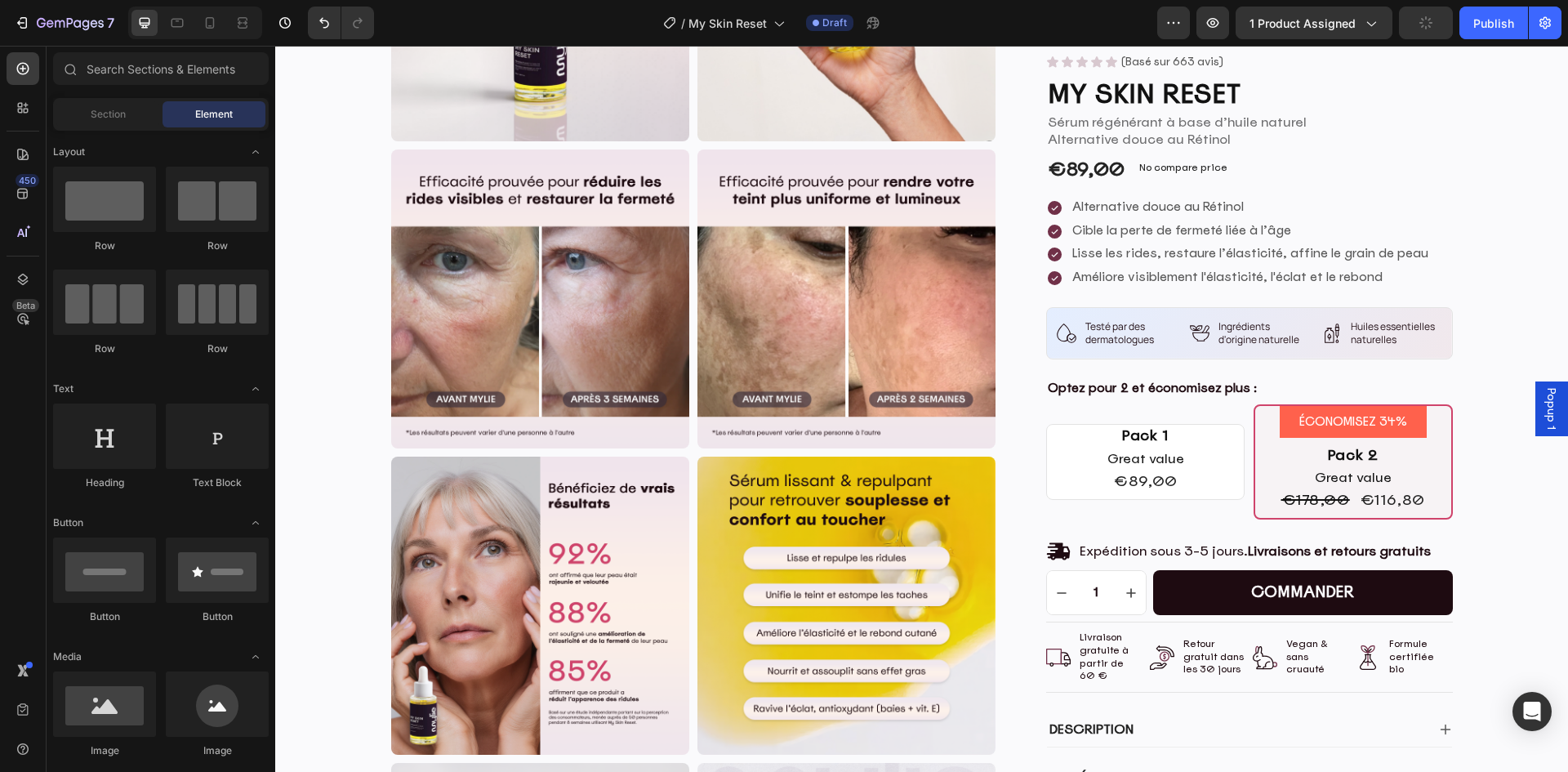
scroll to position [248, 0]
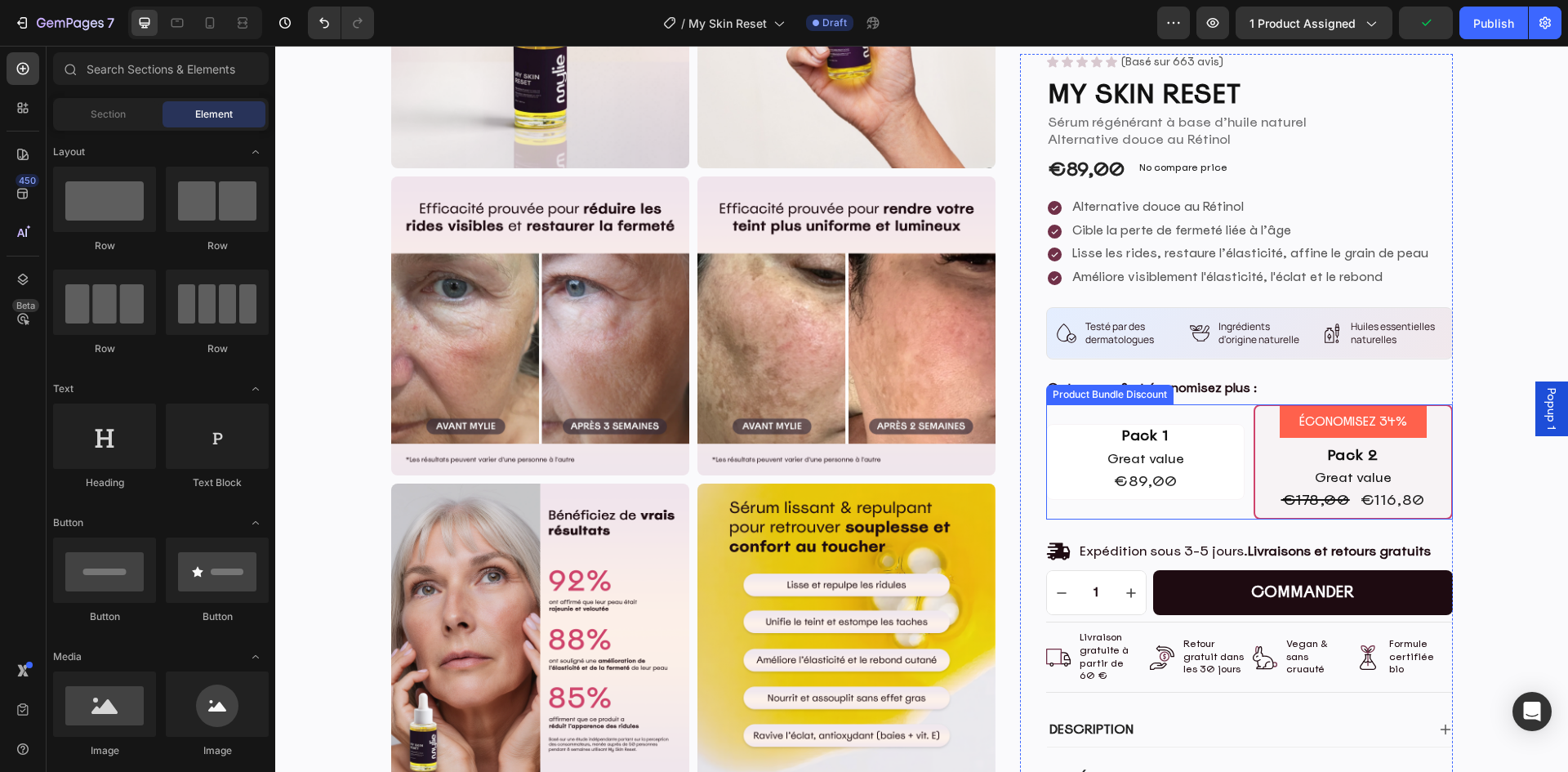
click at [1205, 487] on div "Pack 1 Text Block Great value Text Block €89,00 Product Price Product Price Row…" at bounding box center [1145, 458] width 197 height 68
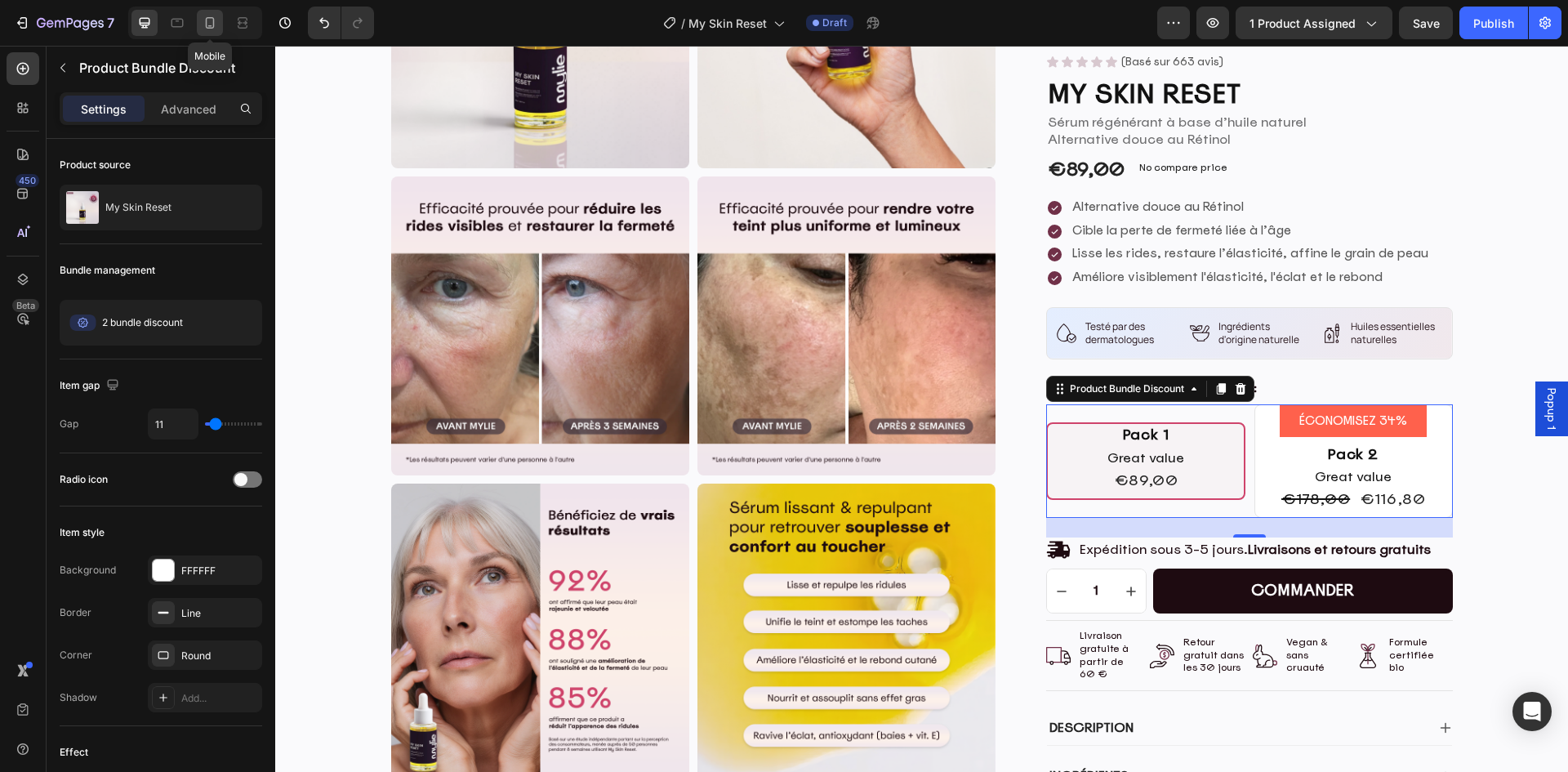
click at [210, 19] on icon at bounding box center [209, 22] width 16 height 16
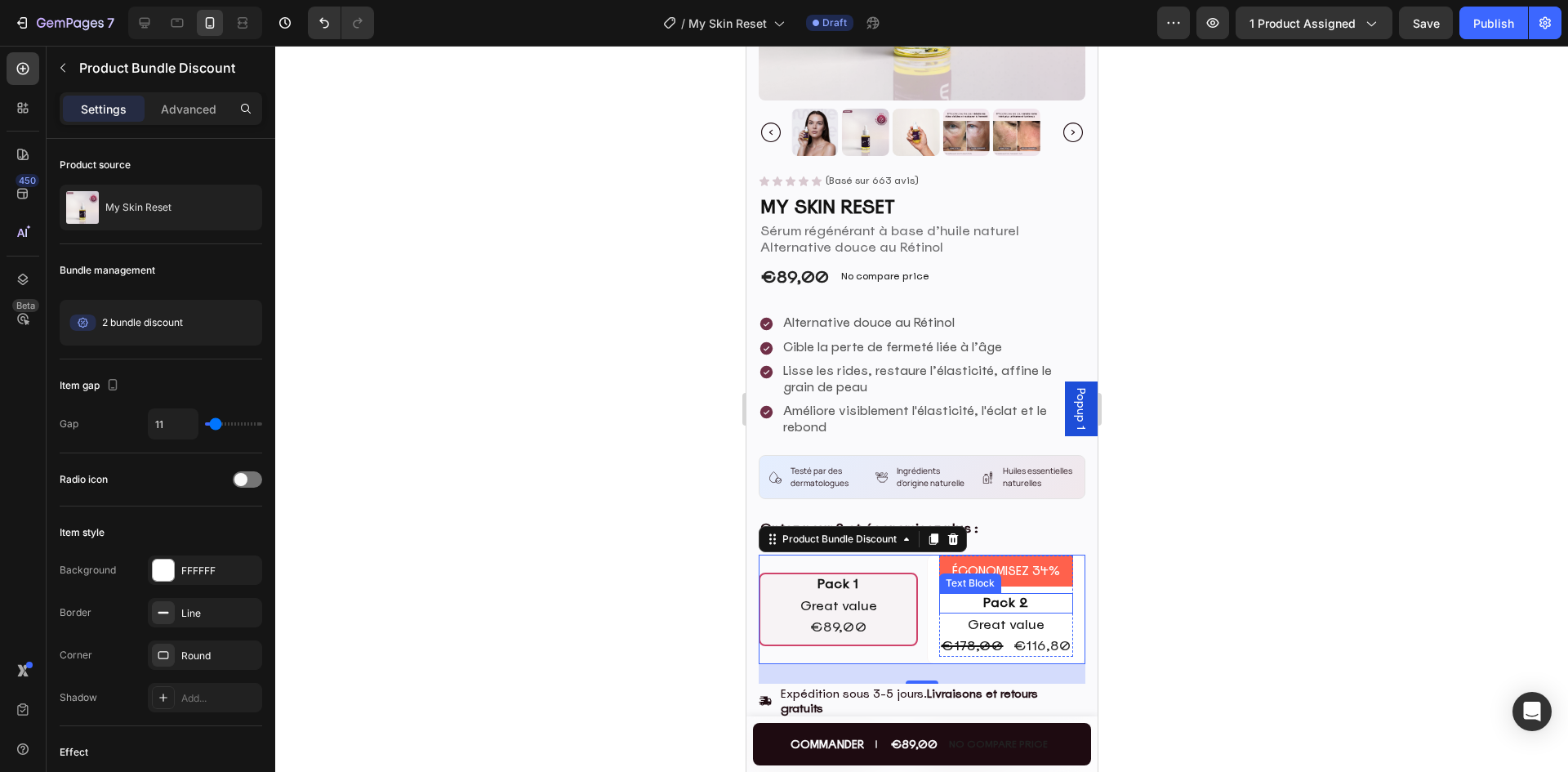
scroll to position [397, 0]
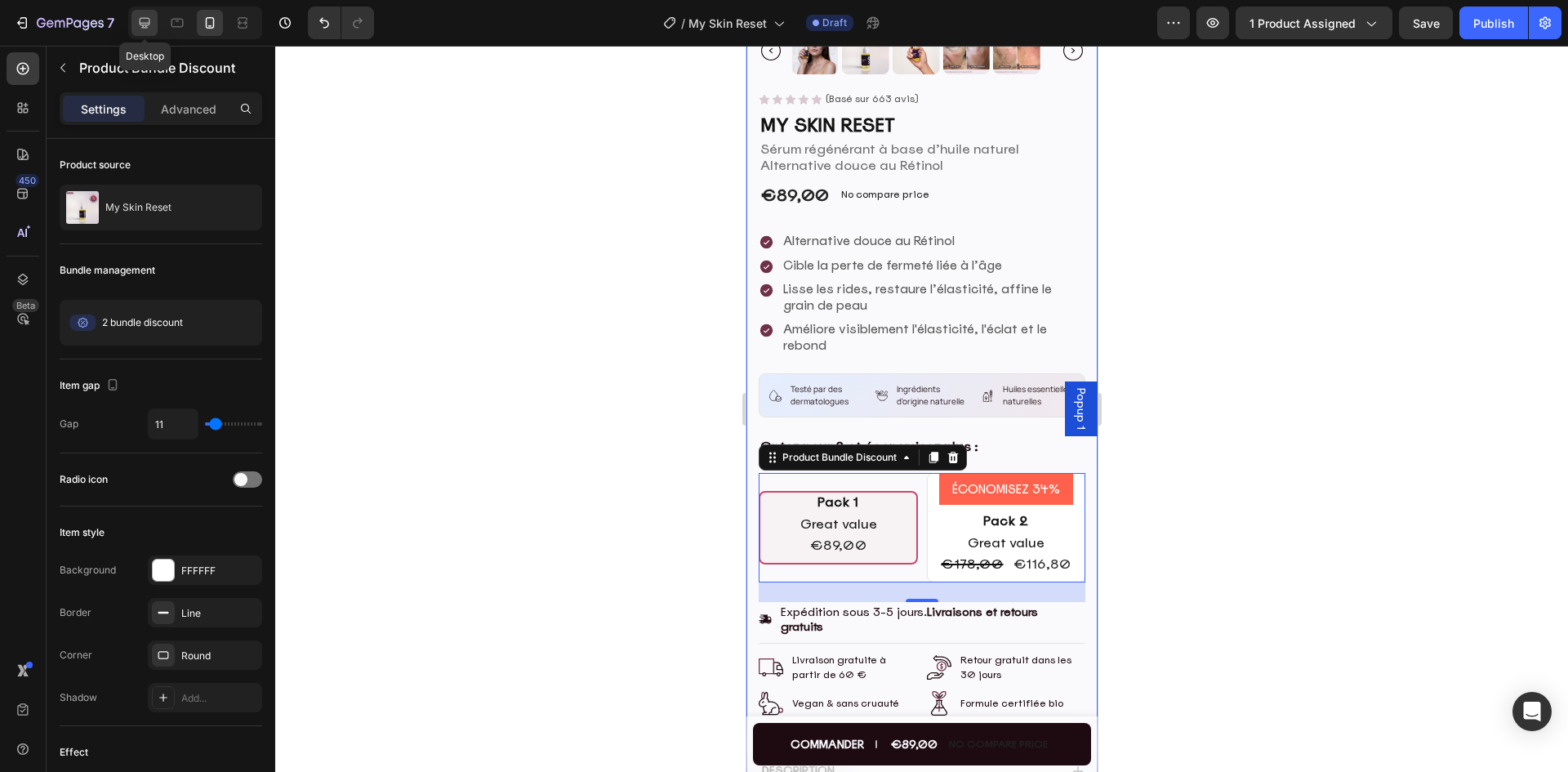
click at [147, 17] on icon at bounding box center [144, 22] width 16 height 16
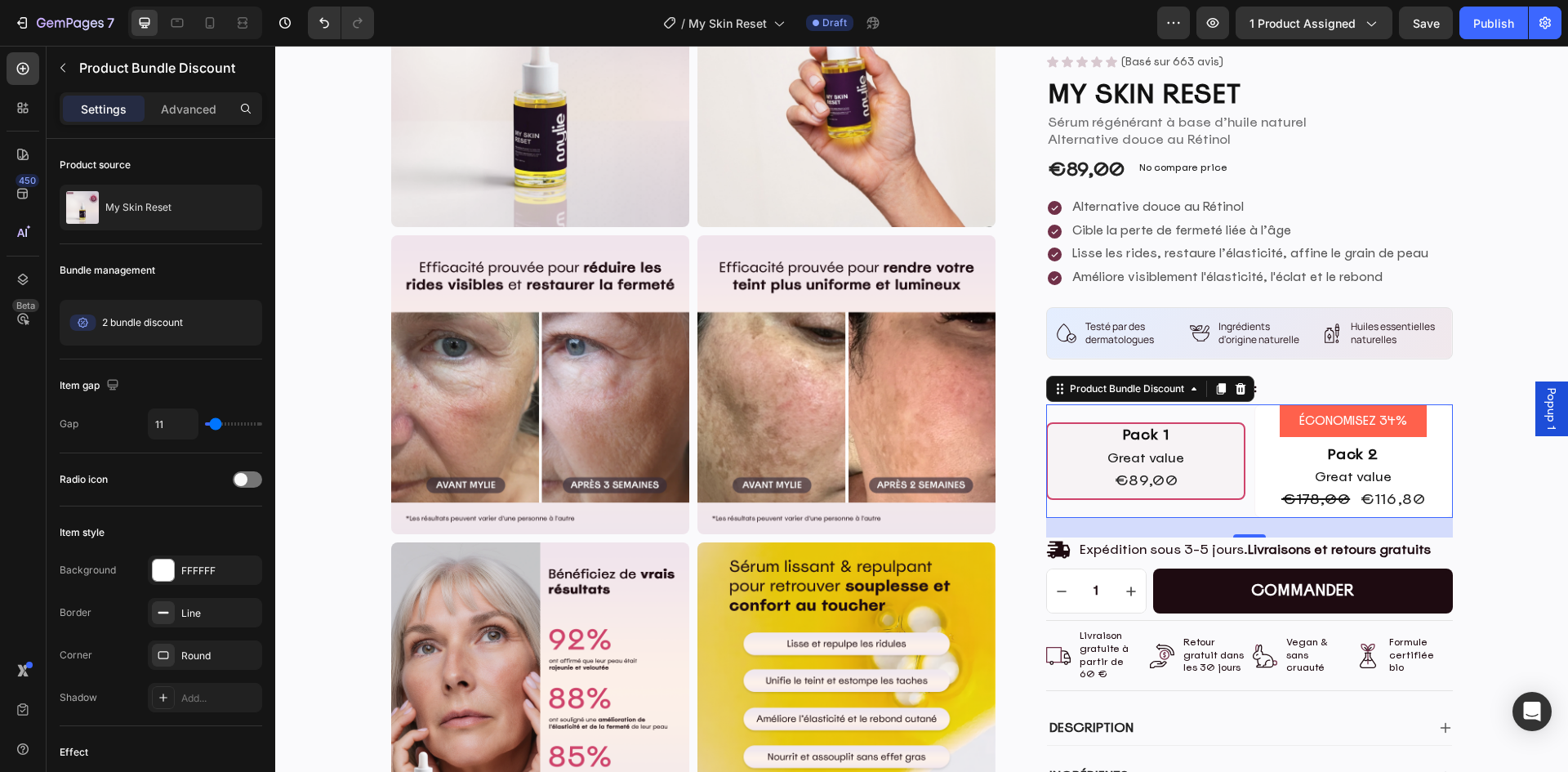
scroll to position [40, 0]
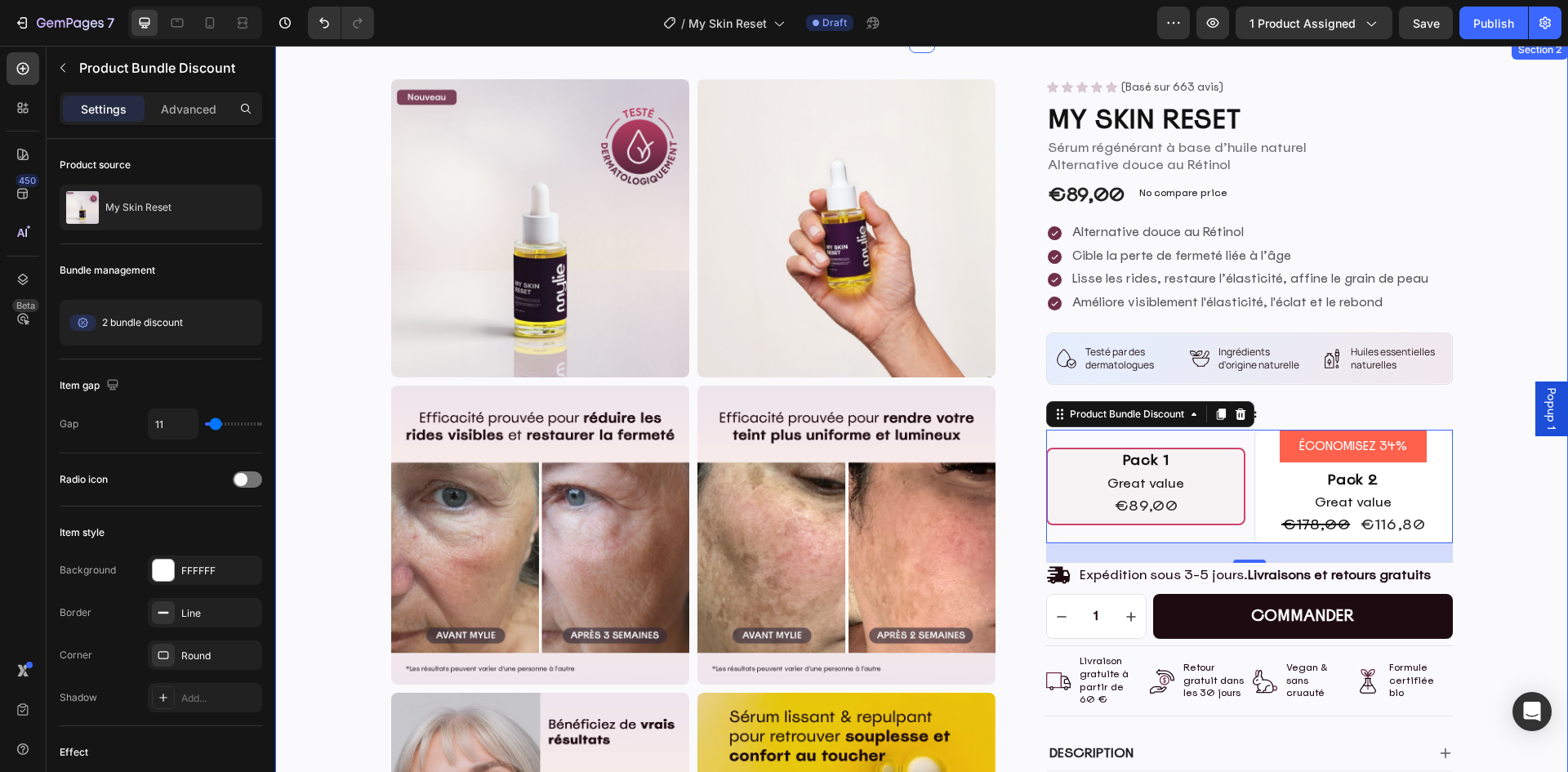
click at [1512, 528] on div "Product Images Product Images Icon Icon Icon Icon Icon Icon List (Basé sur 663 …" at bounding box center [921, 708] width 1268 height 1259
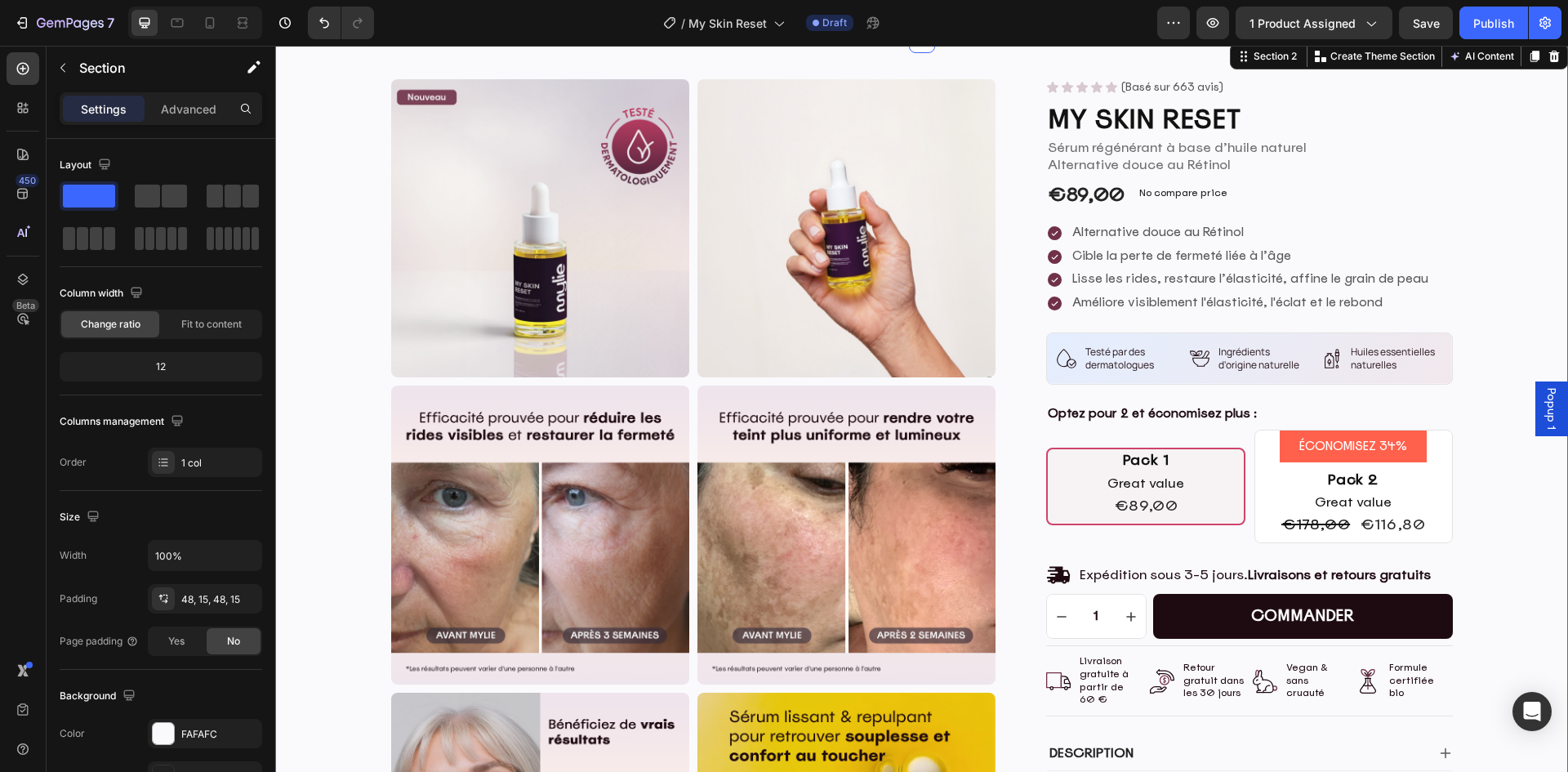
click at [1515, 498] on div "Product Images Product Images Icon Icon Icon Icon Icon Icon List (Basé sur 663 …" at bounding box center [921, 708] width 1268 height 1259
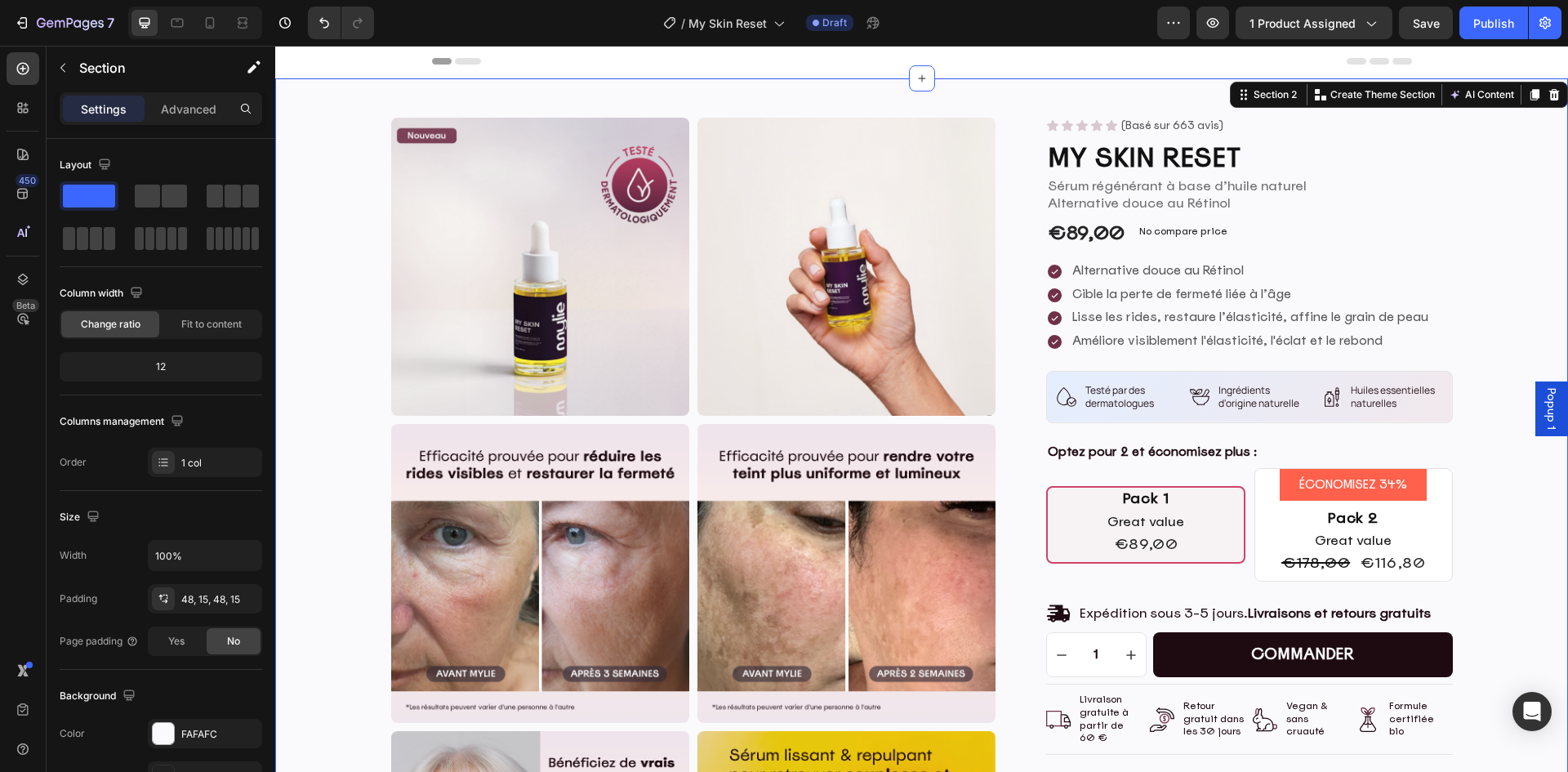
scroll to position [0, 0]
click at [476, 296] on img at bounding box center [540, 268] width 298 height 298
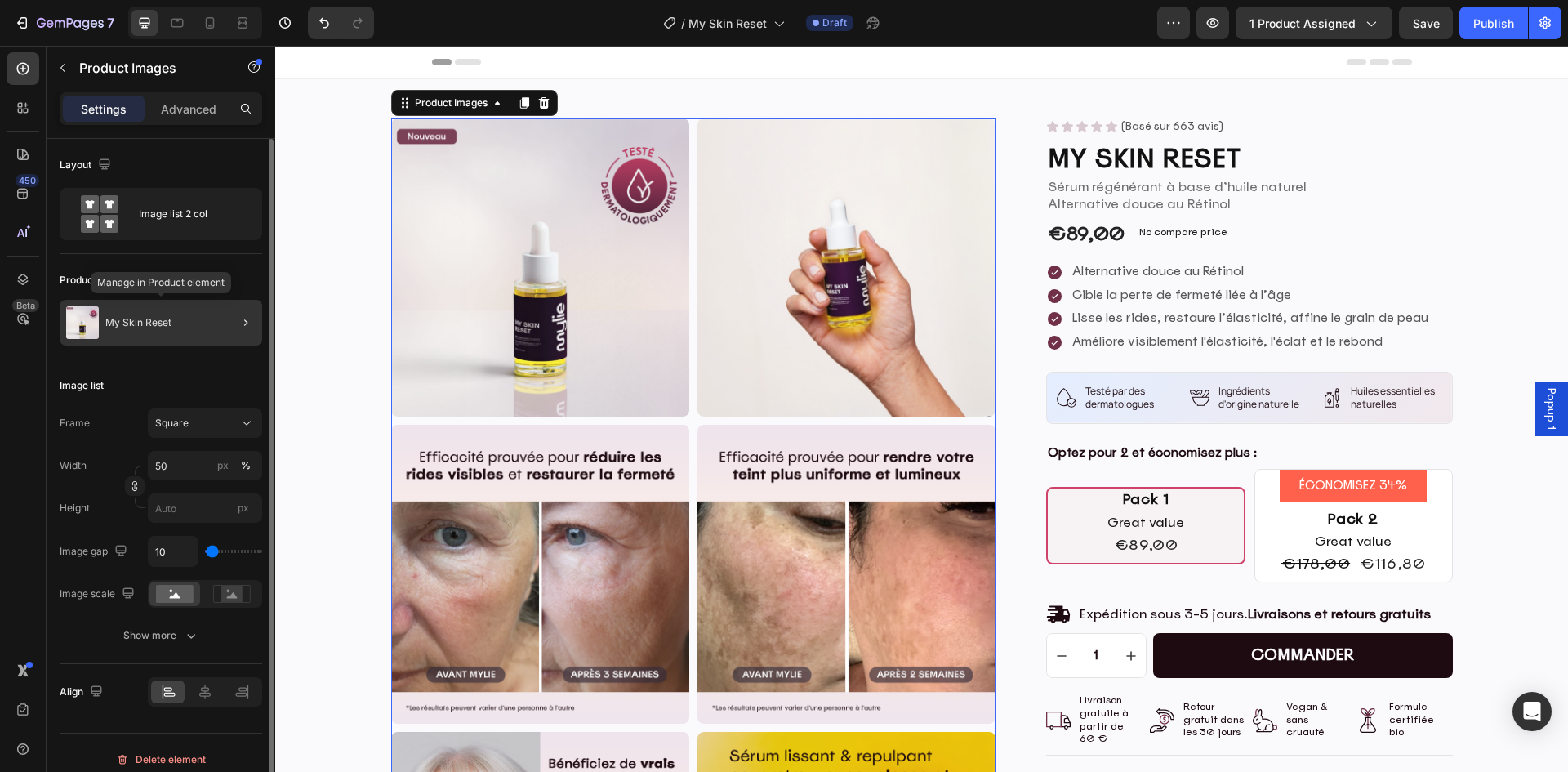
click at [172, 324] on div "My Skin Reset" at bounding box center [160, 322] width 202 height 46
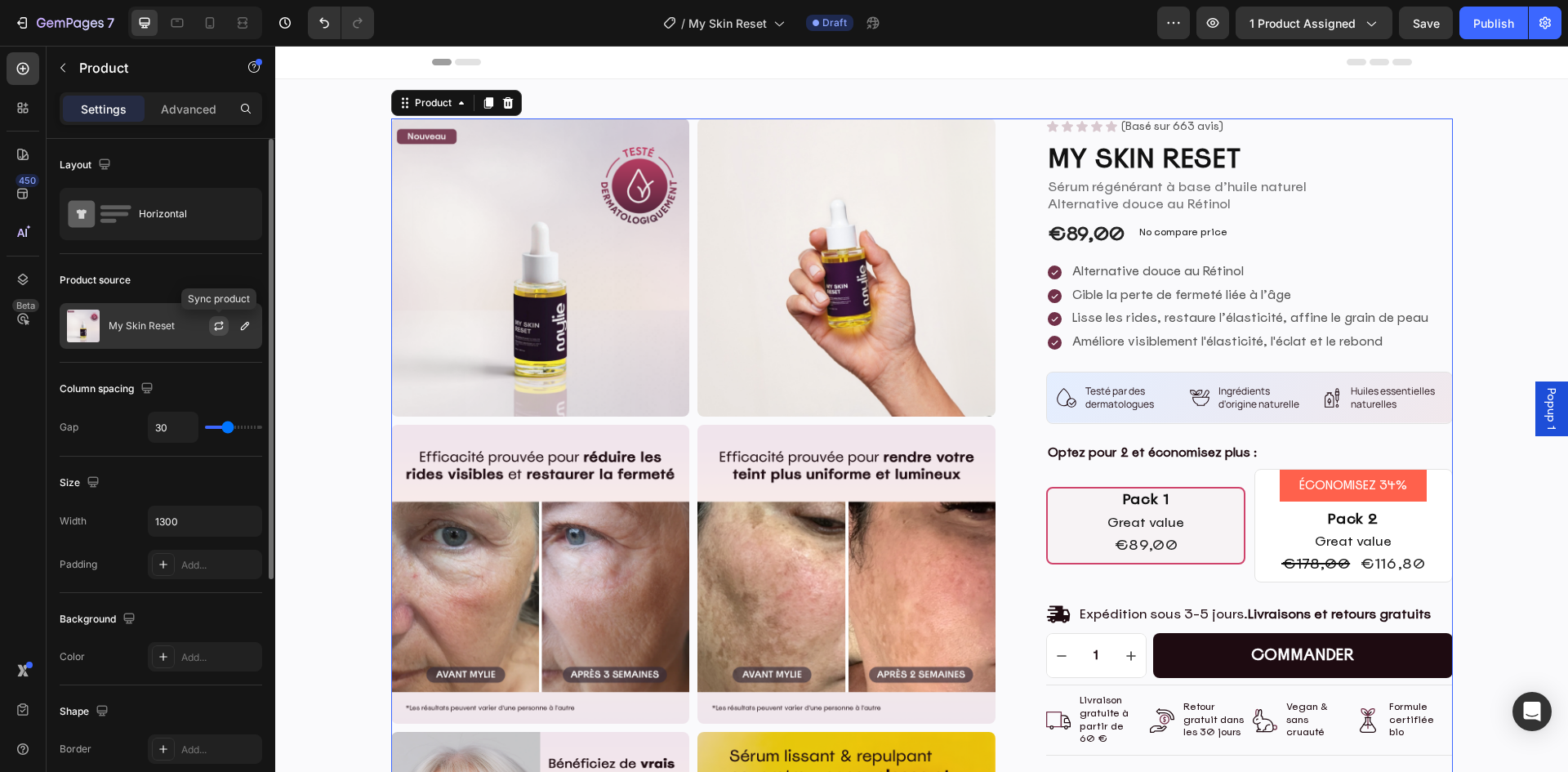
click at [215, 327] on icon "button" at bounding box center [218, 328] width 9 height 5
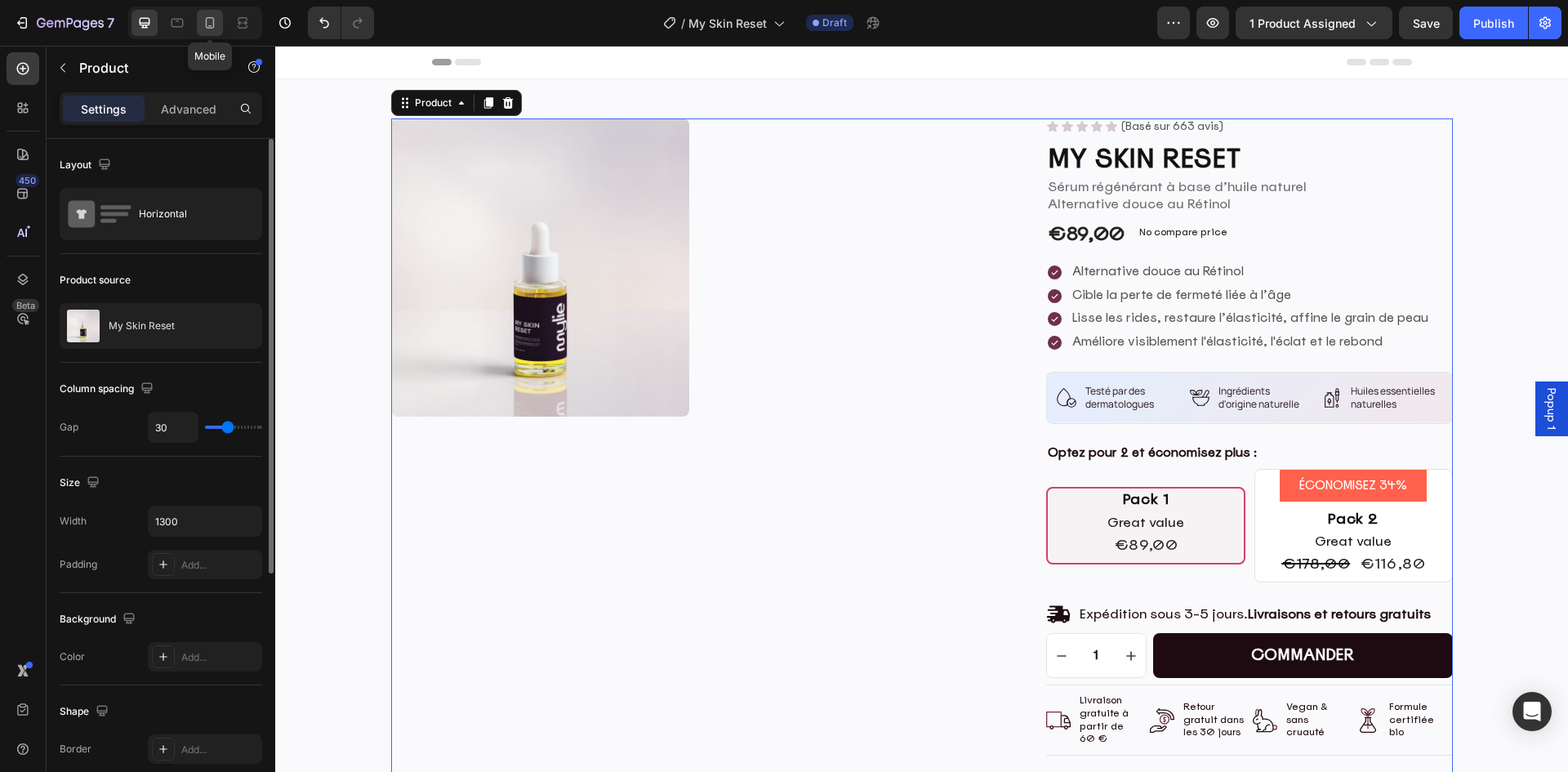
click at [213, 24] on icon at bounding box center [209, 22] width 16 height 16
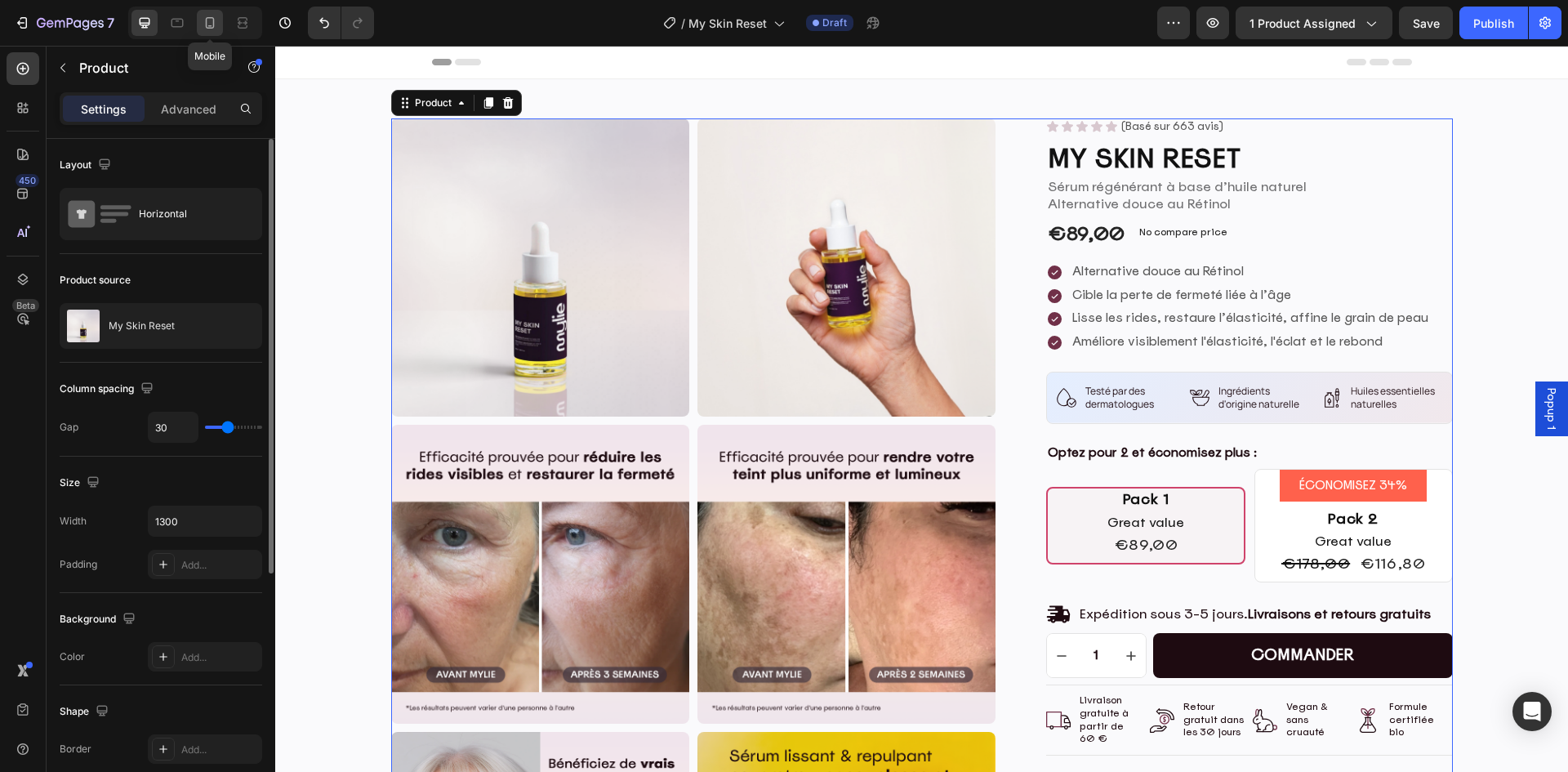
type input "100%"
type input "0"
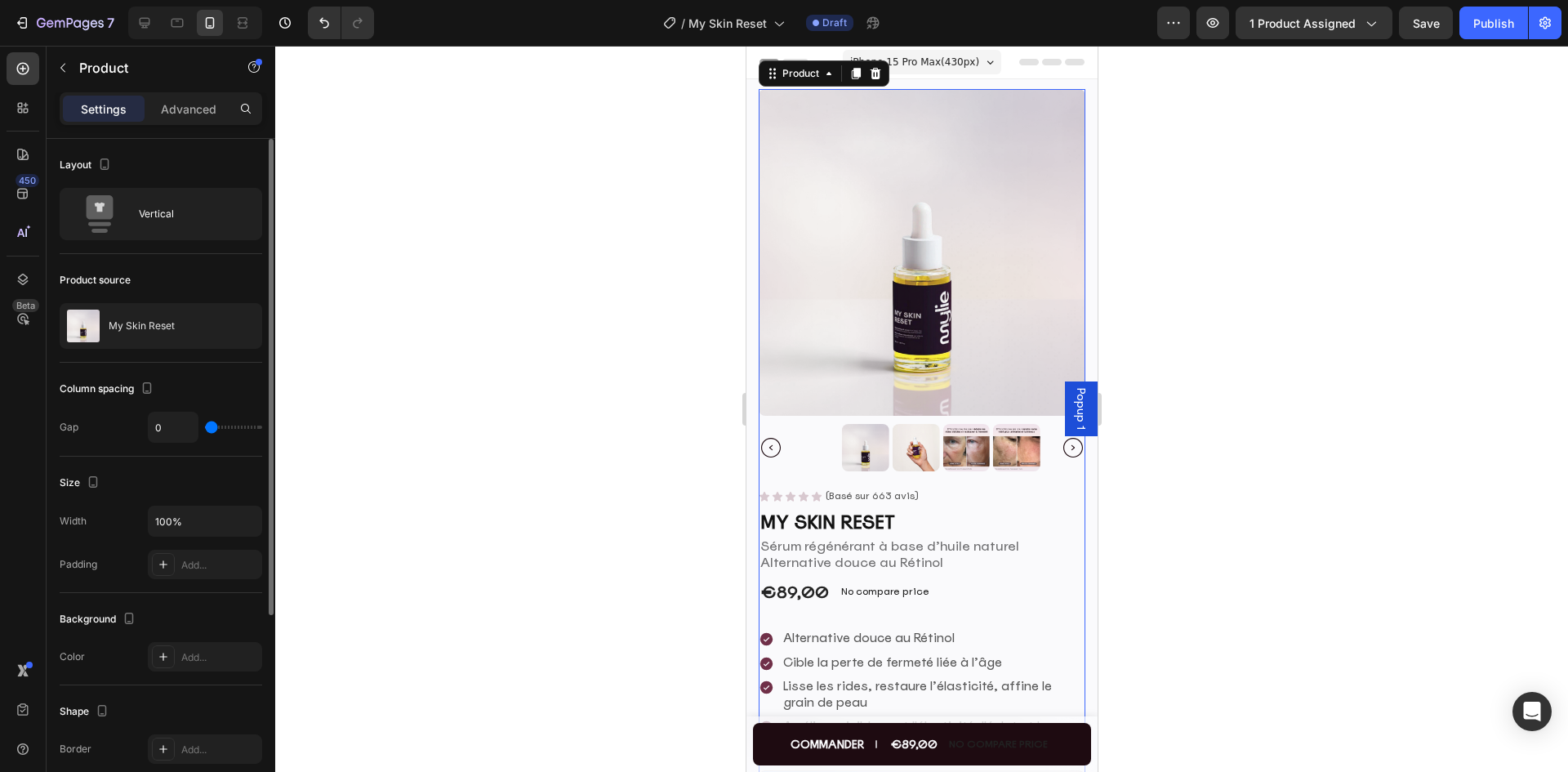
click at [1237, 258] on div at bounding box center [921, 408] width 1292 height 726
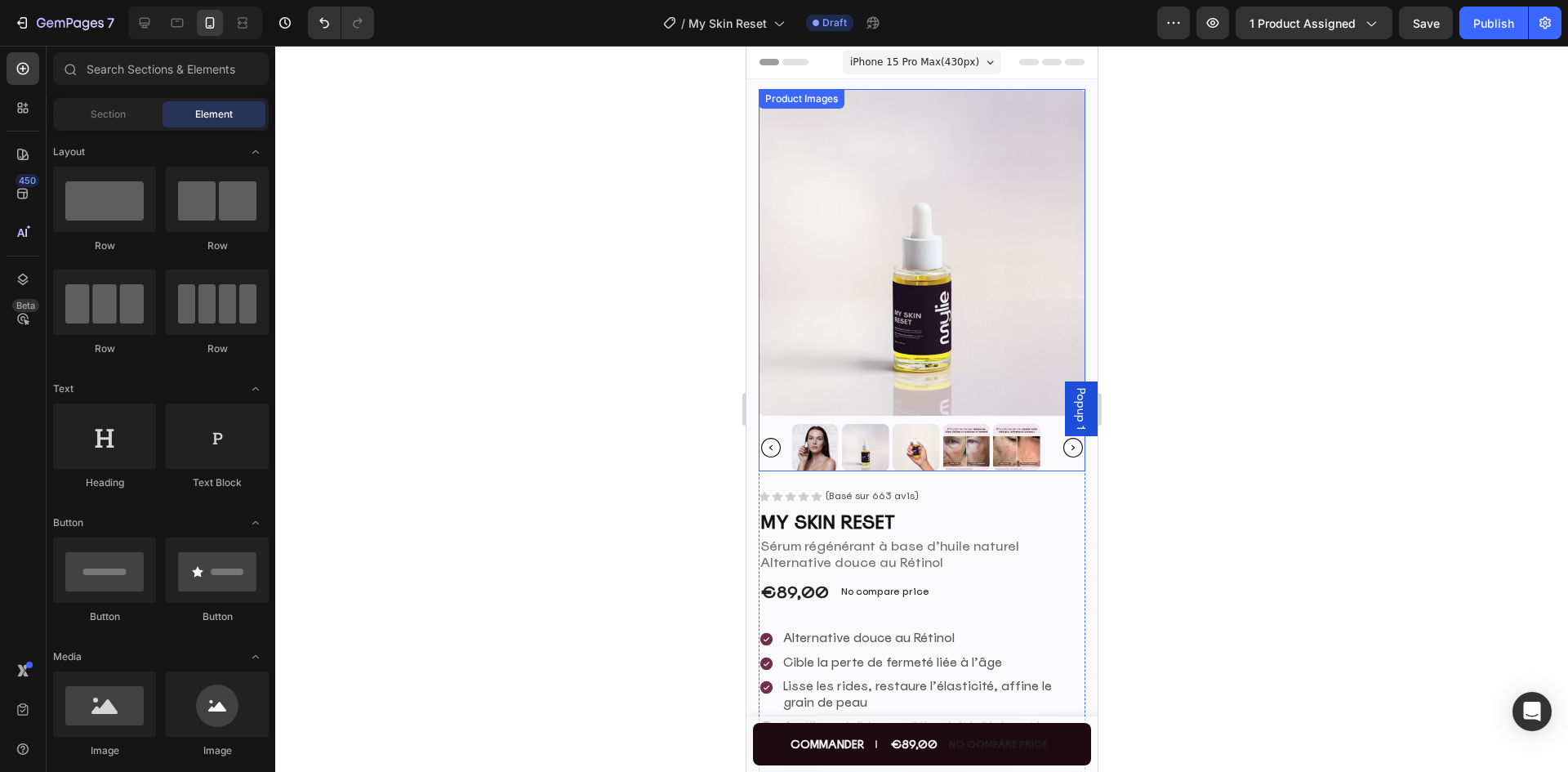
click at [865, 437] on img at bounding box center [865, 447] width 47 height 47
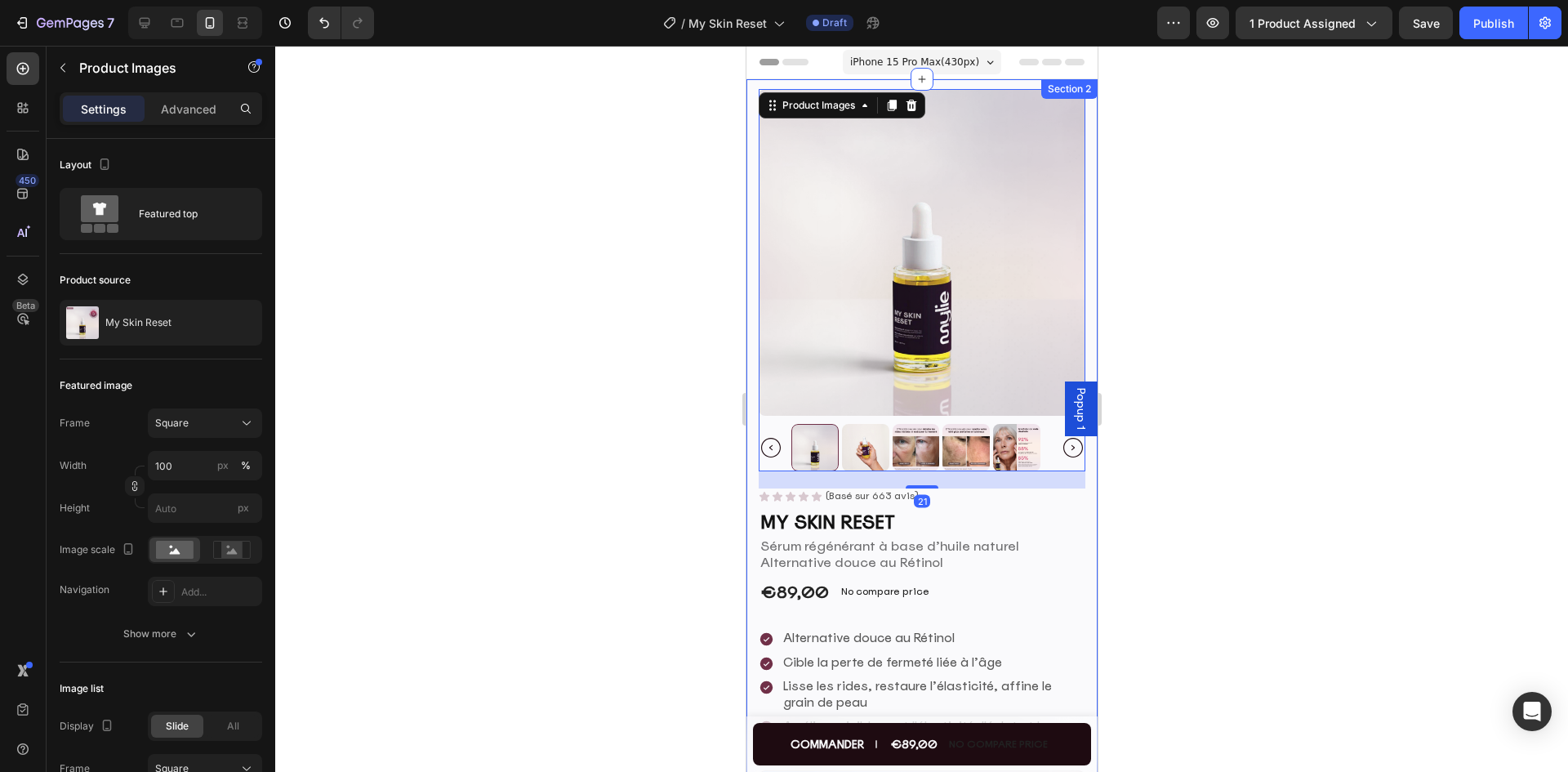
click at [1379, 436] on div at bounding box center [921, 408] width 1292 height 726
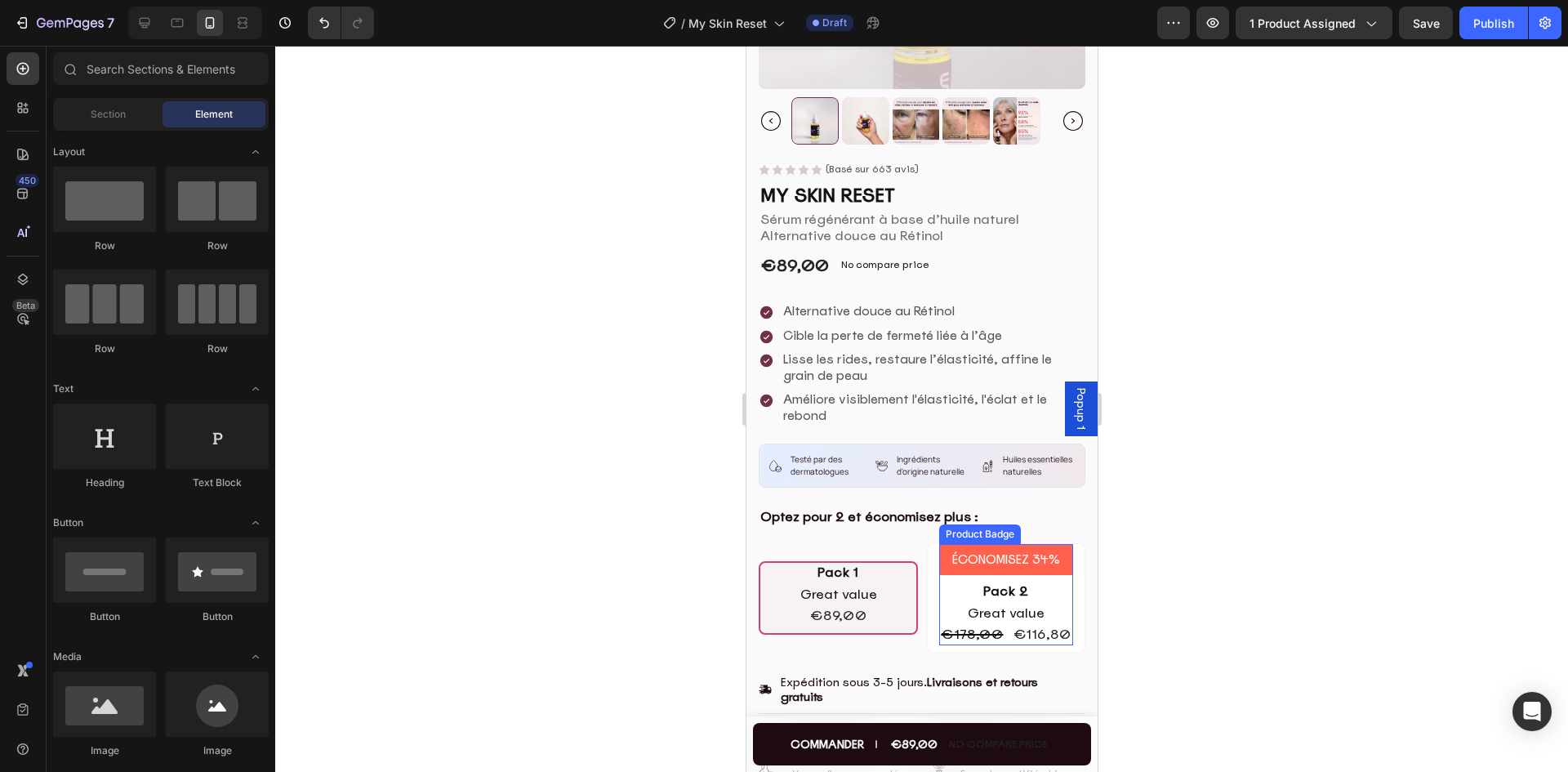
scroll to position [246, 0]
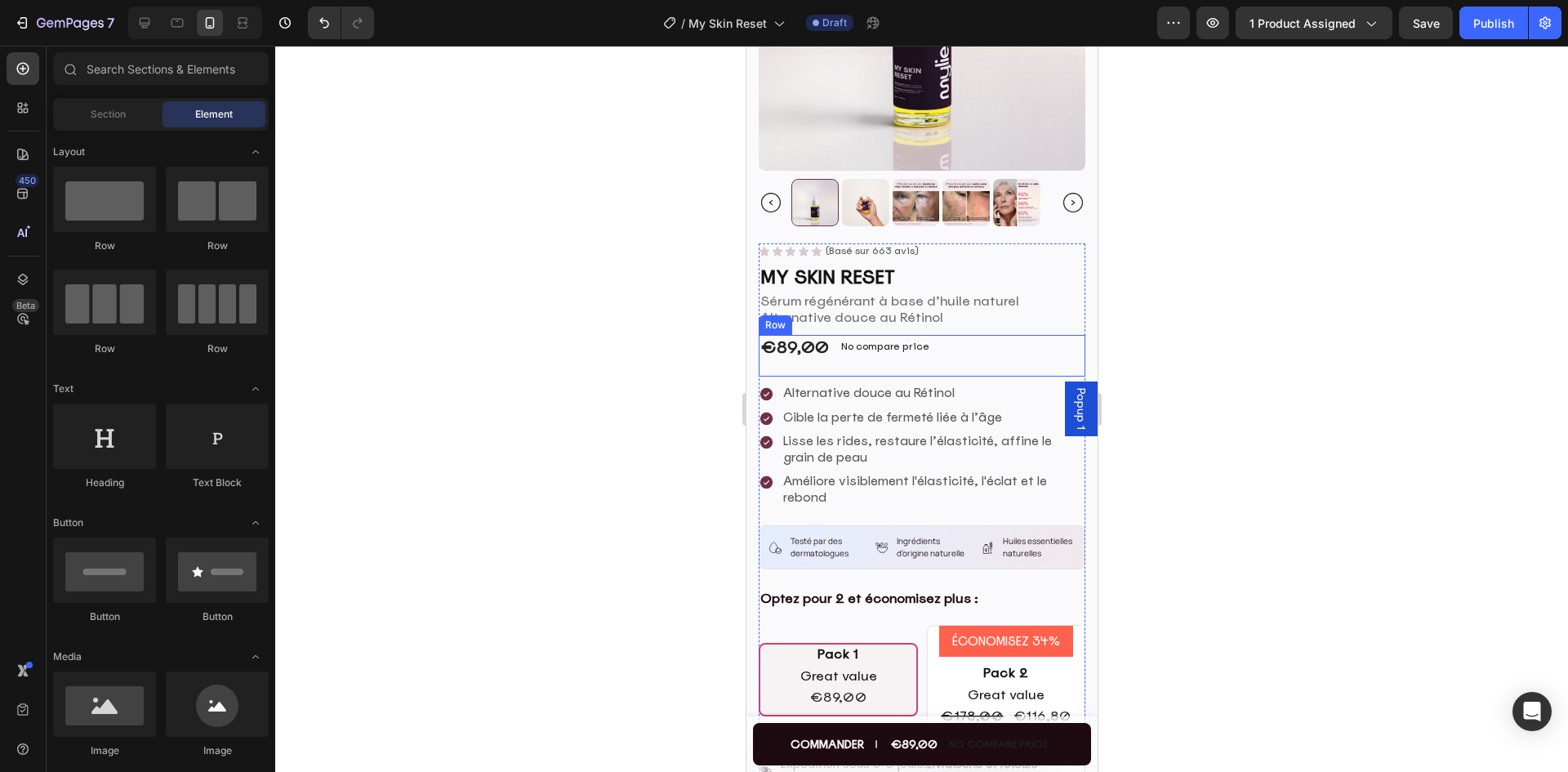
click at [982, 346] on div "€89,00 Product Price Product Price No compare price Product Price Row" at bounding box center [920, 356] width 326 height 41
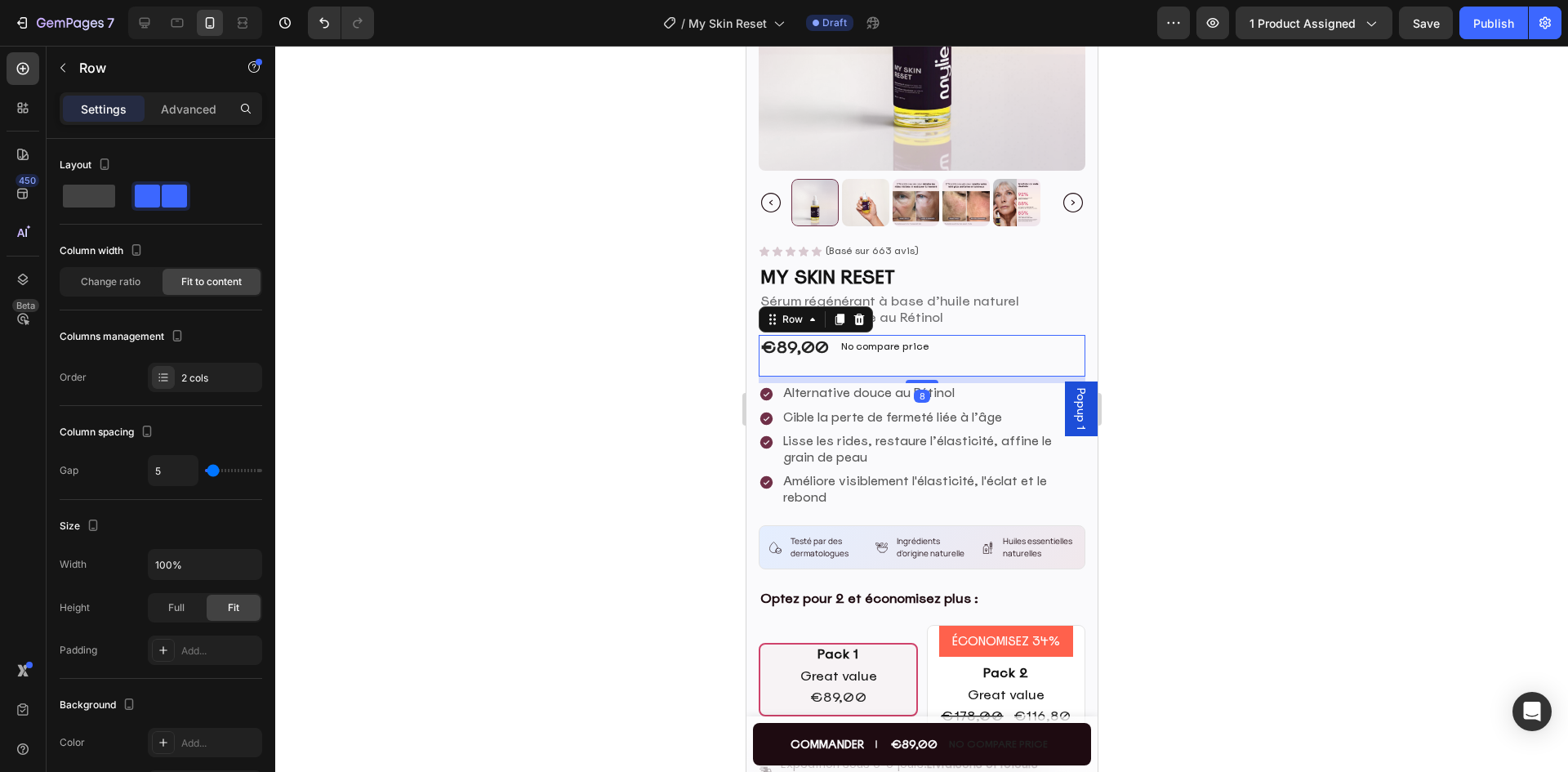
click at [1215, 334] on div at bounding box center [921, 408] width 1292 height 726
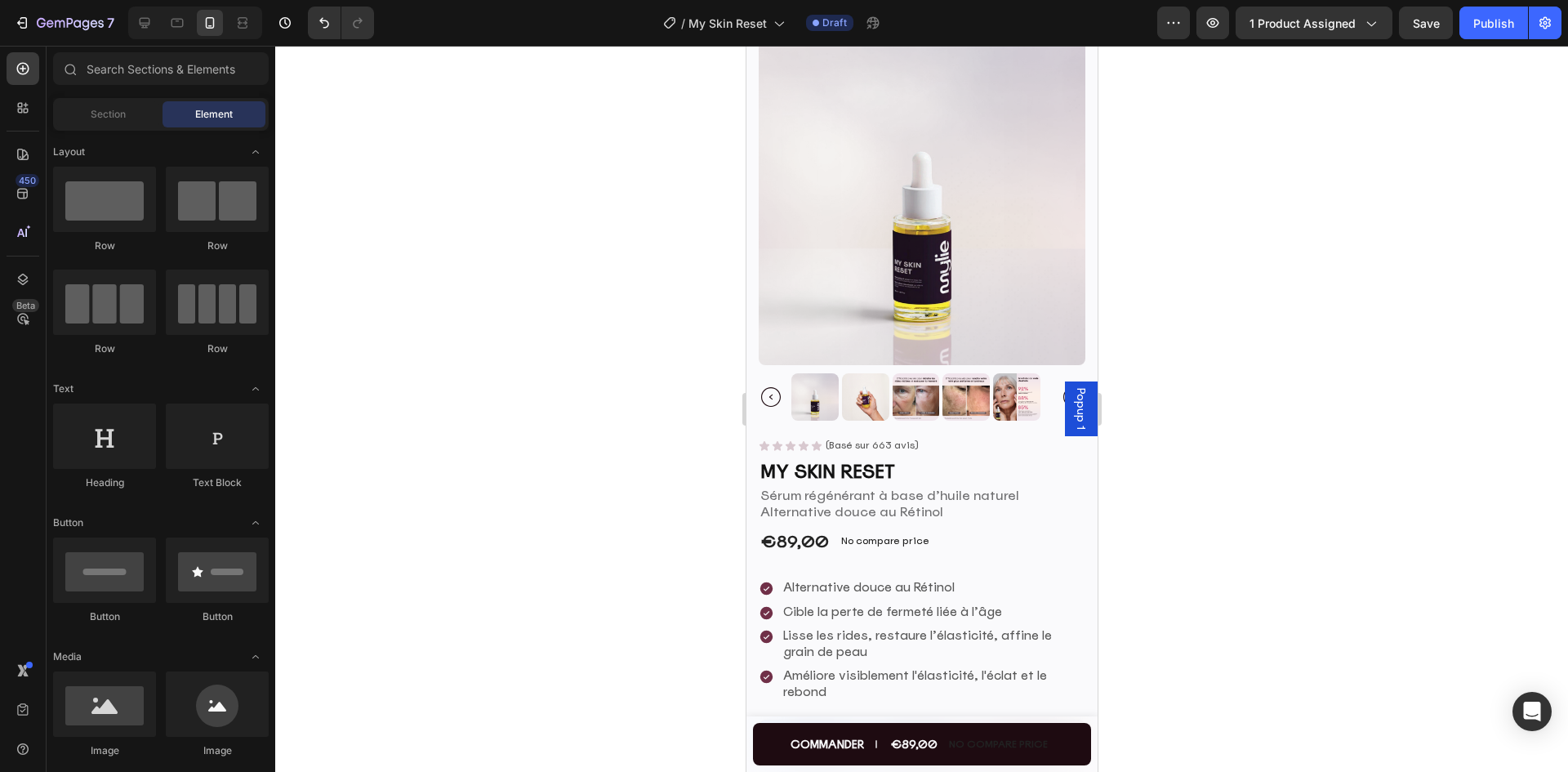
scroll to position [0, 0]
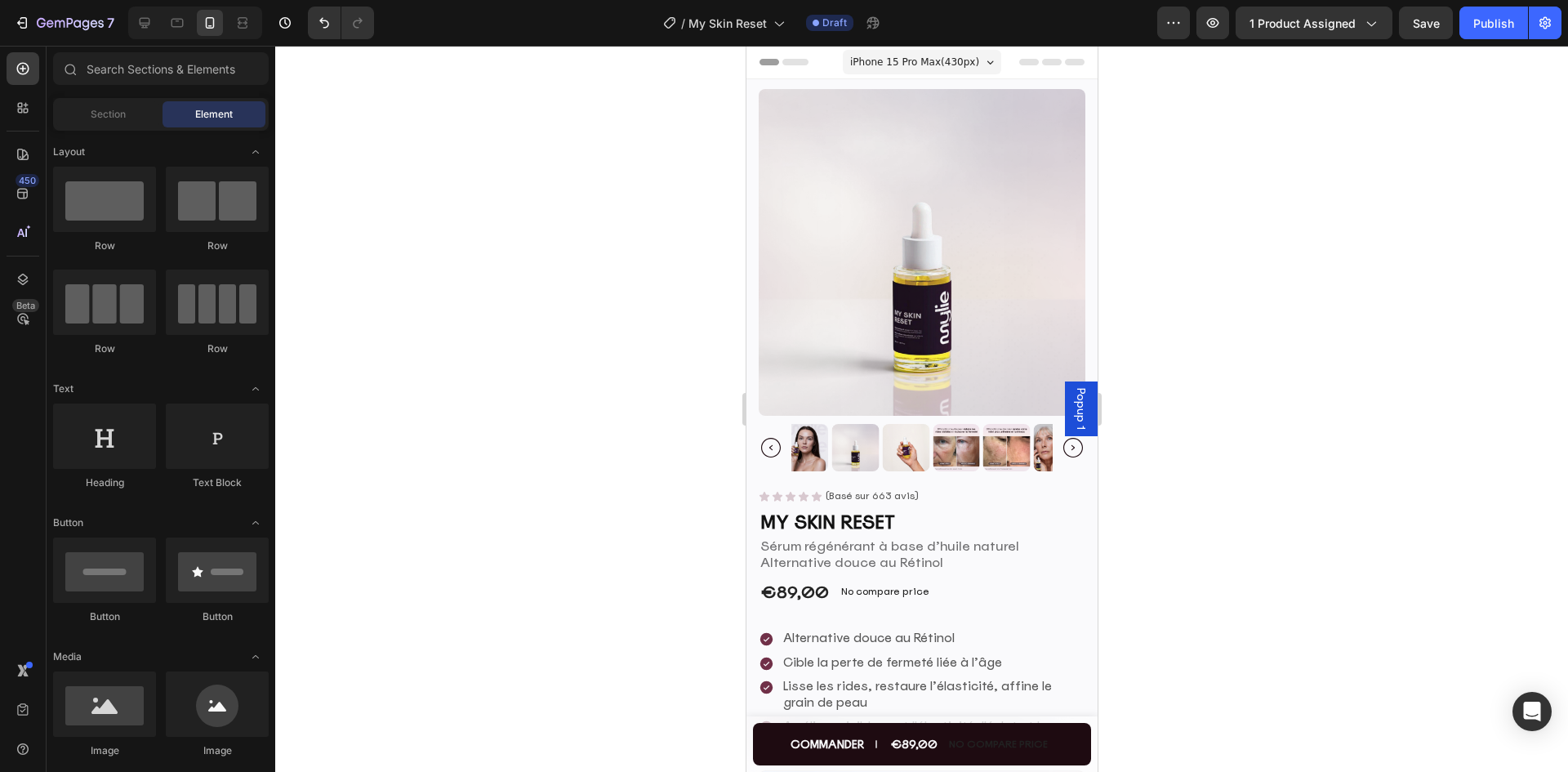
drag, startPoint x: 1094, startPoint y: 482, endPoint x: 1853, endPoint y: 171, distance: 820.2
click at [1261, 310] on div at bounding box center [921, 408] width 1292 height 726
drag, startPoint x: 145, startPoint y: 21, endPoint x: 4, endPoint y: 24, distance: 141.0
click at [145, 21] on icon at bounding box center [144, 22] width 16 height 16
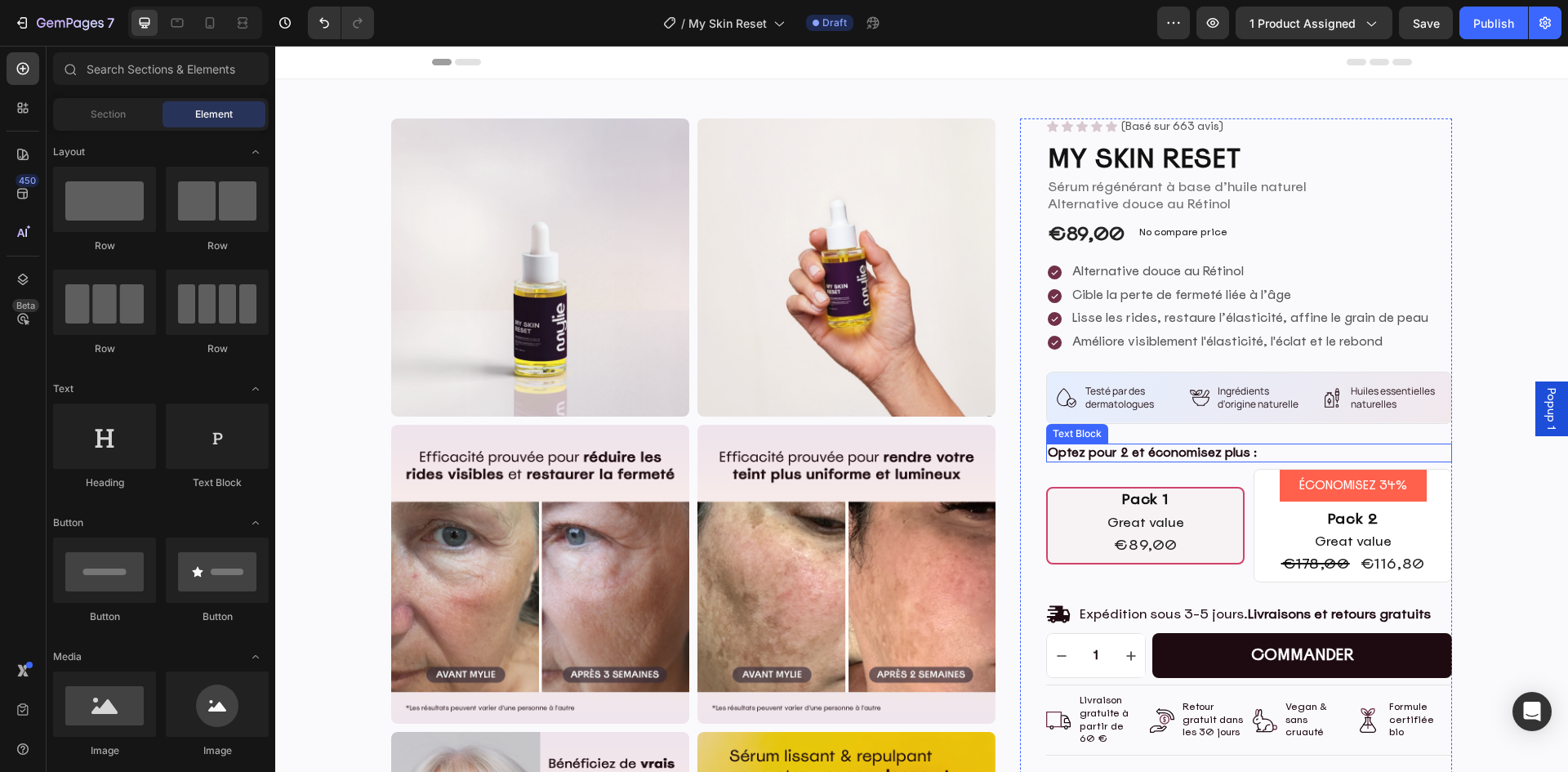
click at [1211, 454] on p "Optez pour 2 et économisez plus :" at bounding box center [1249, 453] width 403 height 16
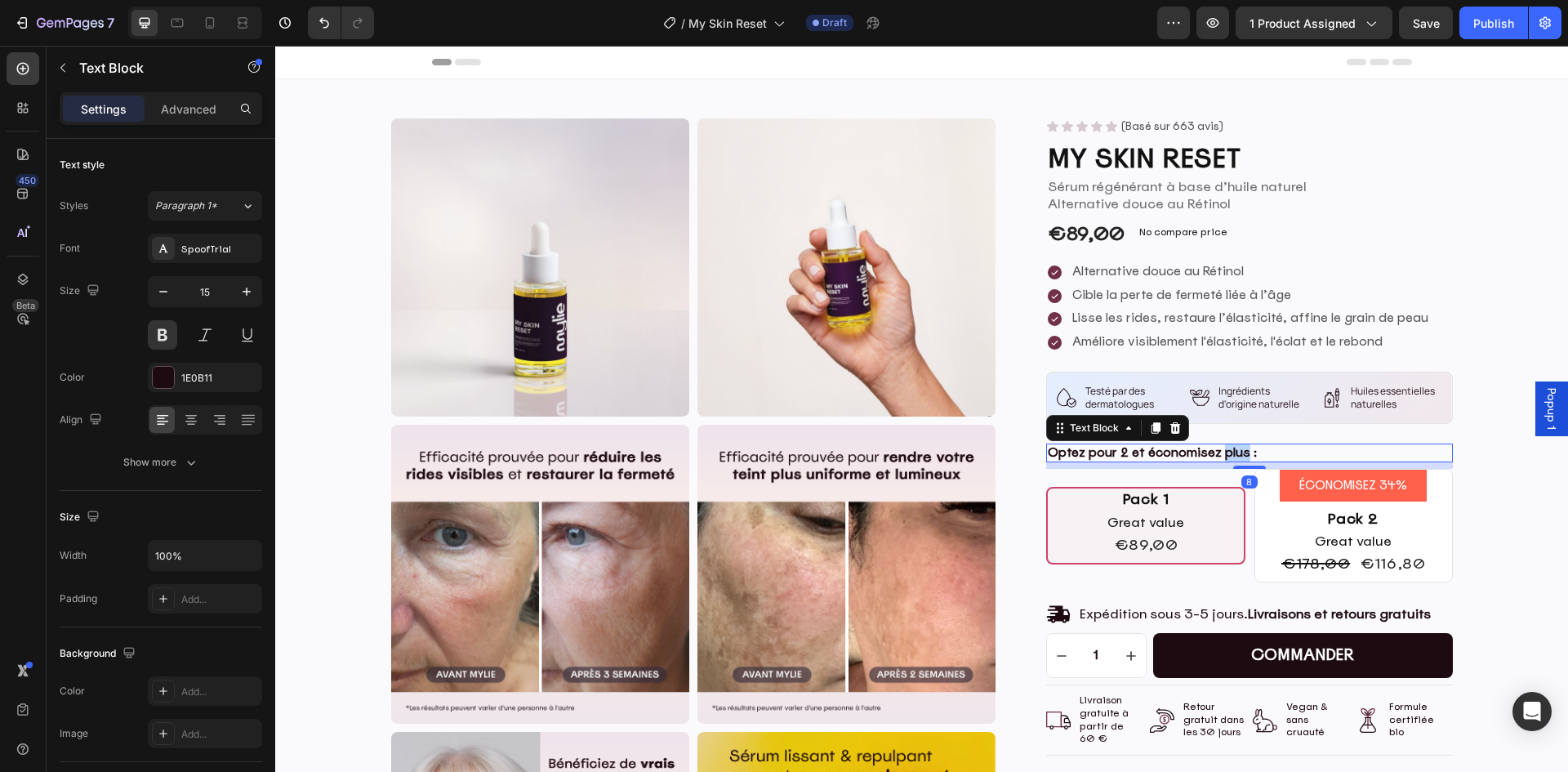
click at [1211, 453] on p "Optez pour 2 et économisez plus :" at bounding box center [1249, 453] width 403 height 16
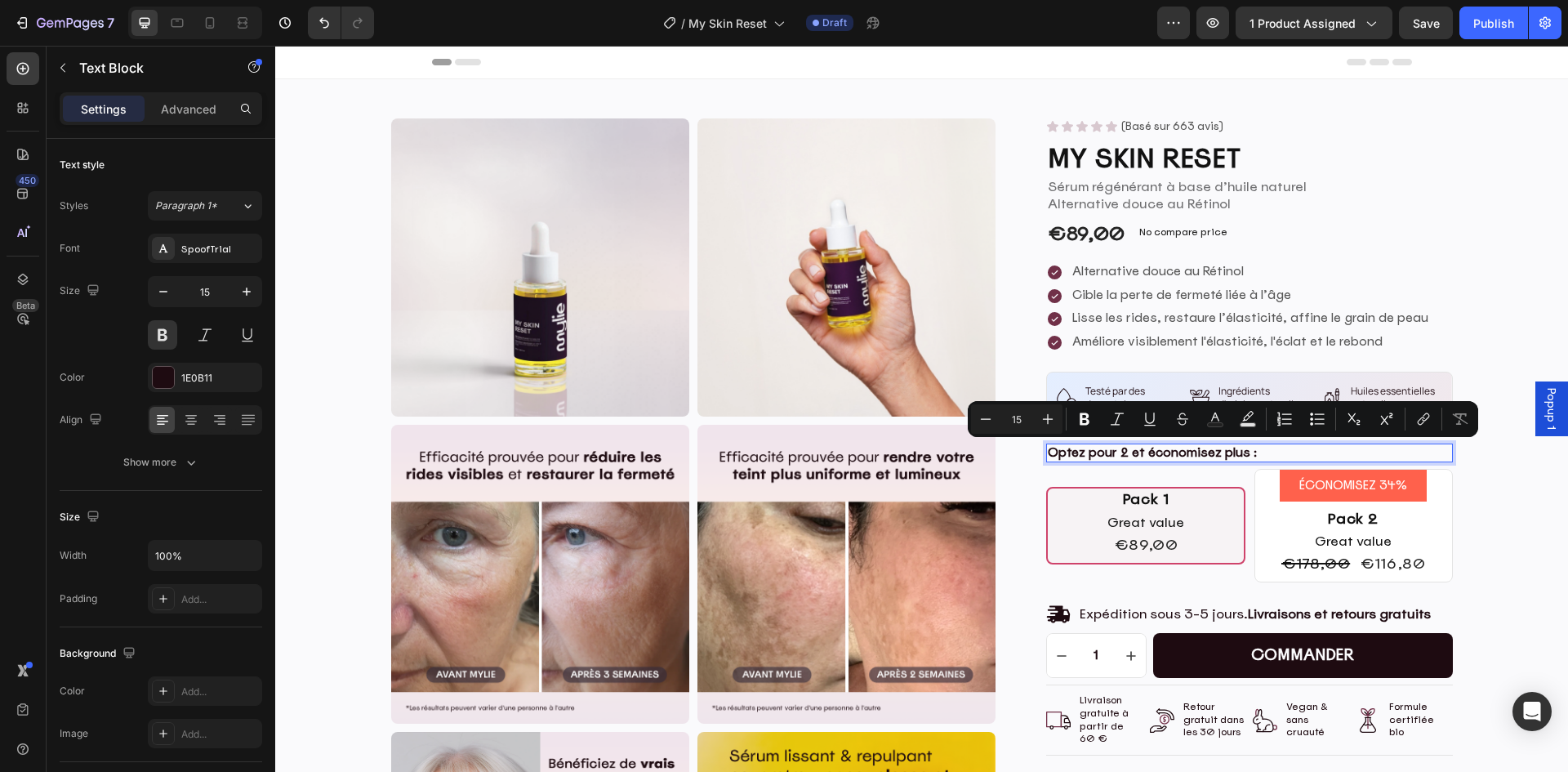
click at [1204, 451] on p "Optez pour 2 et économisez plus :" at bounding box center [1249, 453] width 403 height 16
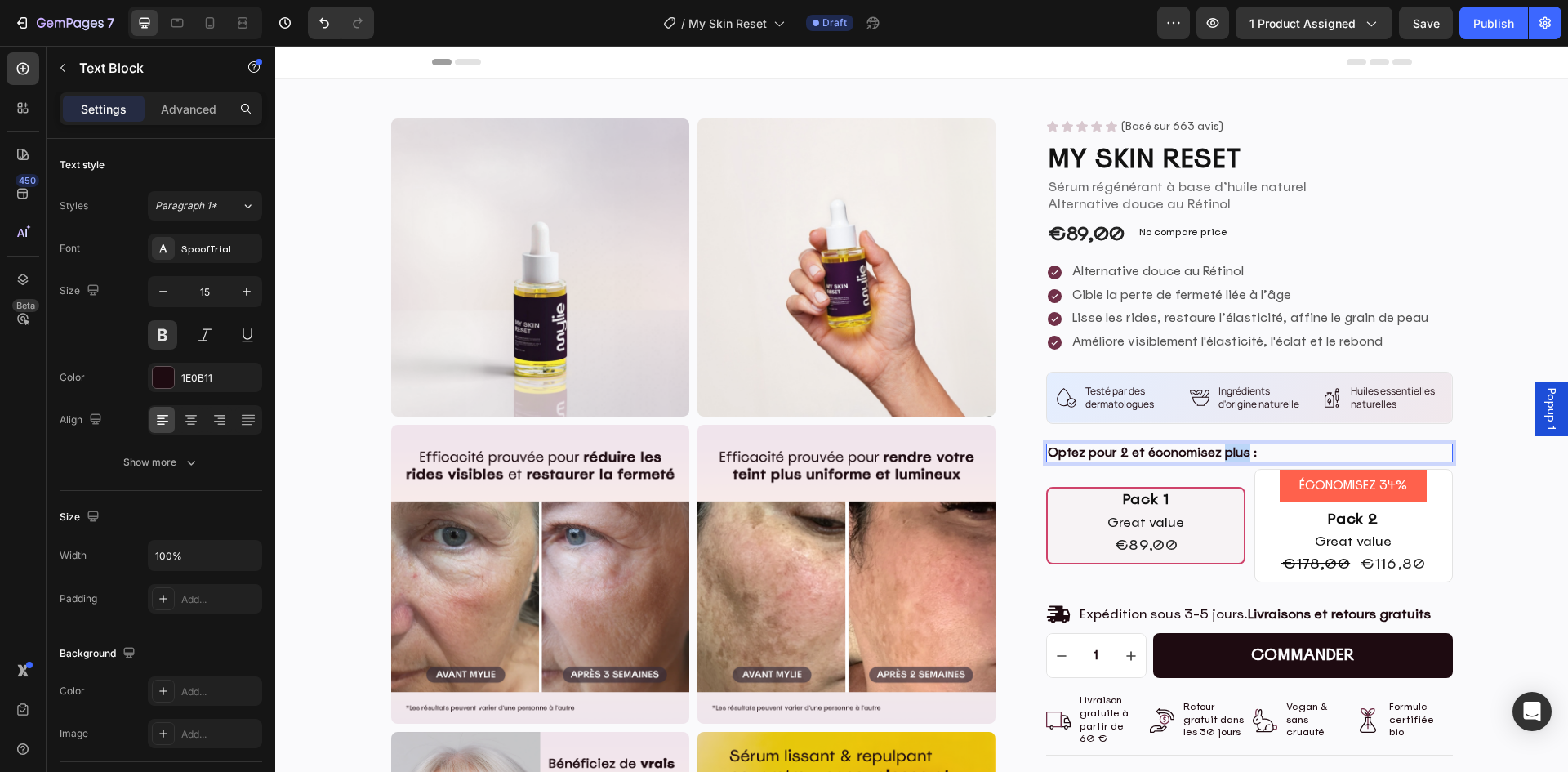
drag, startPoint x: 1234, startPoint y: 456, endPoint x: 1214, endPoint y: 456, distance: 20.0
click at [1214, 456] on p "Optez pour 2 et économisez plus :" at bounding box center [1249, 453] width 403 height 16
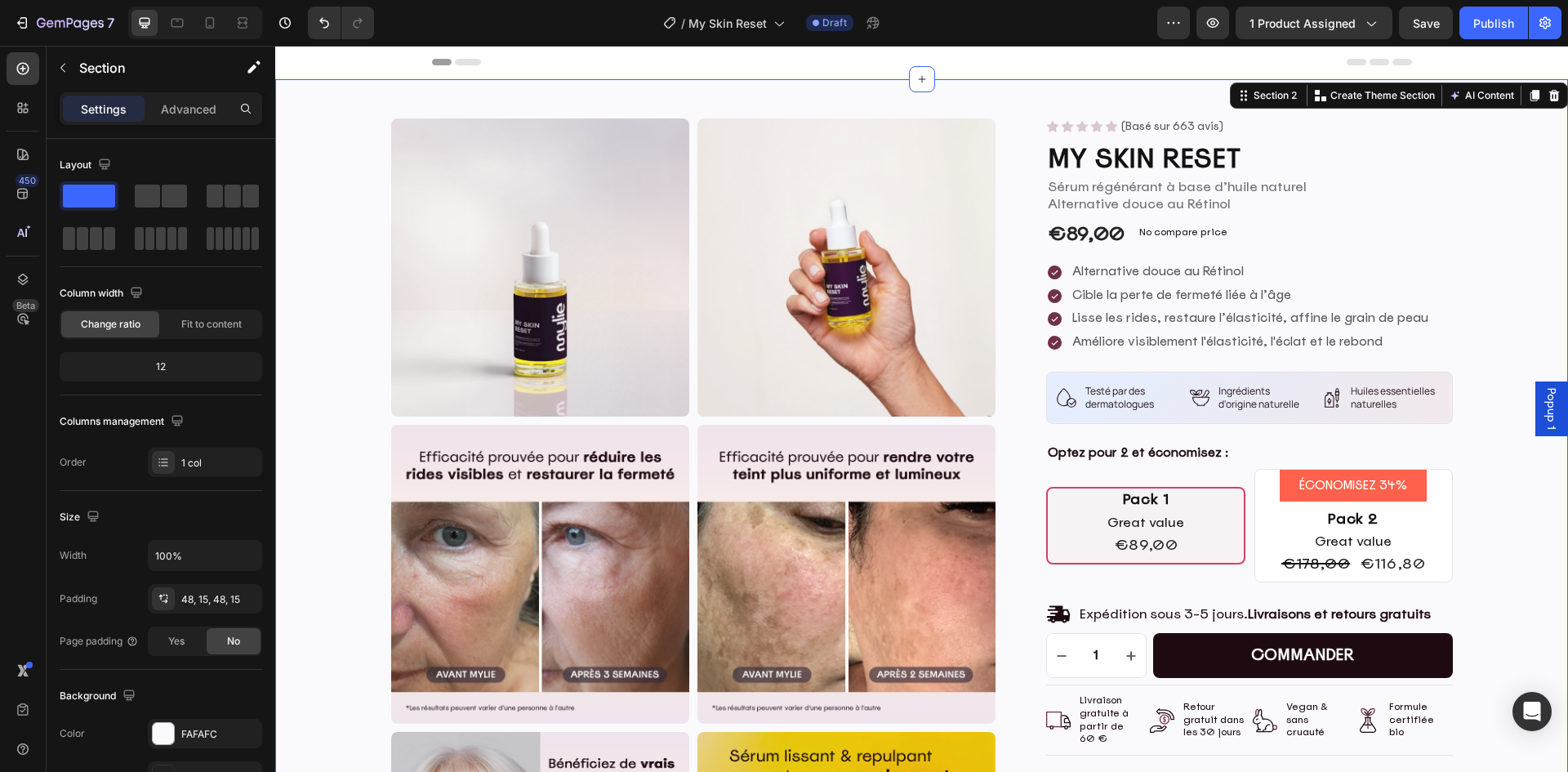
click at [1491, 461] on div "Product Images Product Images Icon Icon Icon Icon Icon Icon List (Basé sur 663 …" at bounding box center [921, 748] width 1268 height 1259
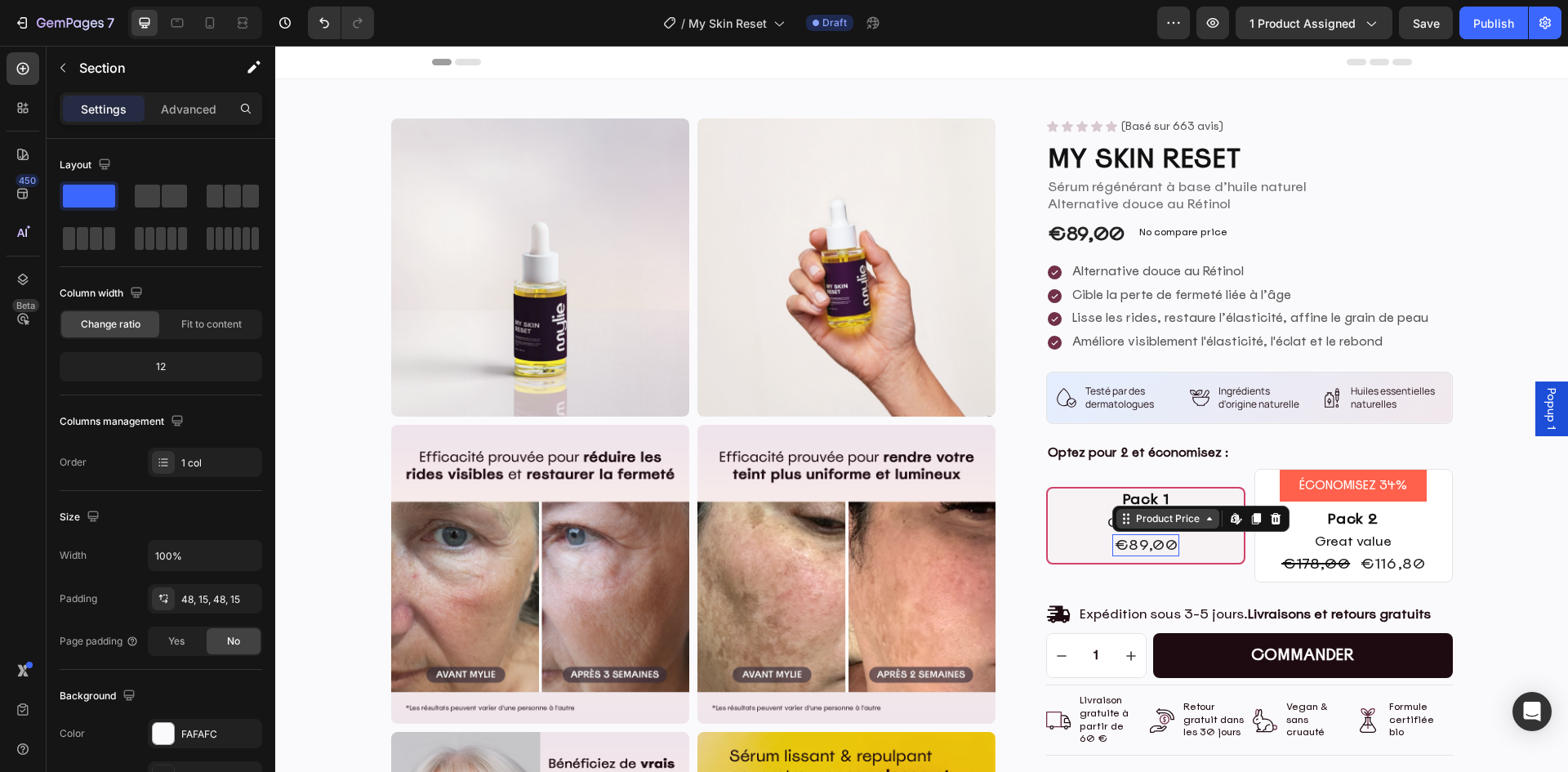
click at [1117, 521] on div "Product Price" at bounding box center [1168, 519] width 103 height 20
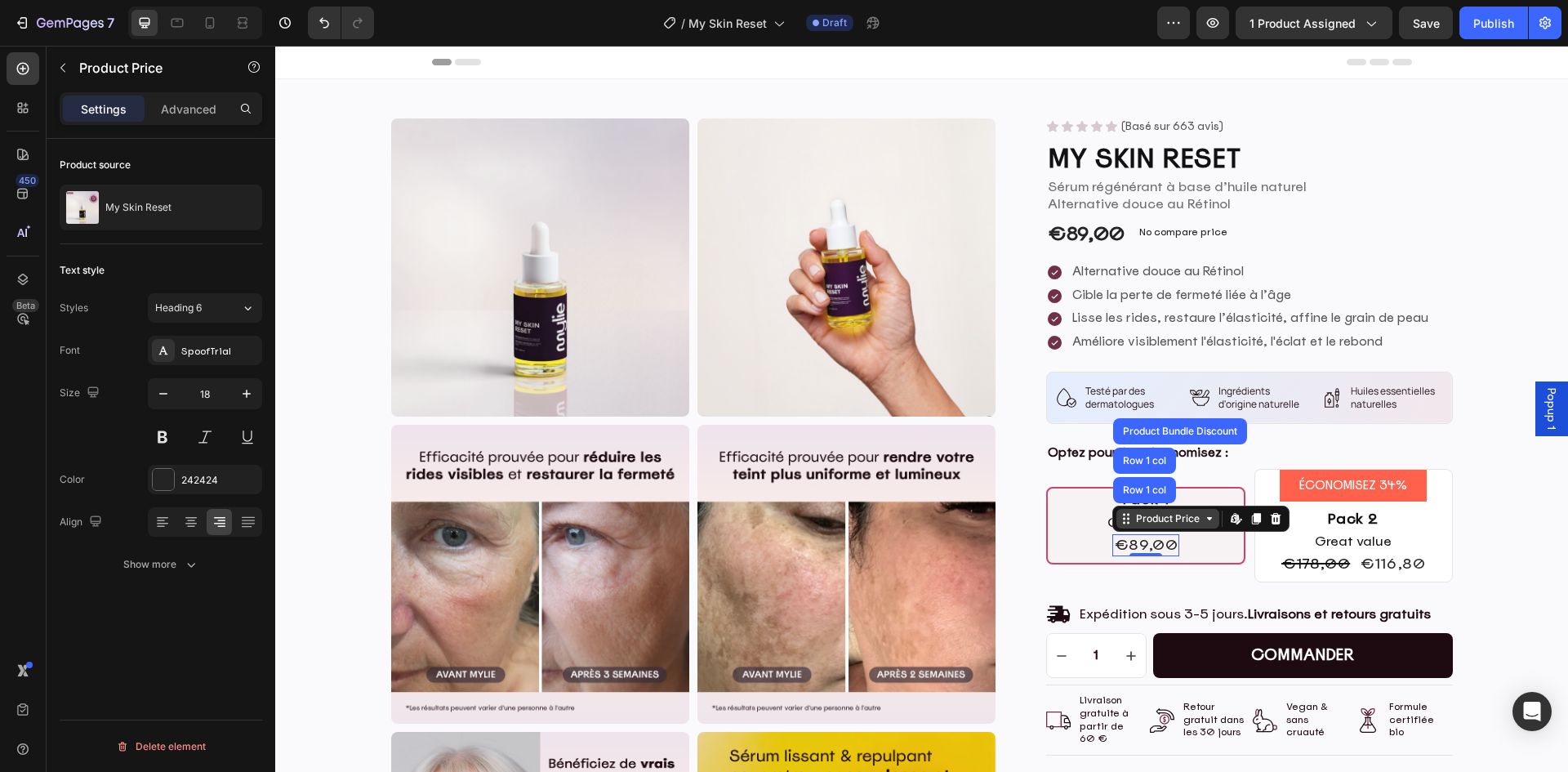
click at [1143, 520] on div "Product Price" at bounding box center [1168, 519] width 71 height 15
click at [1162, 523] on div "Product Price" at bounding box center [1168, 519] width 71 height 15
click at [1151, 468] on div "Row 1 col" at bounding box center [1144, 461] width 63 height 26
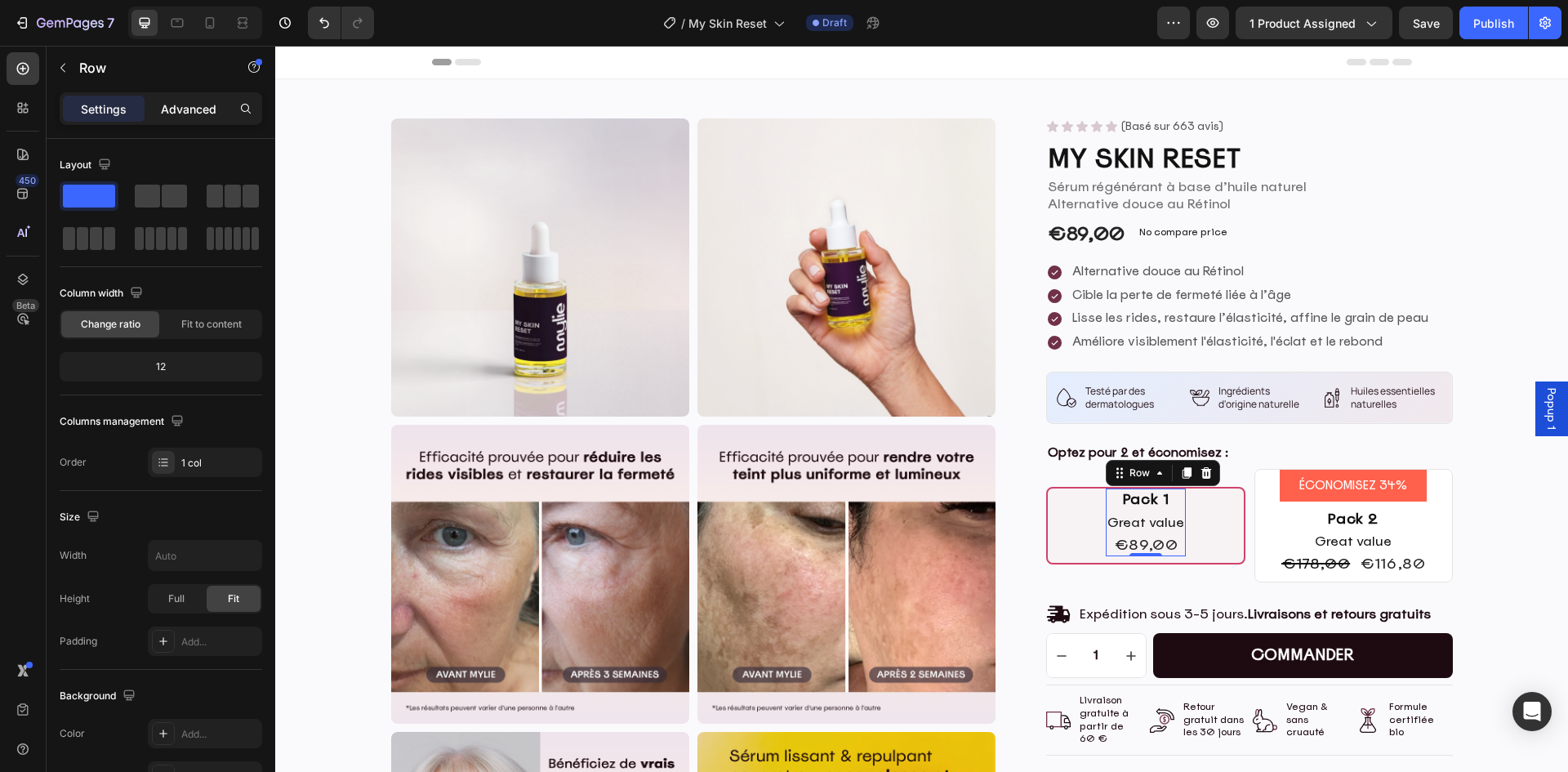
click at [183, 103] on p "Advanced" at bounding box center [189, 109] width 55 height 17
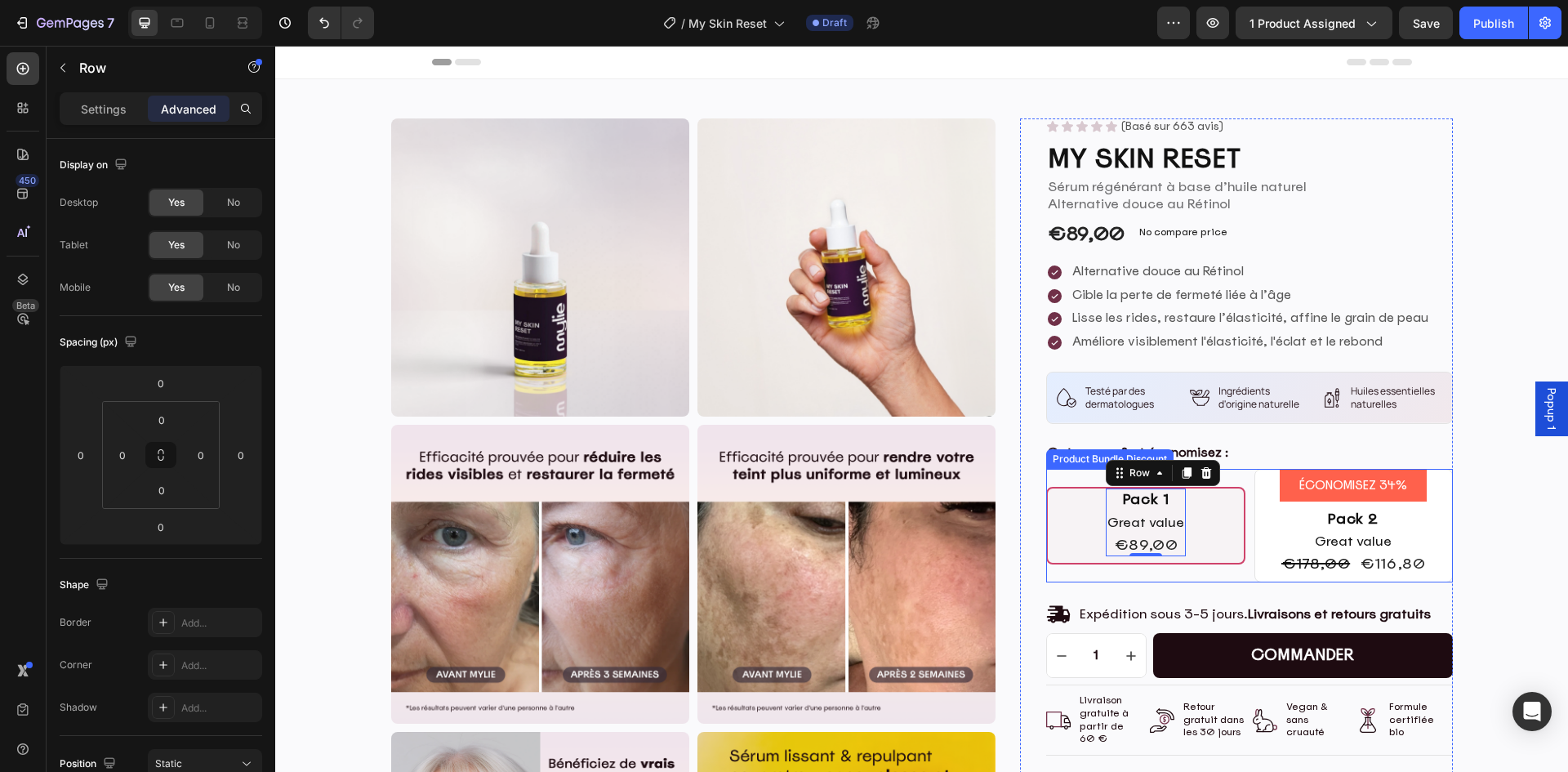
click at [1209, 533] on div "Pack 1 Text Block Great value Text Block €89,00 Product Price Product Price Row…" at bounding box center [1146, 522] width 196 height 68
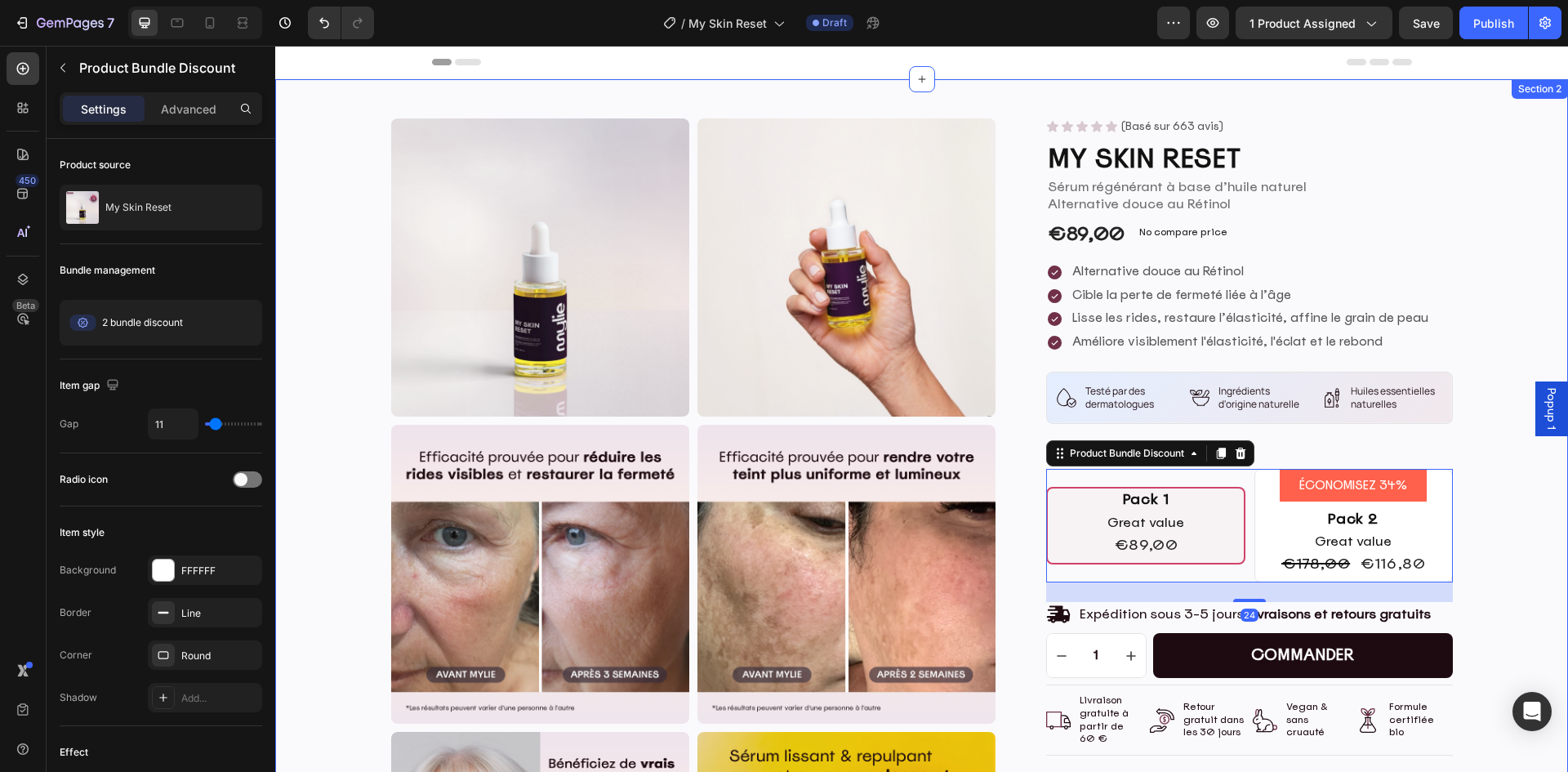
click at [1503, 550] on div "Product Images Product Images Icon Icon Icon Icon Icon Icon List (Basé sur 663 …" at bounding box center [921, 748] width 1268 height 1259
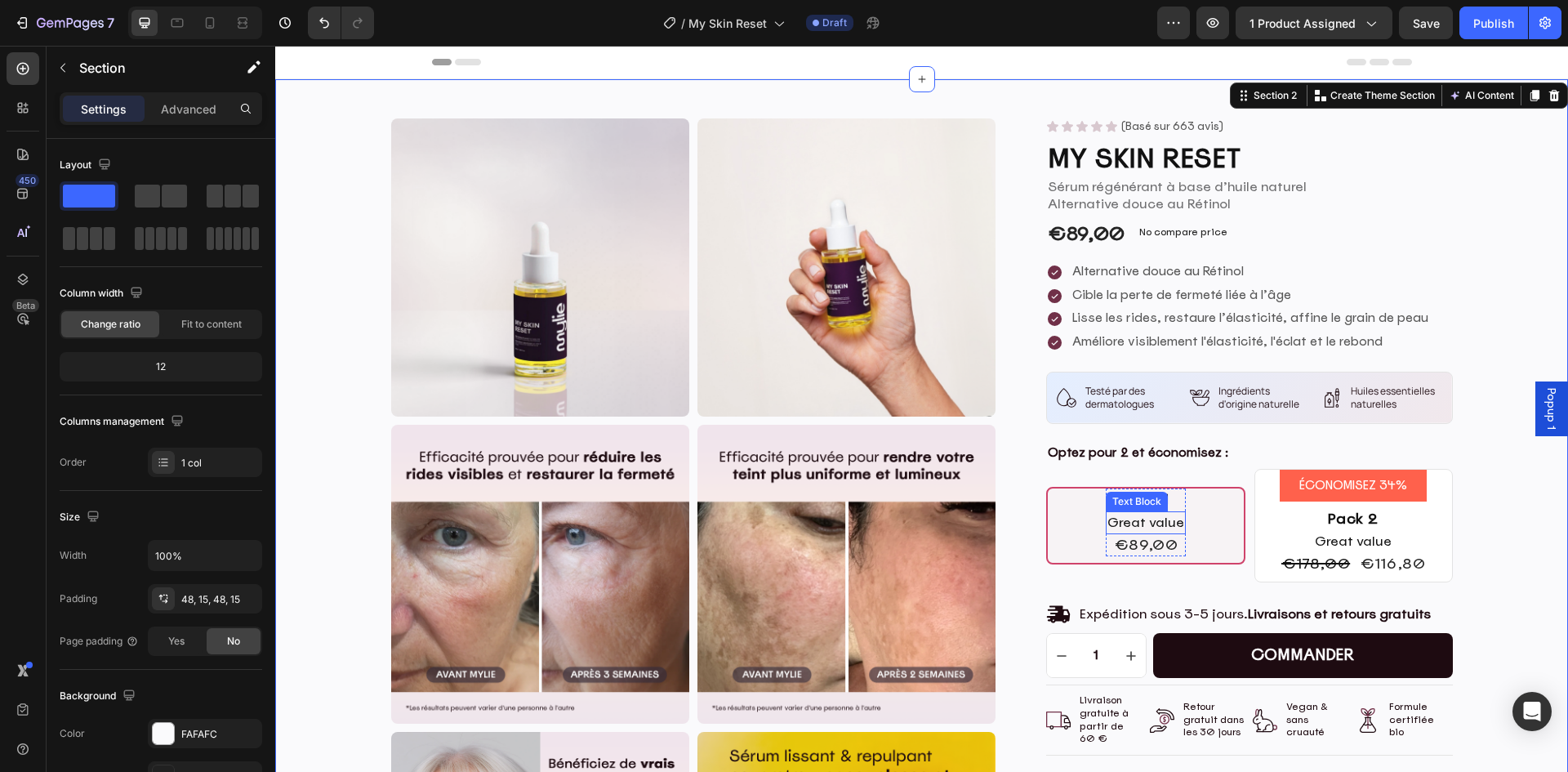
click at [1137, 502] on div "Text Block" at bounding box center [1137, 501] width 55 height 15
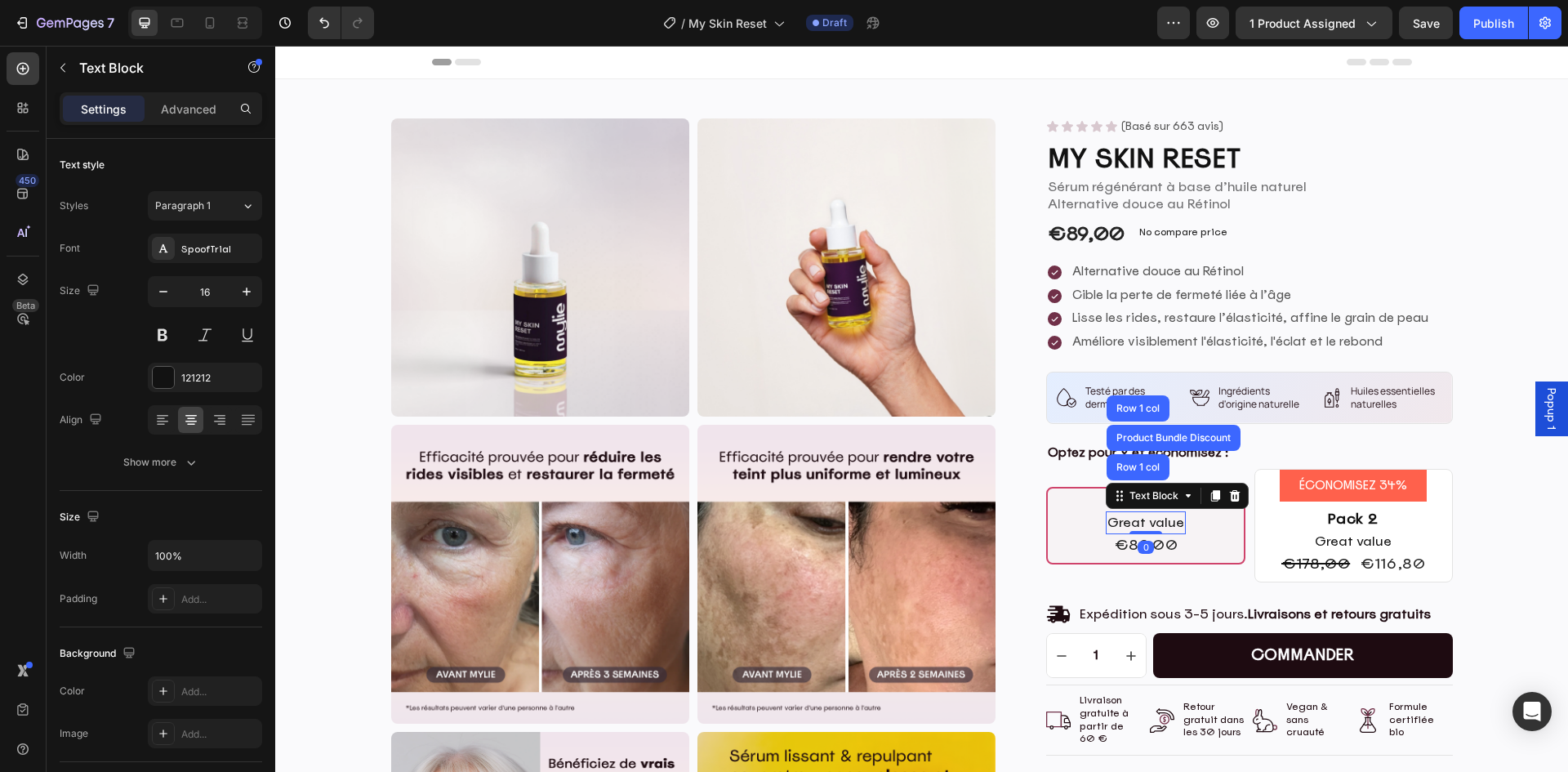
click at [1168, 532] on p "Great value" at bounding box center [1145, 523] width 77 height 20
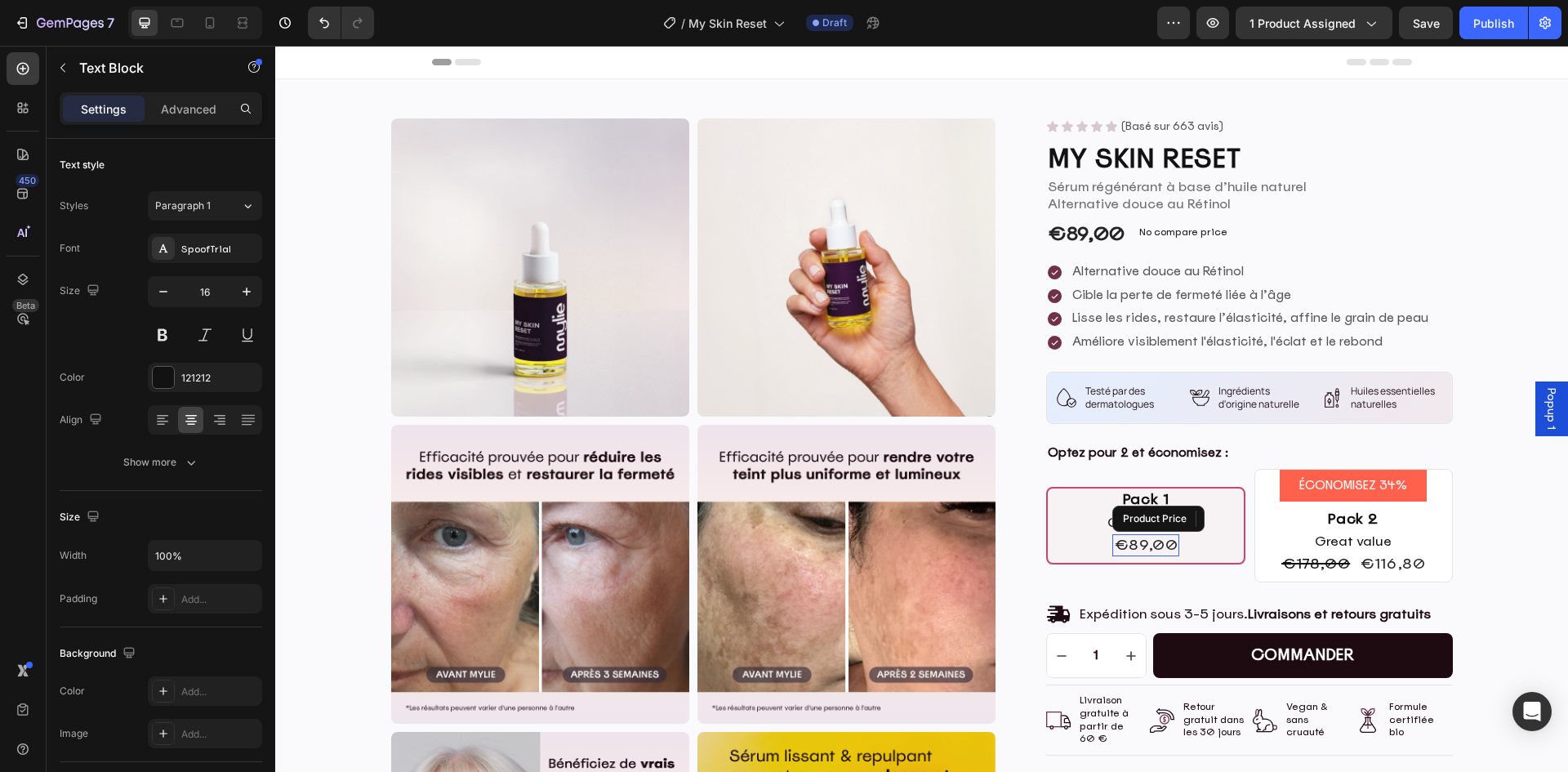
click at [1172, 544] on div "€89,00" at bounding box center [1146, 545] width 68 height 22
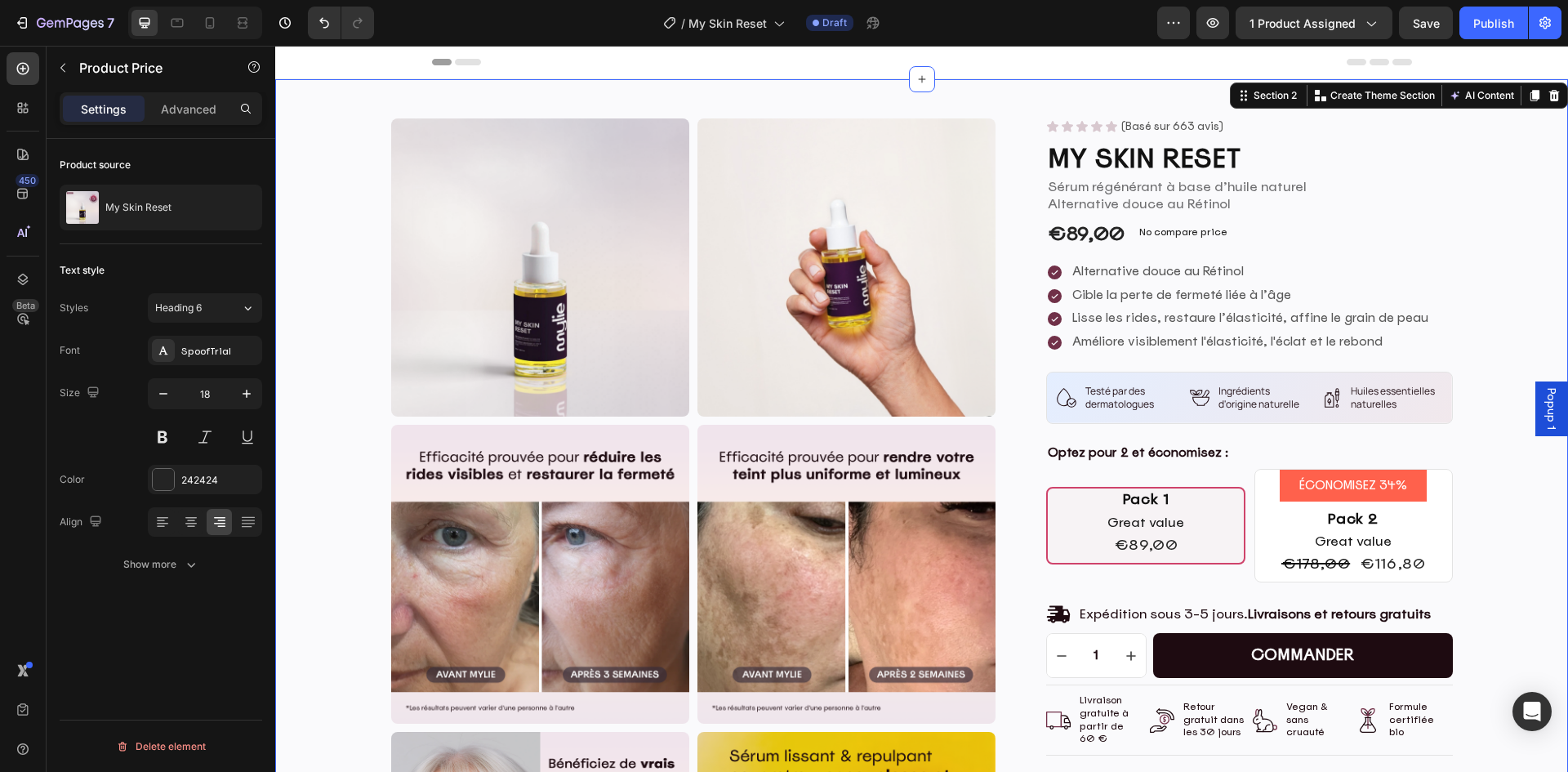
click at [1499, 563] on div "Product Images Product Images Icon Icon Icon Icon Icon Icon List (Basé sur 663 …" at bounding box center [921, 748] width 1268 height 1259
